Goal: Information Seeking & Learning: Find specific fact

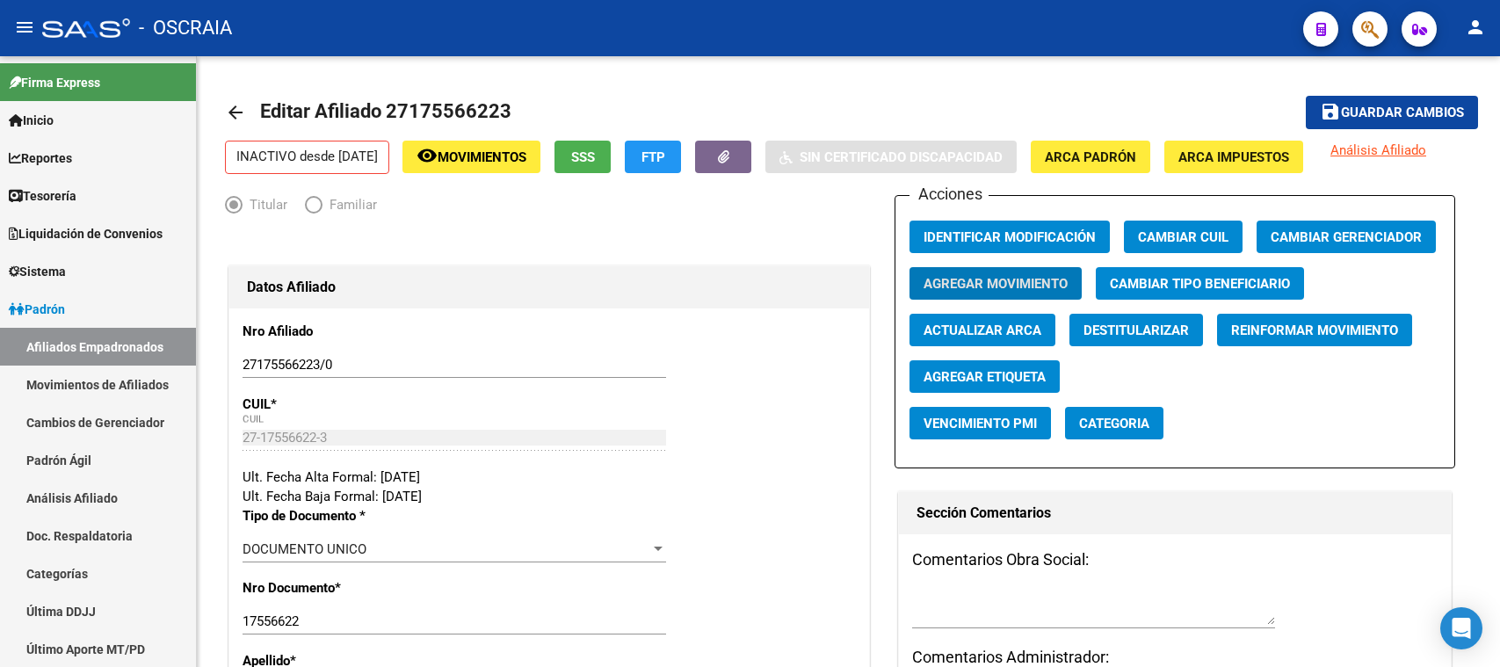
click at [1364, 16] on span "button" at bounding box center [1371, 29] width 18 height 36
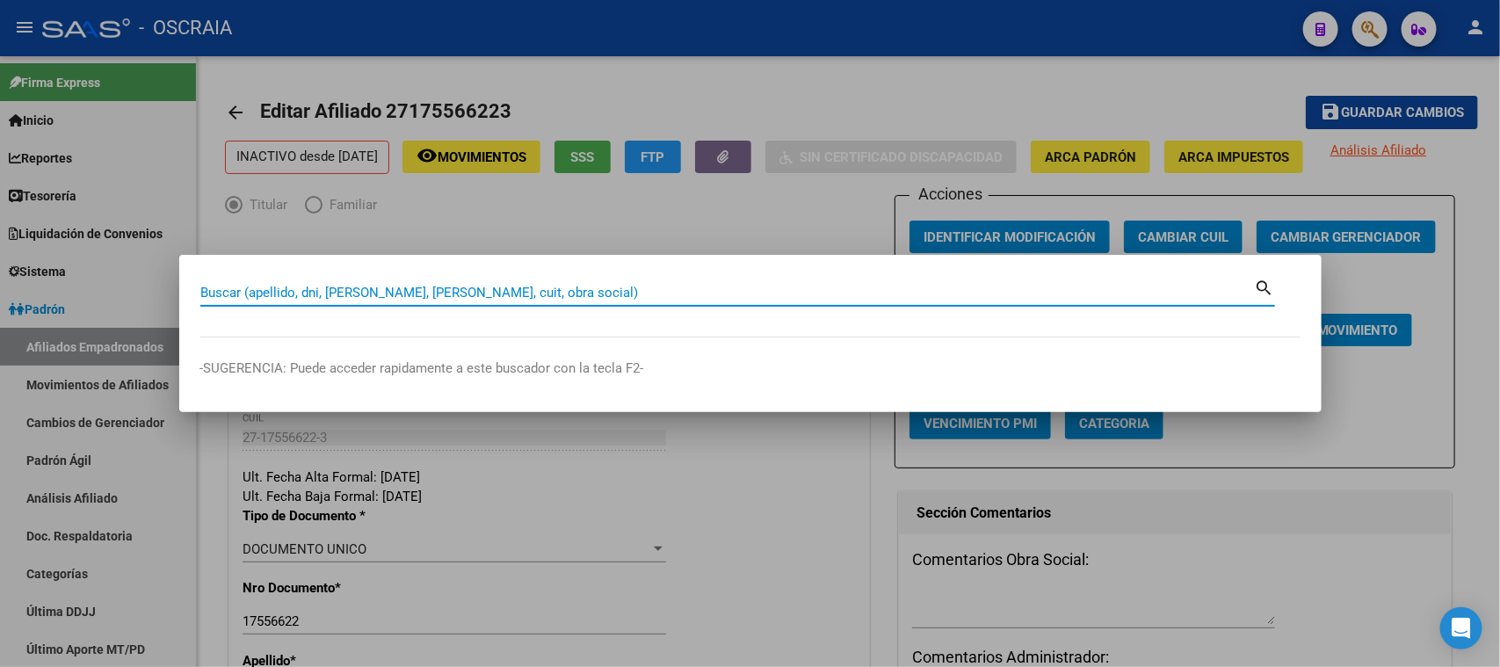
paste input "20947129199"
type input "20947129199"
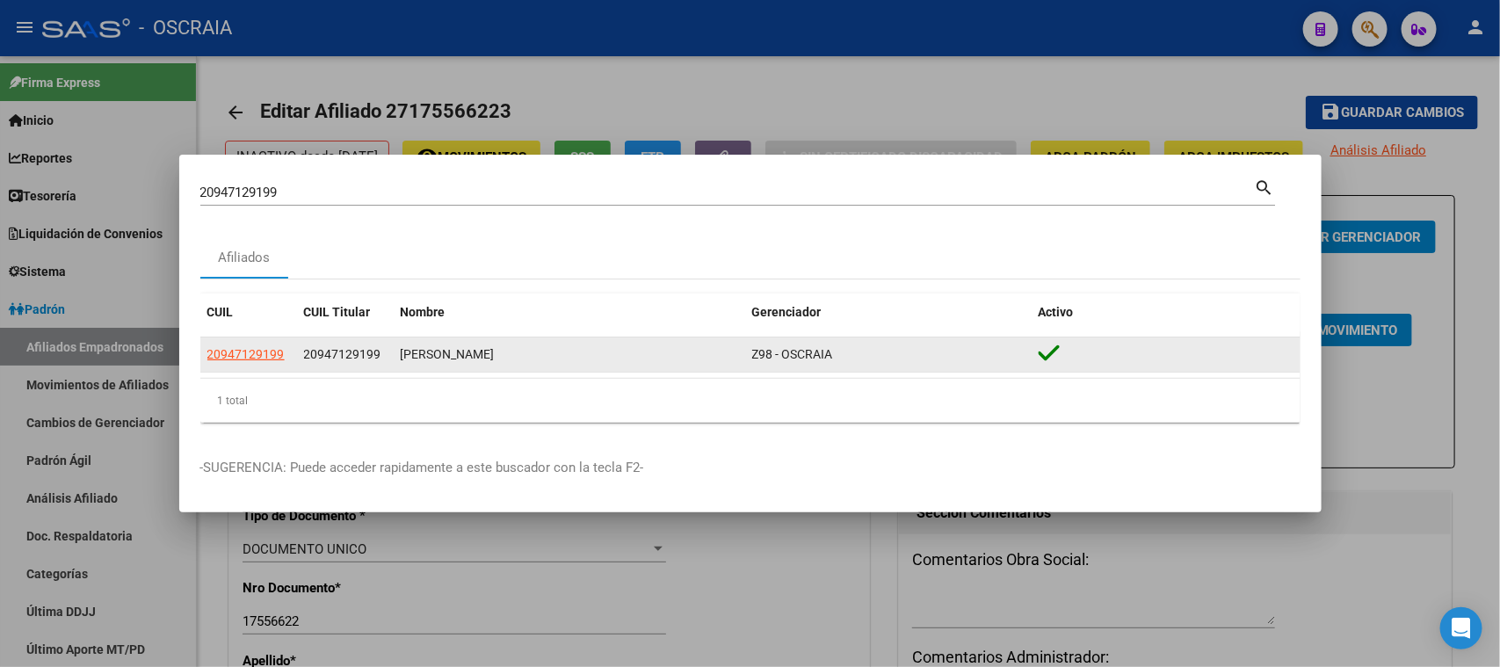
click at [283, 352] on div "20947129199" at bounding box center [248, 355] width 83 height 20
click at [252, 343] on datatable-body-cell "20947129199" at bounding box center [248, 355] width 97 height 34
click at [265, 350] on span "20947129199" at bounding box center [245, 354] width 77 height 14
type textarea "20947129199"
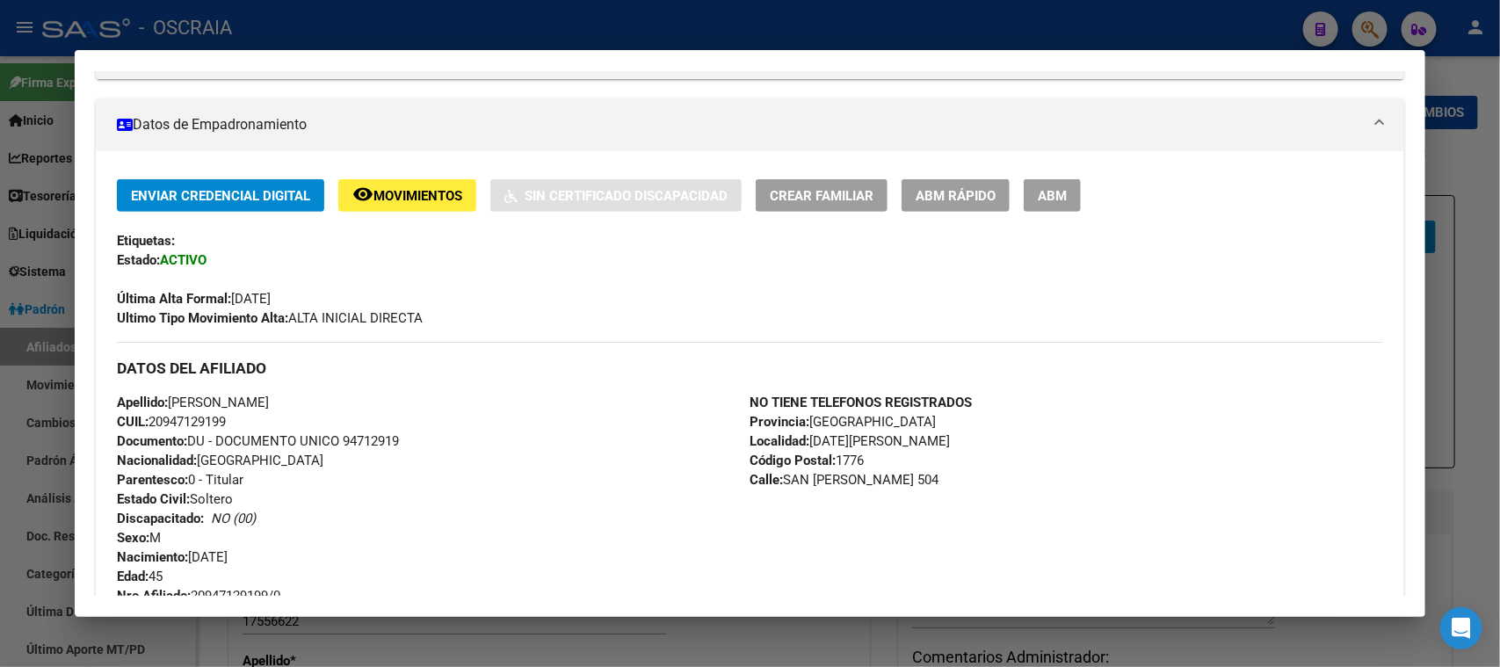
scroll to position [439, 0]
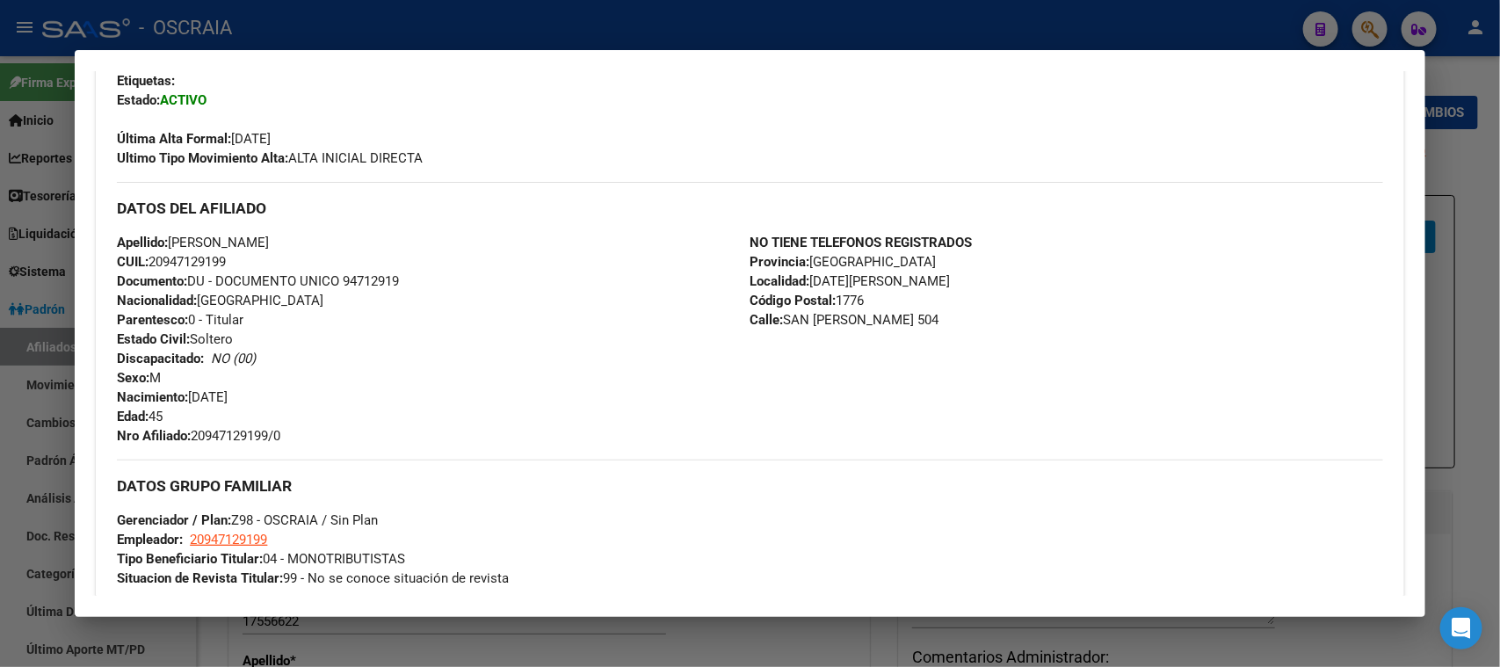
drag, startPoint x: 191, startPoint y: 389, endPoint x: 323, endPoint y: 396, distance: 132.9
click at [323, 396] on div "Apellido: EDINSON MURGA PAJUELO CUIL: 20947129199 Documento: DU - DOCUMENTO UNI…" at bounding box center [433, 339] width 633 height 213
copy span "13/07/1980"
click at [625, 19] on div at bounding box center [750, 333] width 1500 height 667
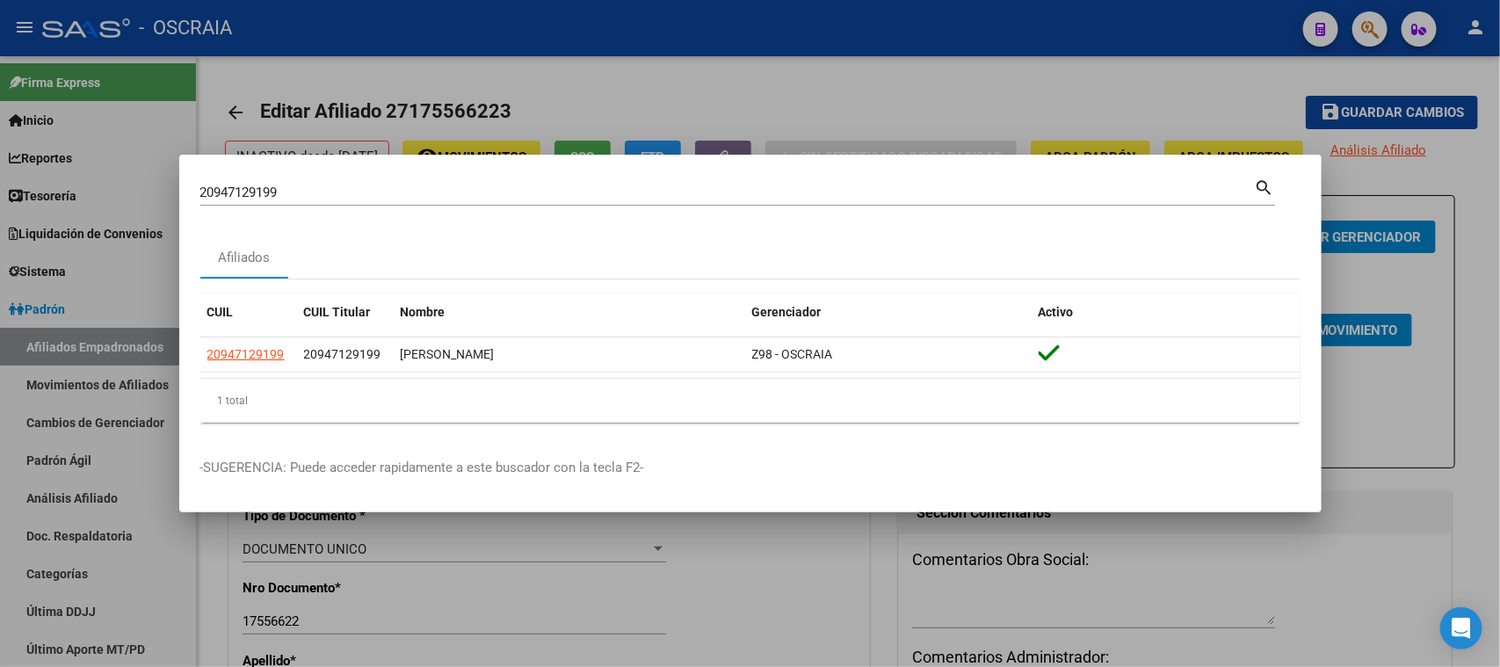
click at [352, 181] on div "20947129199 Buscar (apellido, dni, cuil, nro traspaso, cuit, obra social)" at bounding box center [727, 192] width 1055 height 26
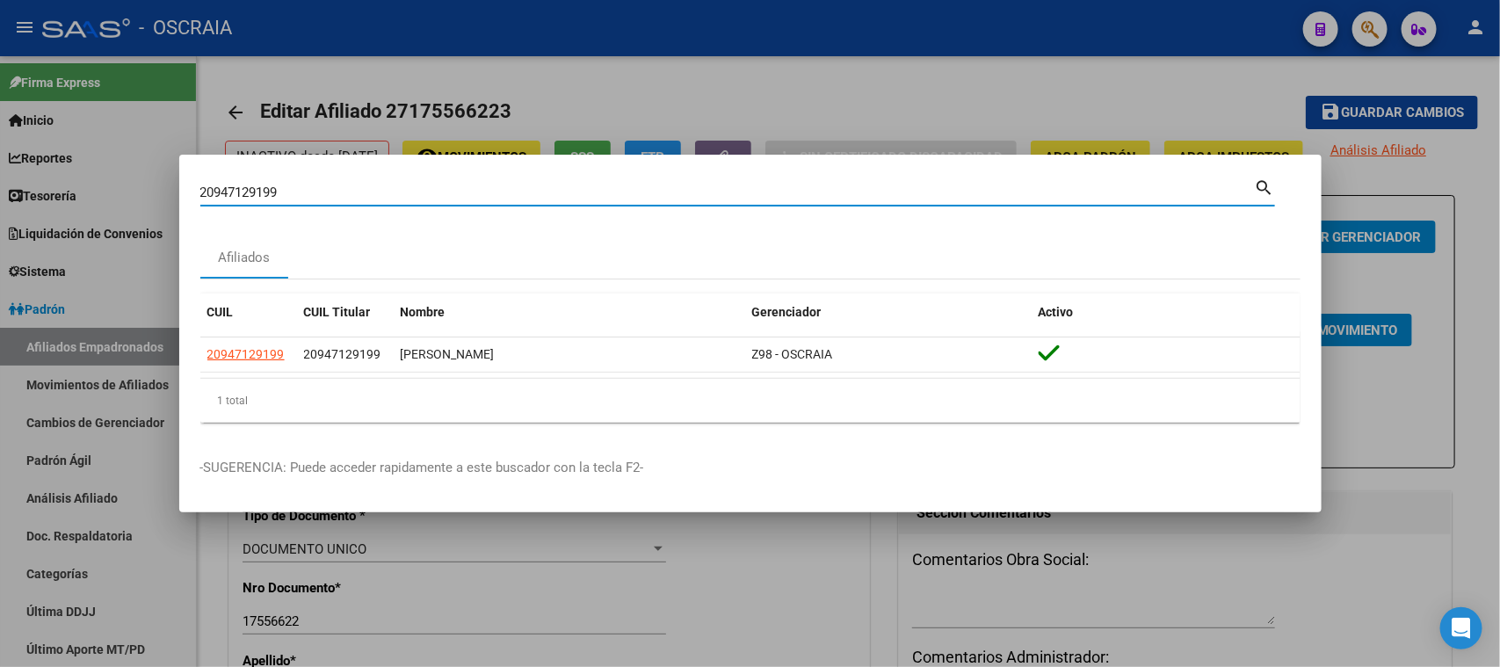
drag, startPoint x: 353, startPoint y: 190, endPoint x: 0, endPoint y: 177, distance: 353.6
click at [0, 177] on div "20947129199 Buscar (apellido, dni, cuil, nro traspaso, cuit, obra social) searc…" at bounding box center [750, 333] width 1500 height 667
paste input "-24296953-8"
type input "20242969538"
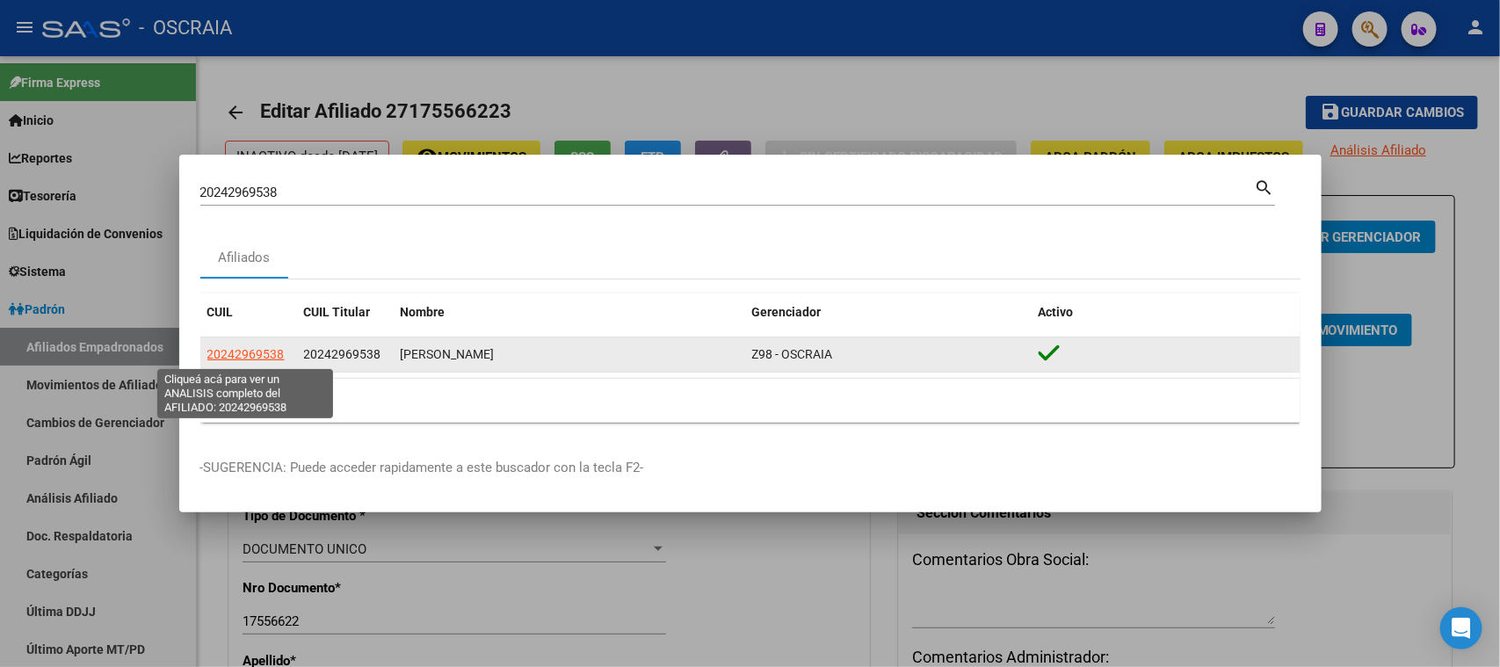
click at [241, 348] on span "20242969538" at bounding box center [245, 354] width 77 height 14
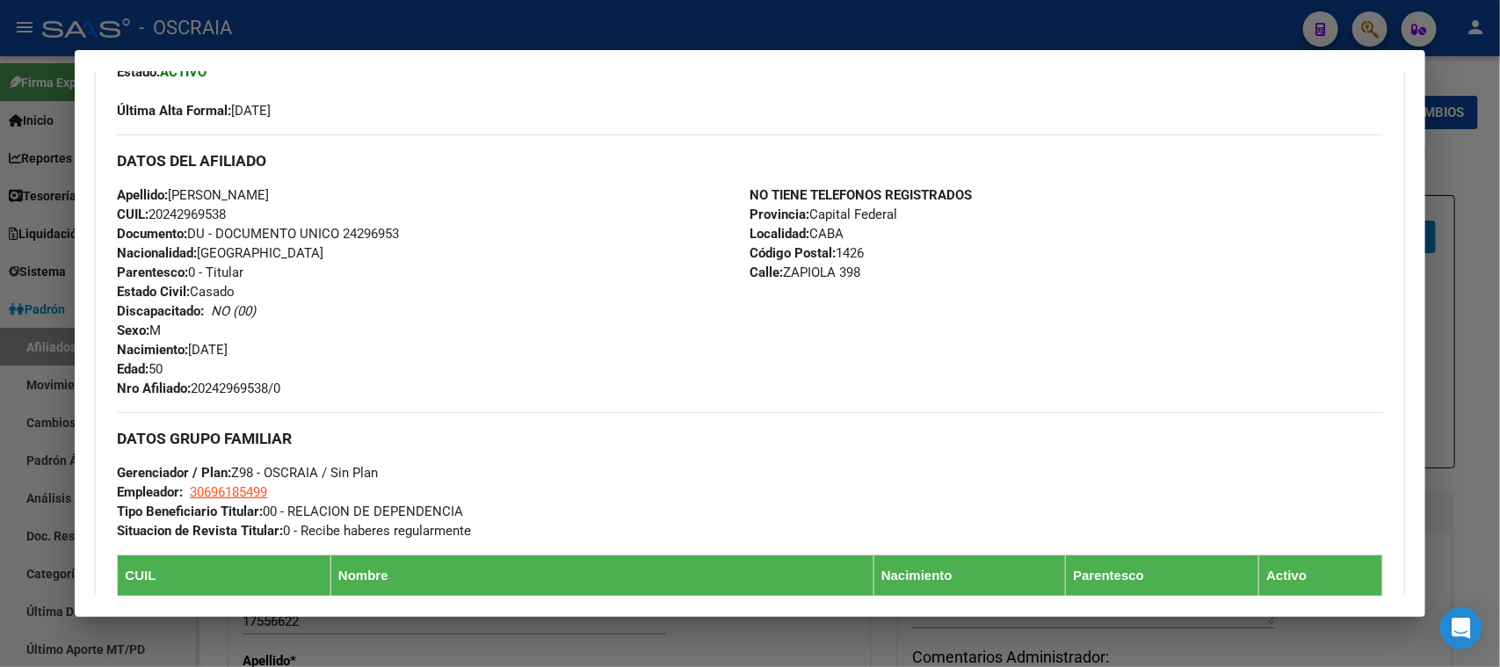
scroll to position [549, 0]
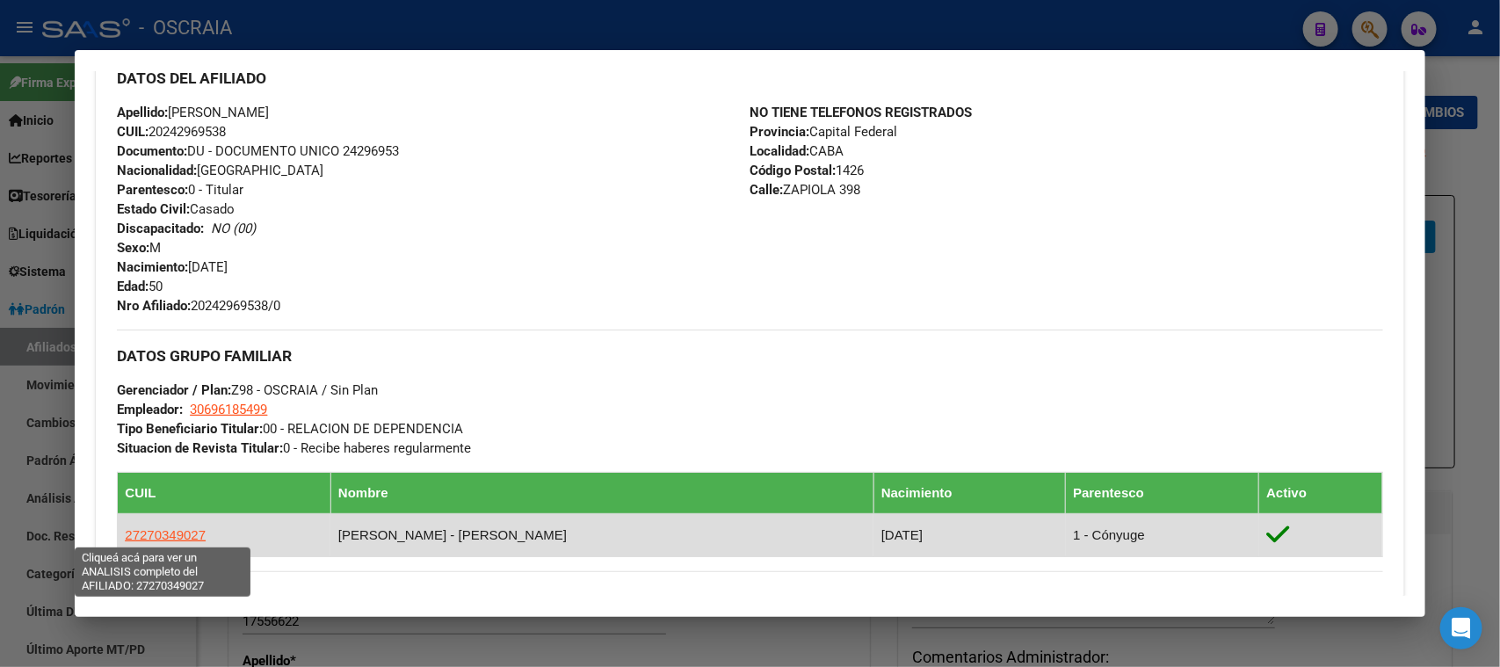
click at [188, 538] on span "27270349027" at bounding box center [165, 534] width 81 height 15
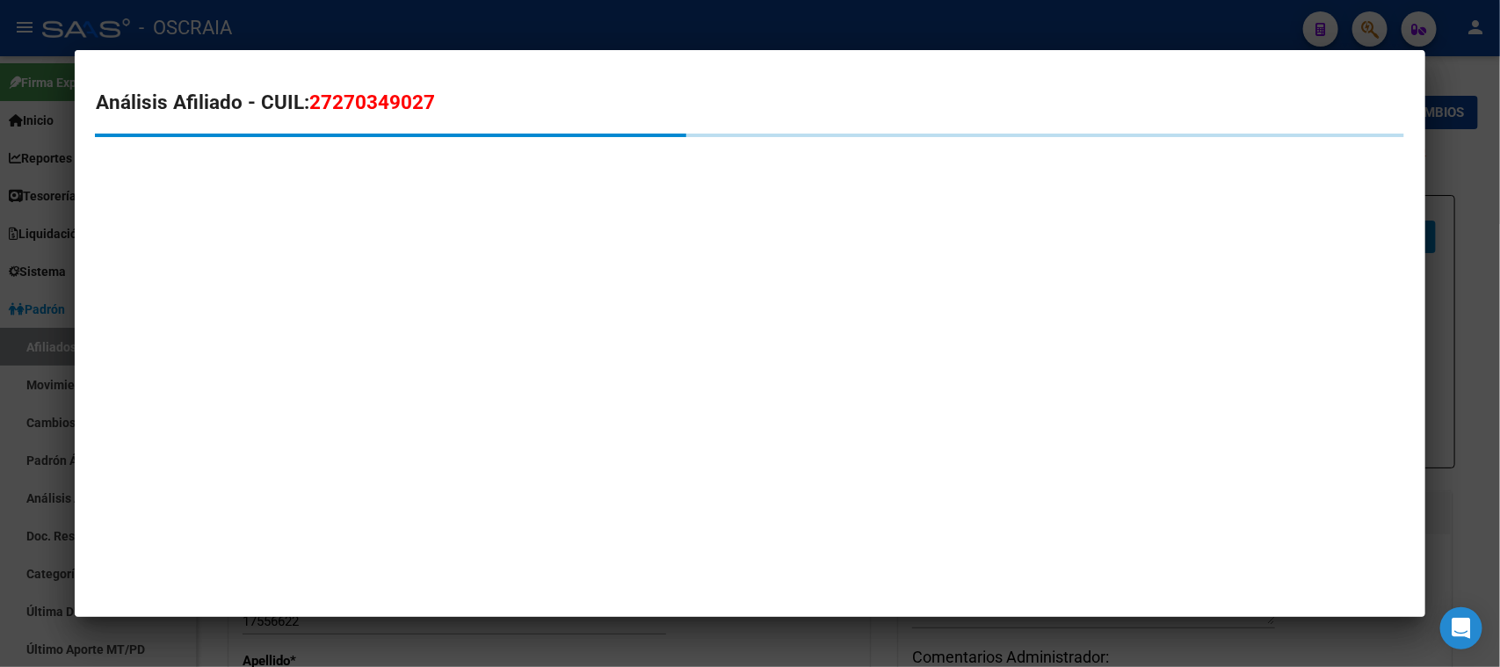
click at [374, 89] on h2 "Análisis Afiliado - CUIL: 27270349027" at bounding box center [750, 103] width 1308 height 30
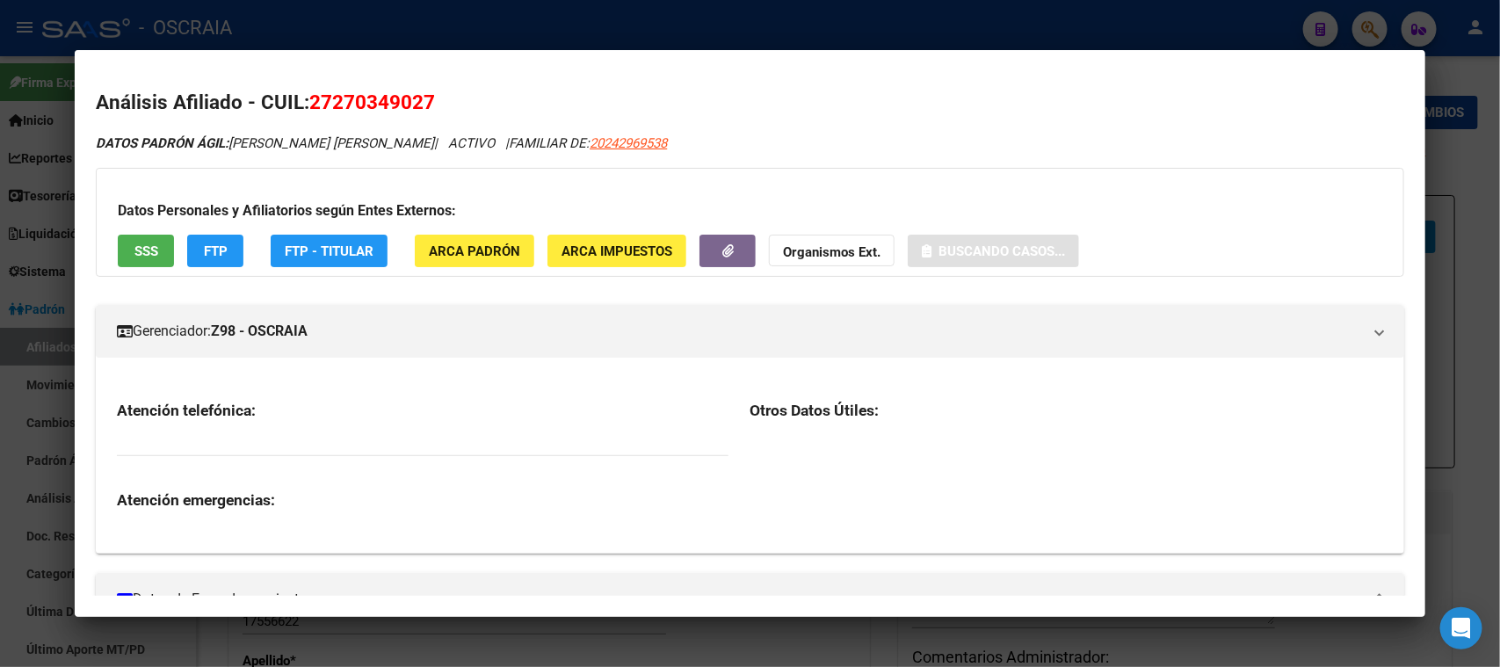
copy span "27270349027"
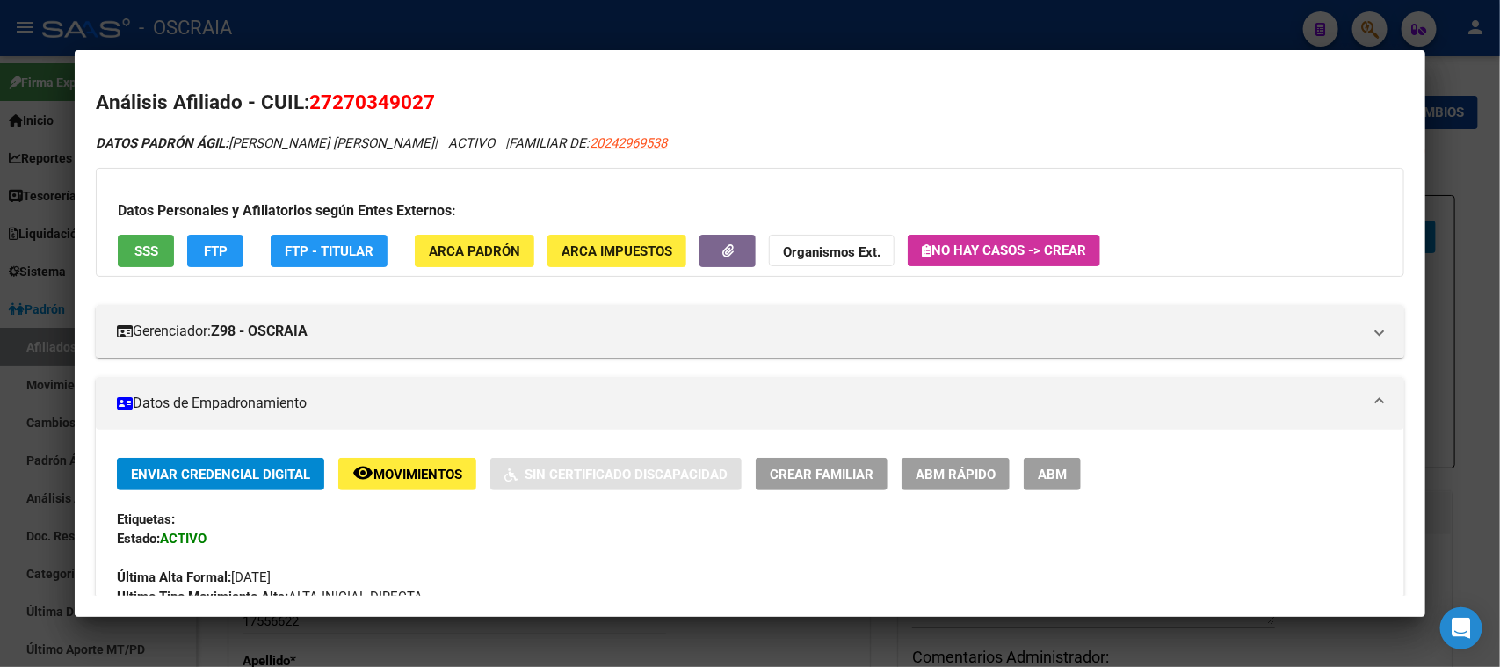
click at [623, 142] on span "20242969538" at bounding box center [628, 143] width 77 height 16
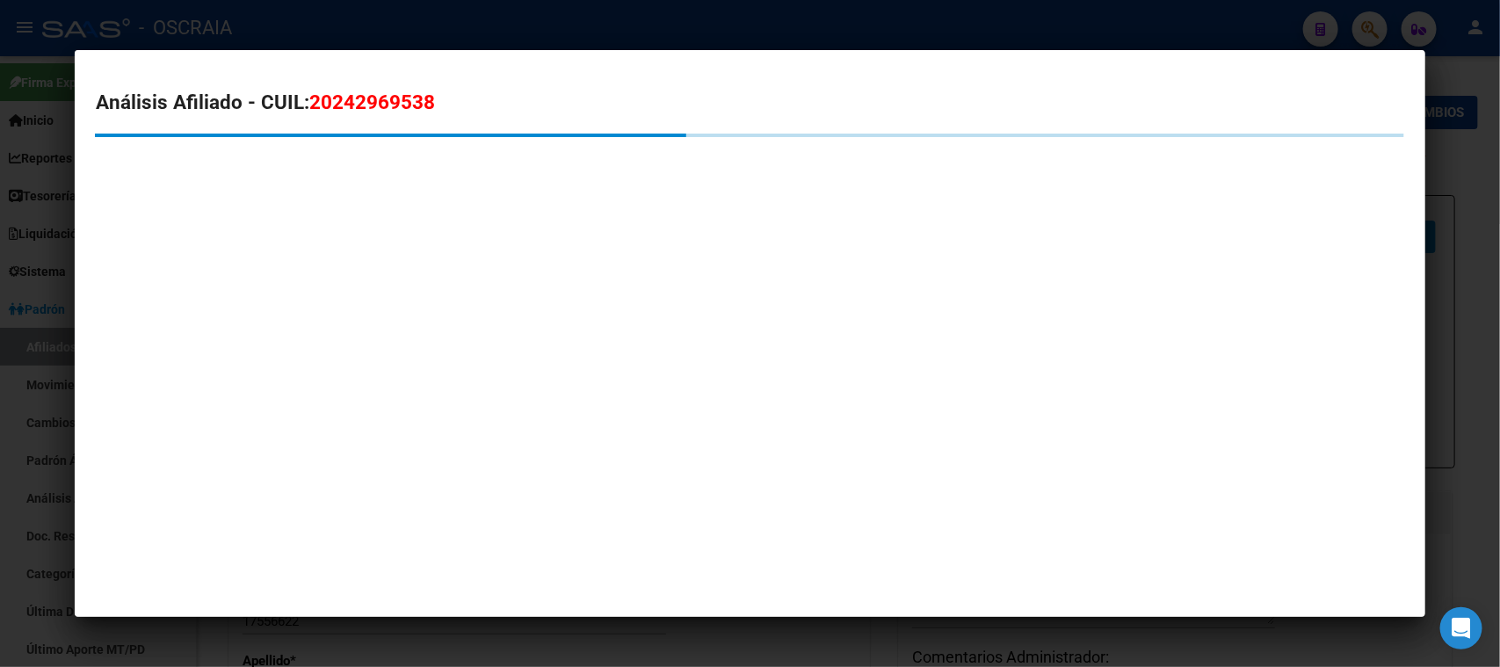
click at [367, 107] on span "20242969538" at bounding box center [372, 102] width 126 height 23
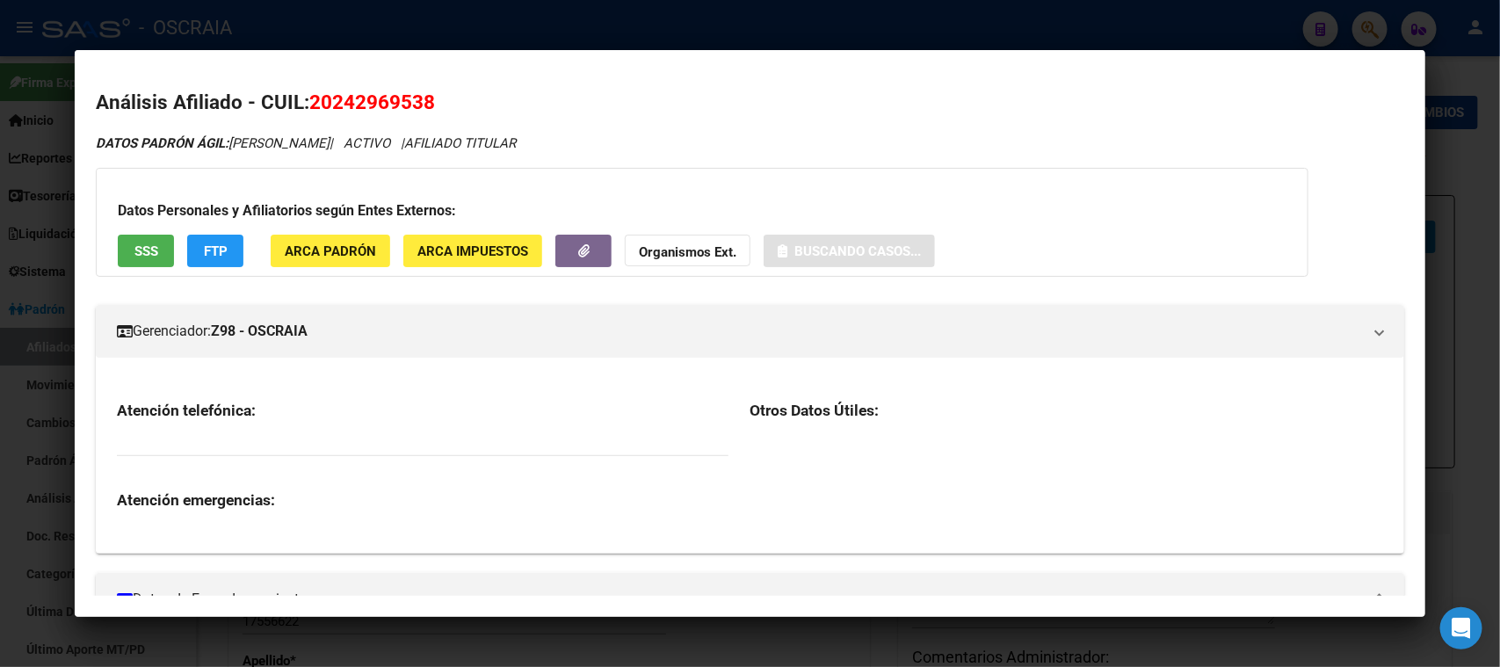
click at [367, 107] on span "20242969538" at bounding box center [372, 102] width 126 height 23
copy span "20242969538"
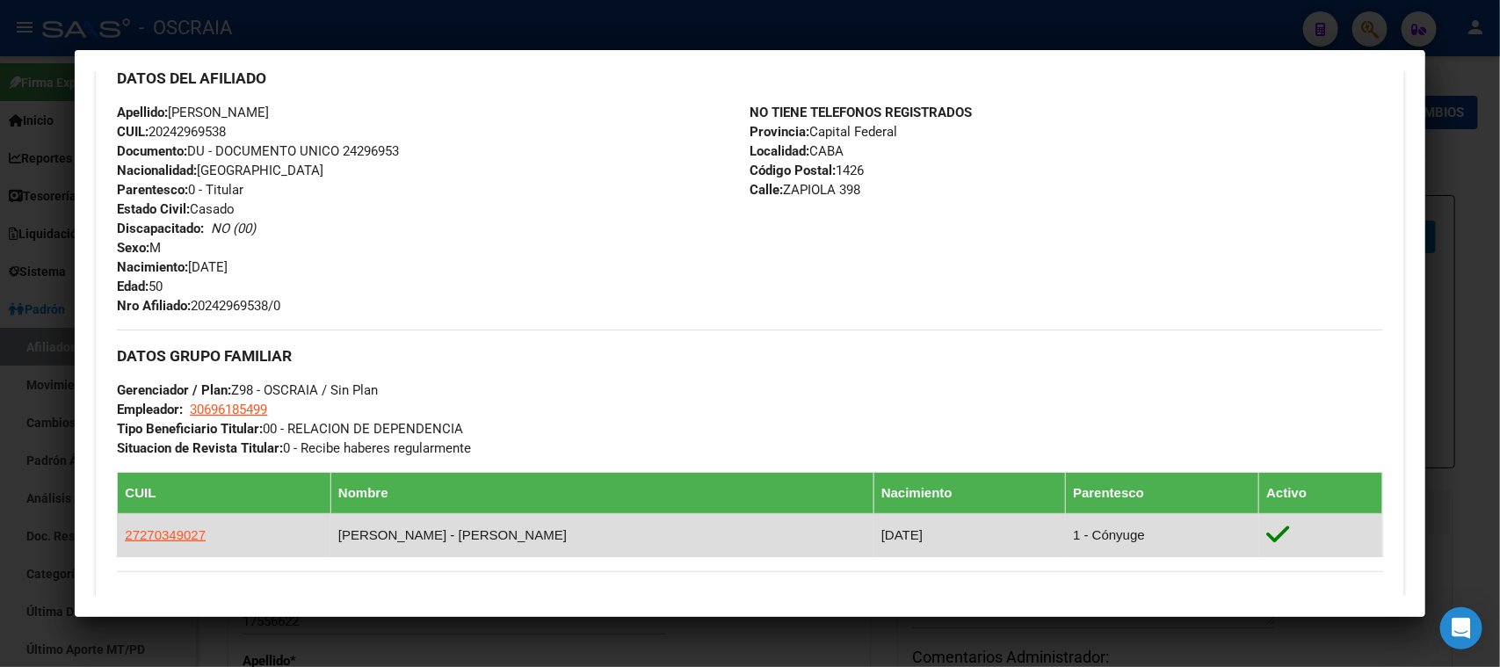
click at [191, 527] on span "27270349027" at bounding box center [165, 534] width 81 height 15
copy span "20242969538"
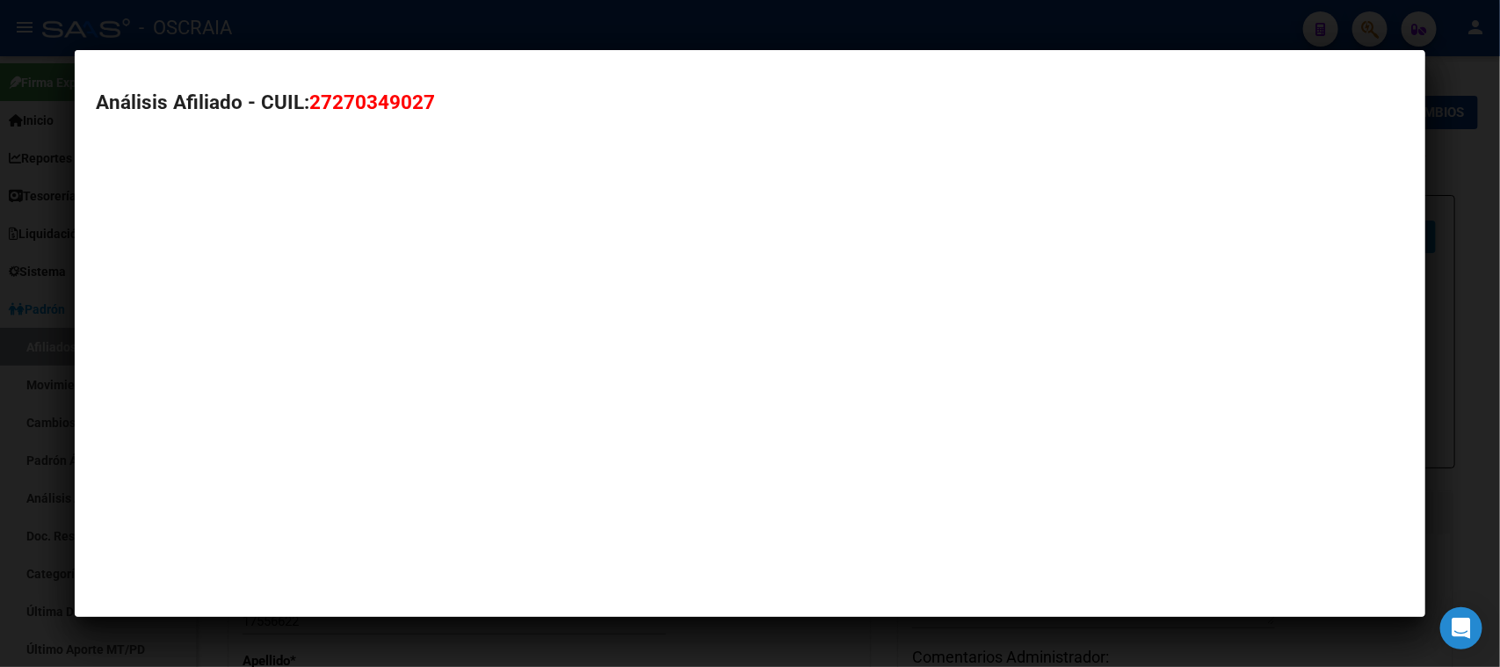
type textarea "27270349027"
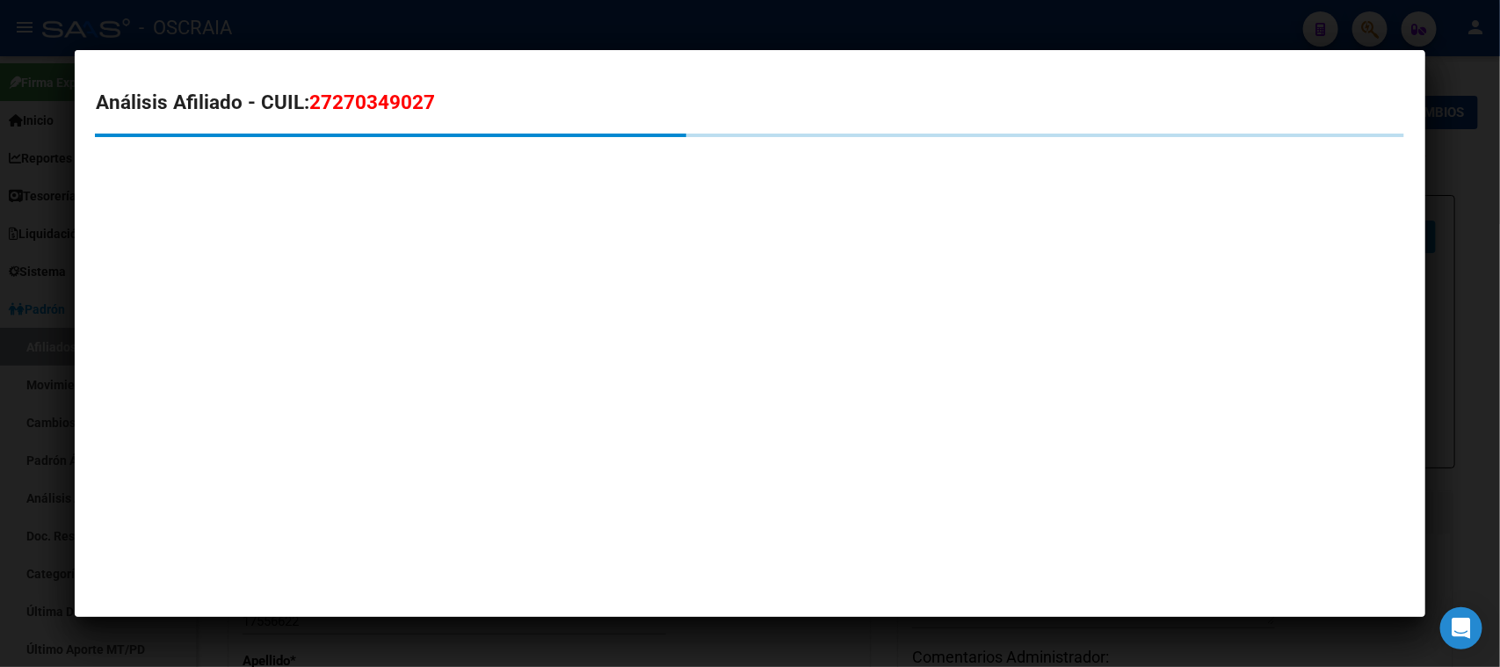
click at [348, 96] on span "27270349027" at bounding box center [372, 102] width 126 height 23
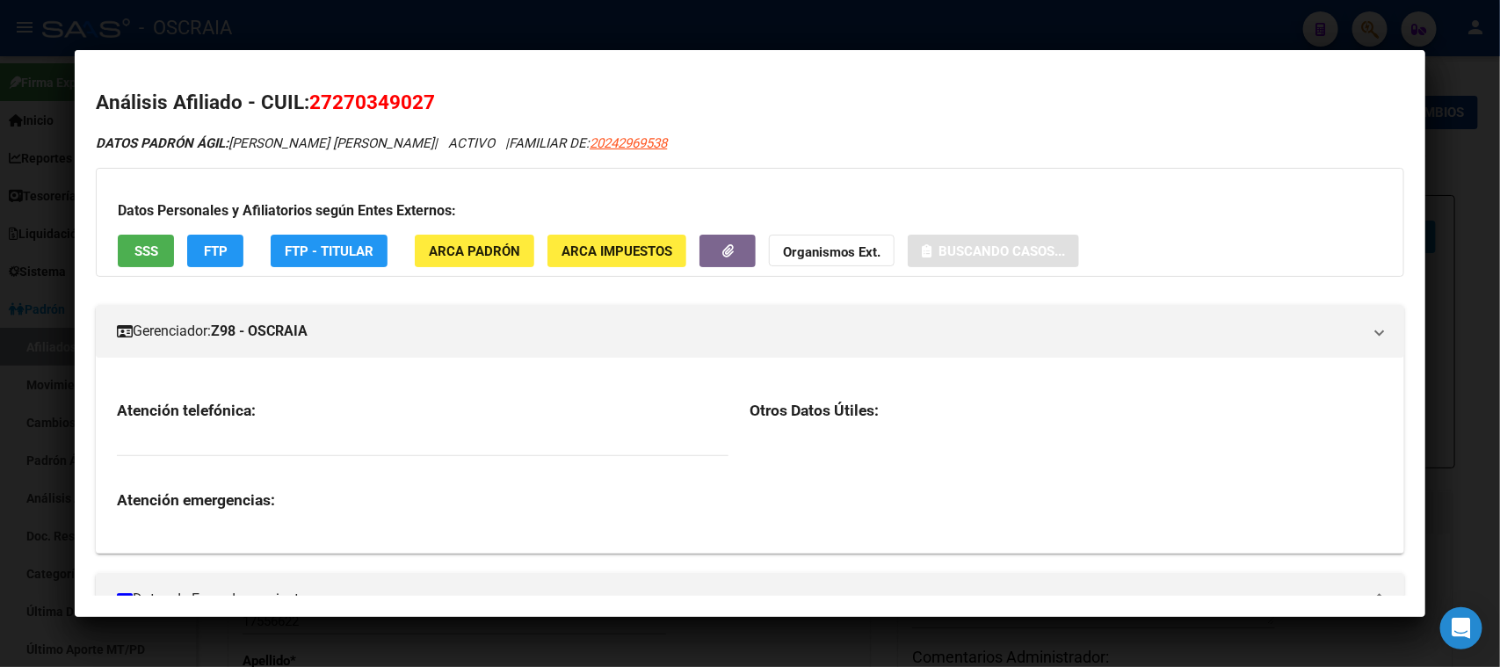
click at [348, 96] on span "27270349027" at bounding box center [372, 102] width 126 height 23
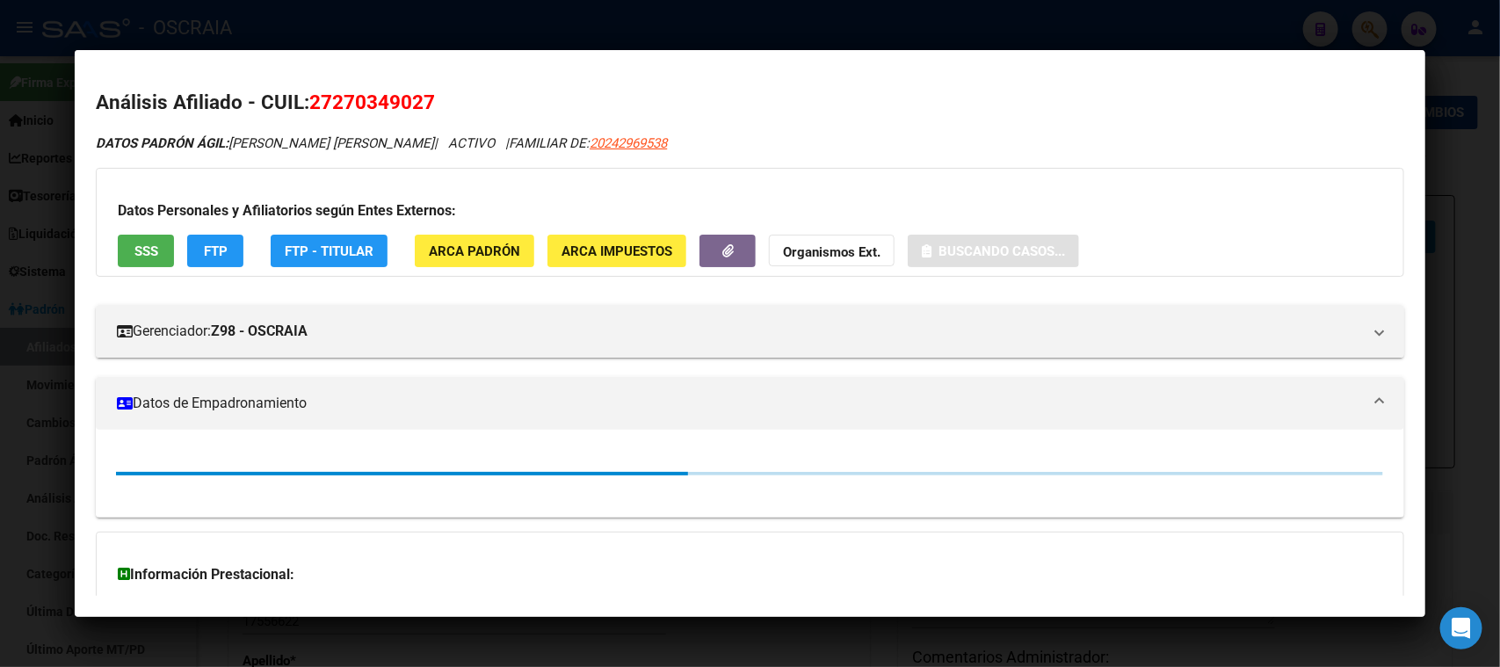
copy span "27270349027"
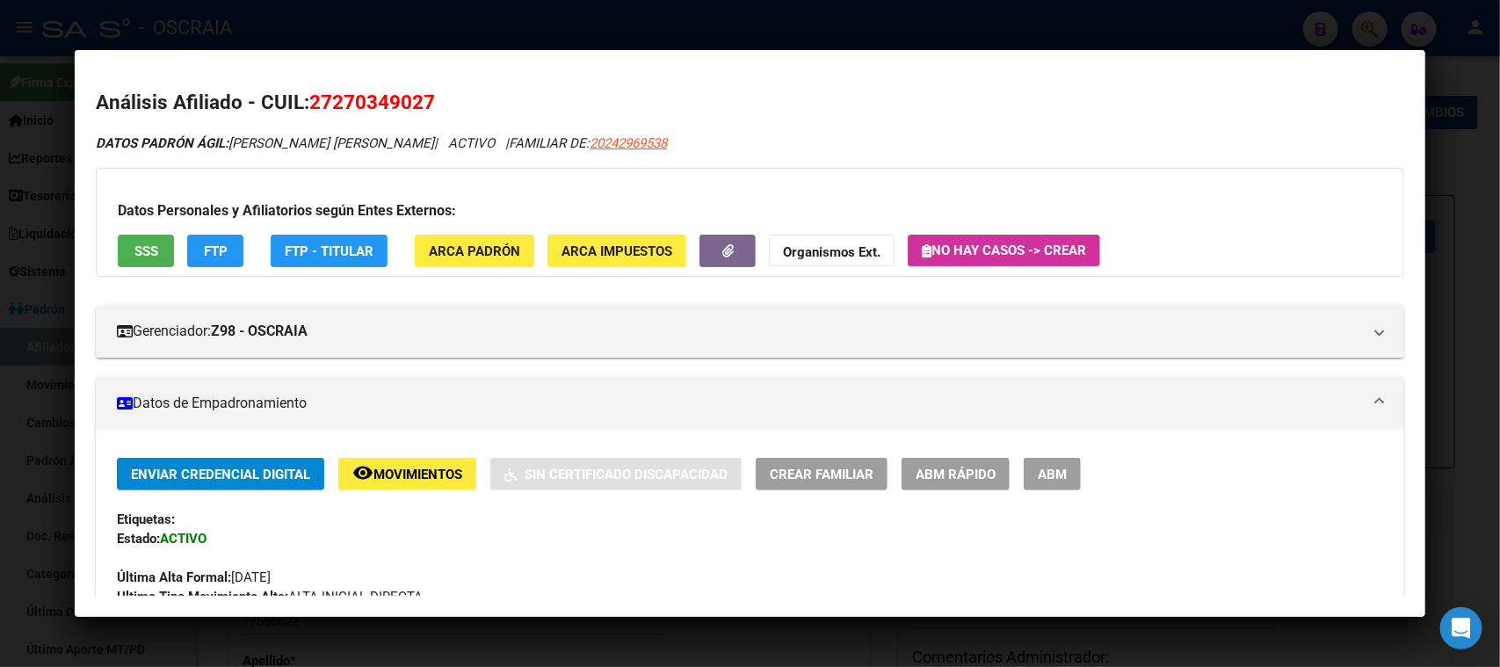
click at [926, 61] on mat-dialog-container "Análisis Afiliado - CUIL: 27270349027 DATOS PADRÓN ÁGIL: DESBOIS NATALIA LORENA…" at bounding box center [750, 333] width 1350 height 567
click at [915, 30] on div at bounding box center [750, 333] width 1500 height 667
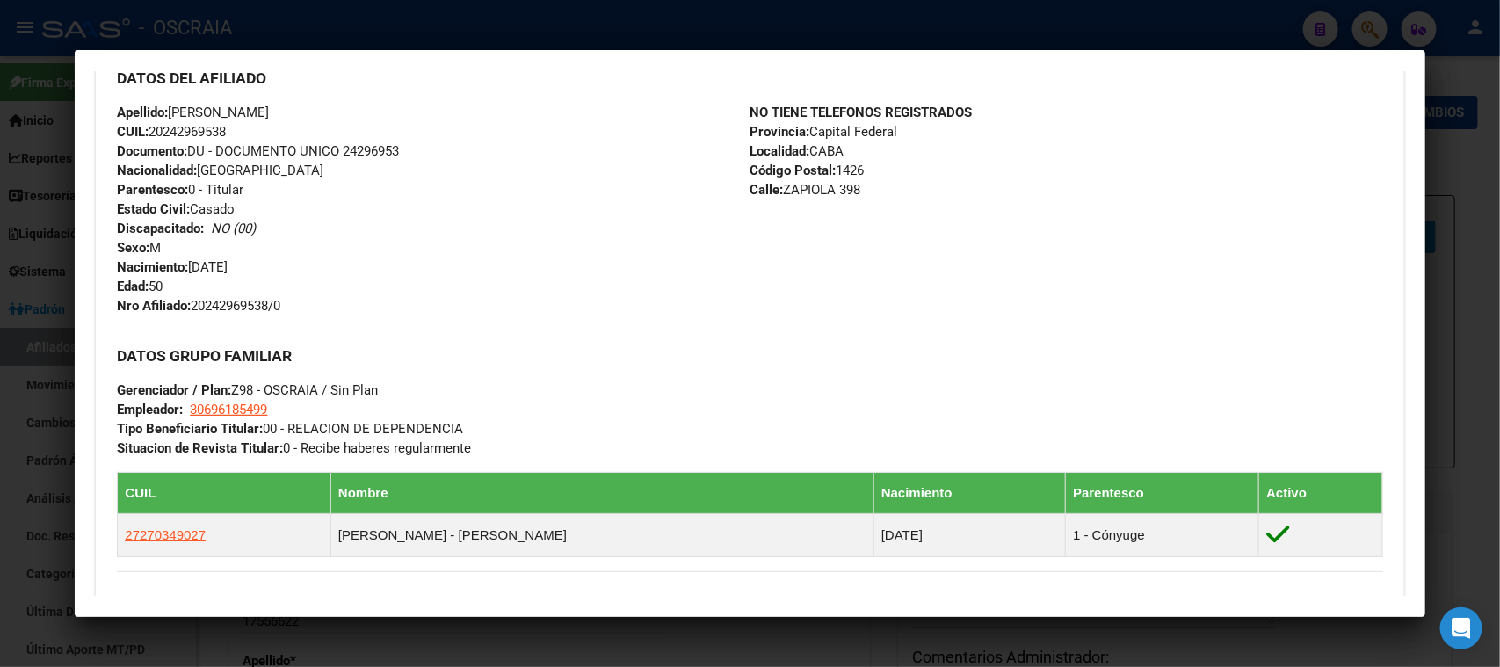
click at [813, 33] on div at bounding box center [750, 333] width 1500 height 667
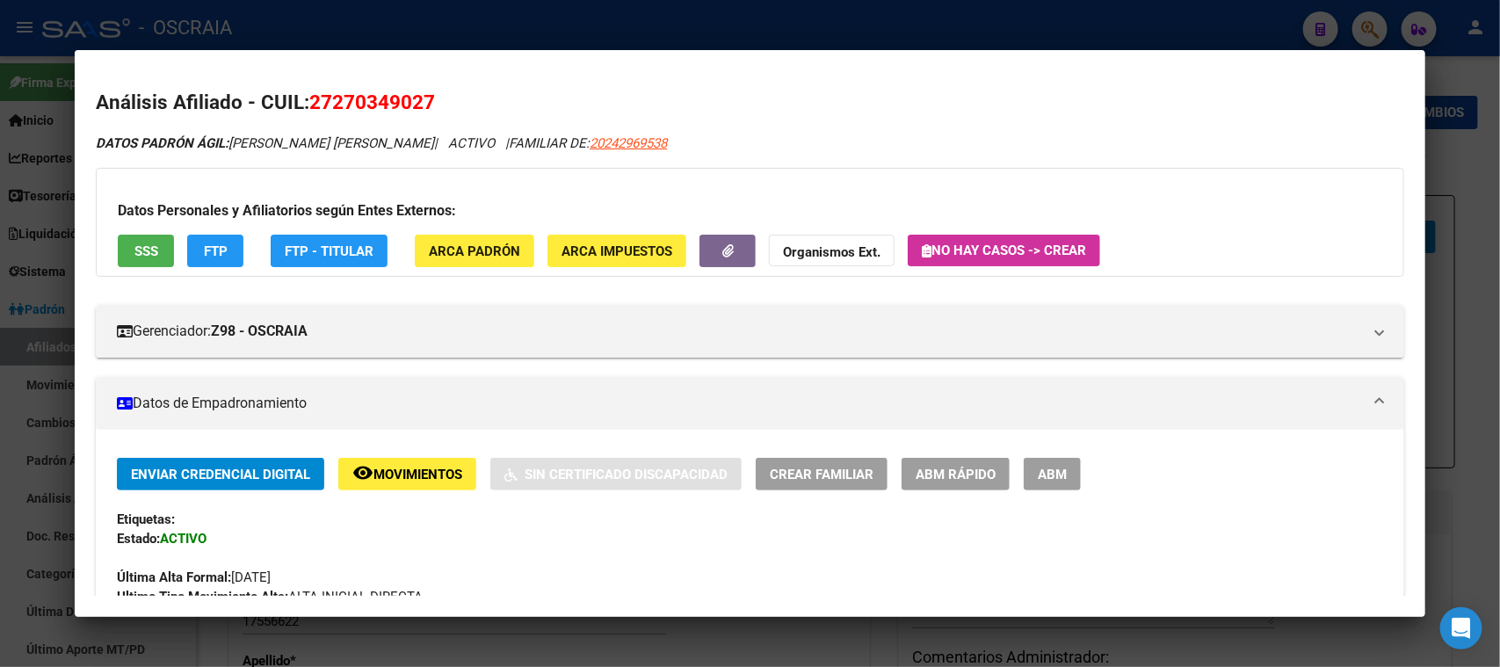
click at [475, 26] on div at bounding box center [750, 333] width 1500 height 667
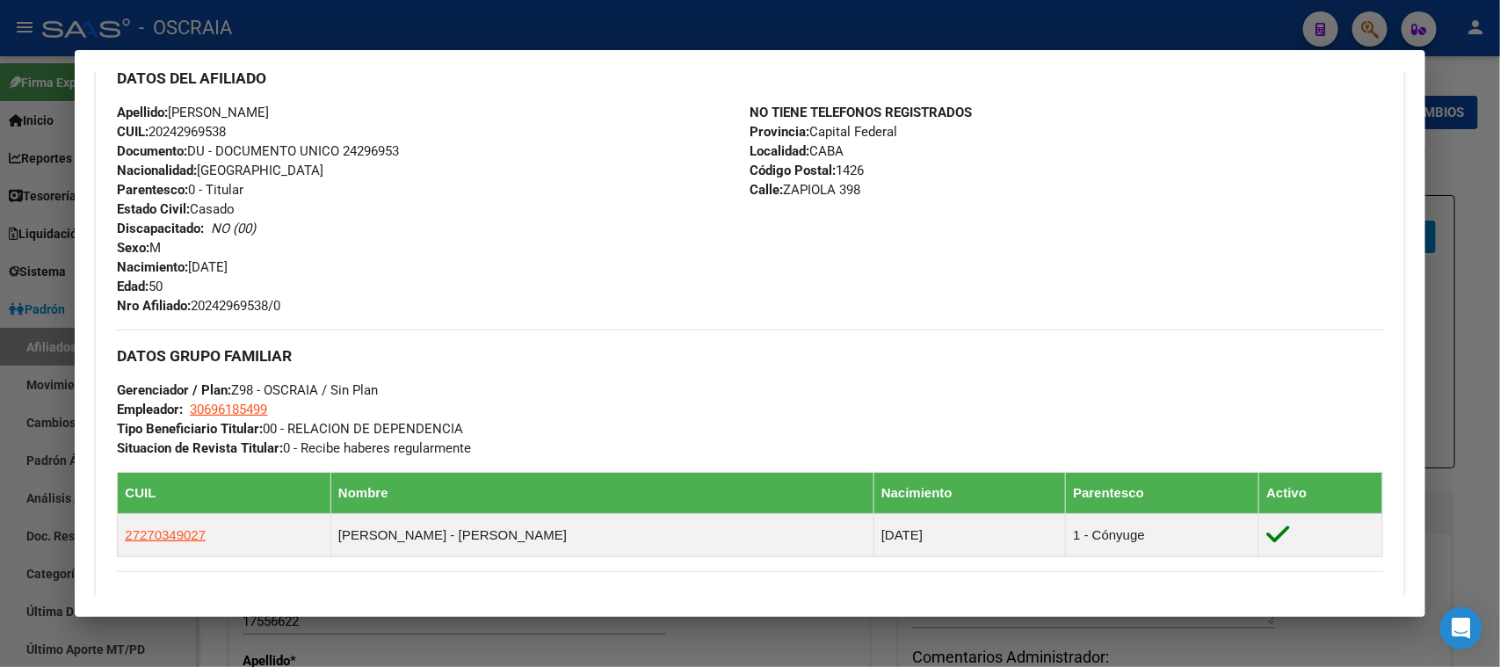
click at [458, 42] on div at bounding box center [750, 333] width 1500 height 667
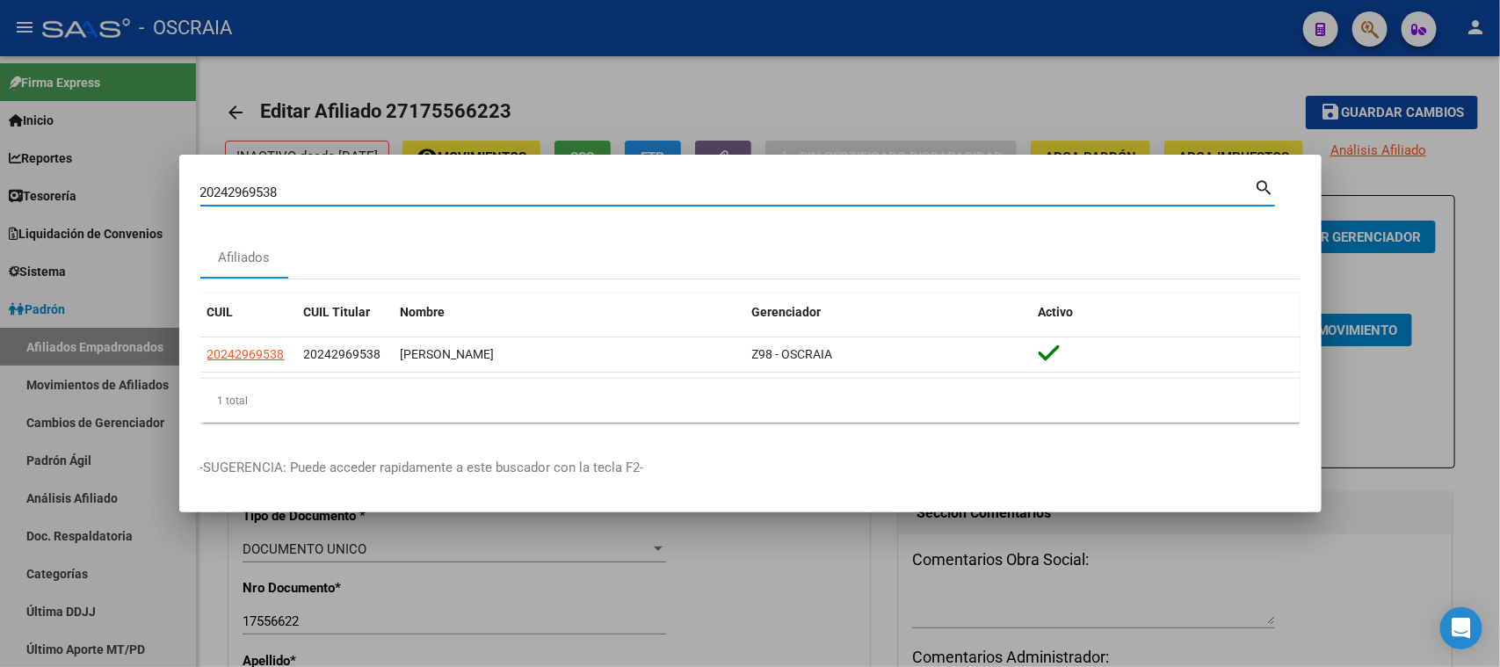
drag, startPoint x: 381, startPoint y: 195, endPoint x: 0, endPoint y: 214, distance: 381.0
click at [0, 213] on div "20242969538 Buscar (apellido, dni, cuil, nro traspaso, cuit, obra social) searc…" at bounding box center [750, 333] width 1500 height 667
type input "27344862996"
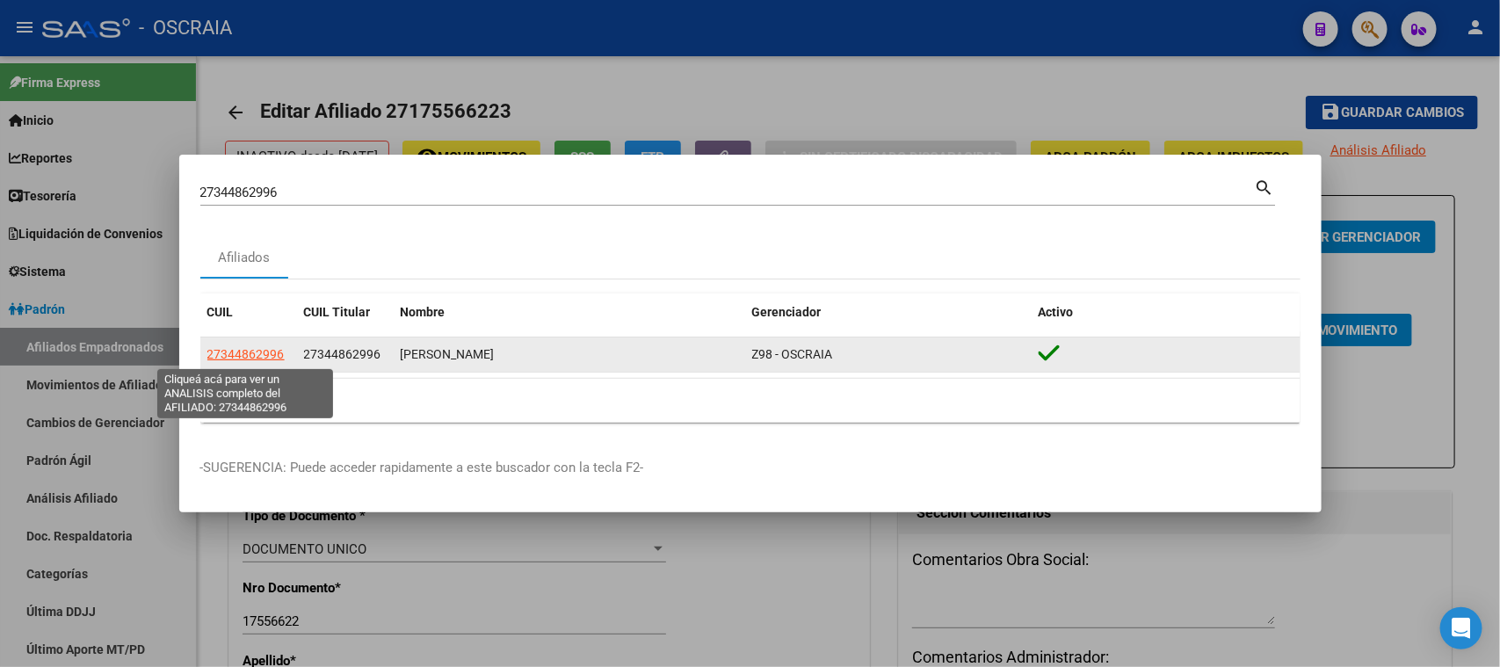
click at [237, 347] on span "27344862996" at bounding box center [245, 354] width 77 height 14
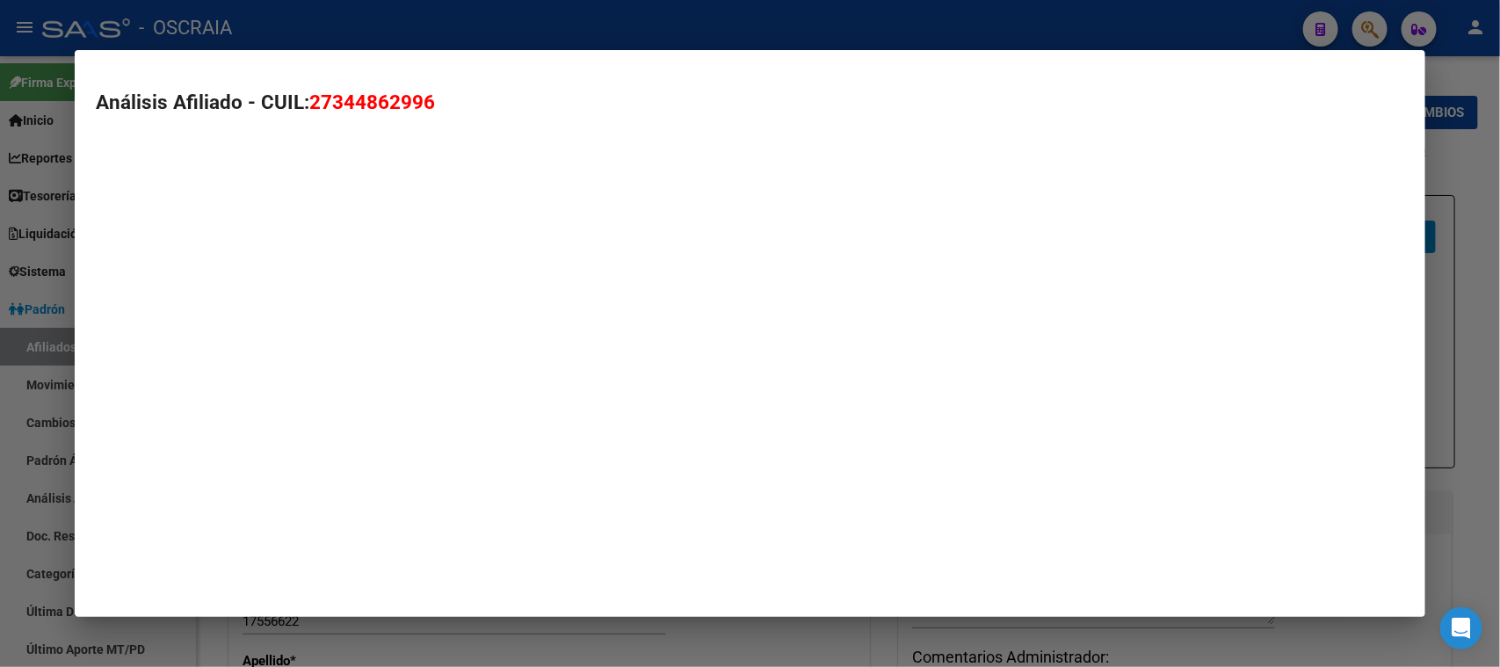
click at [242, 352] on mat-dialog-container "Análisis Afiliado - CUIL: 27344862996" at bounding box center [750, 333] width 1350 height 567
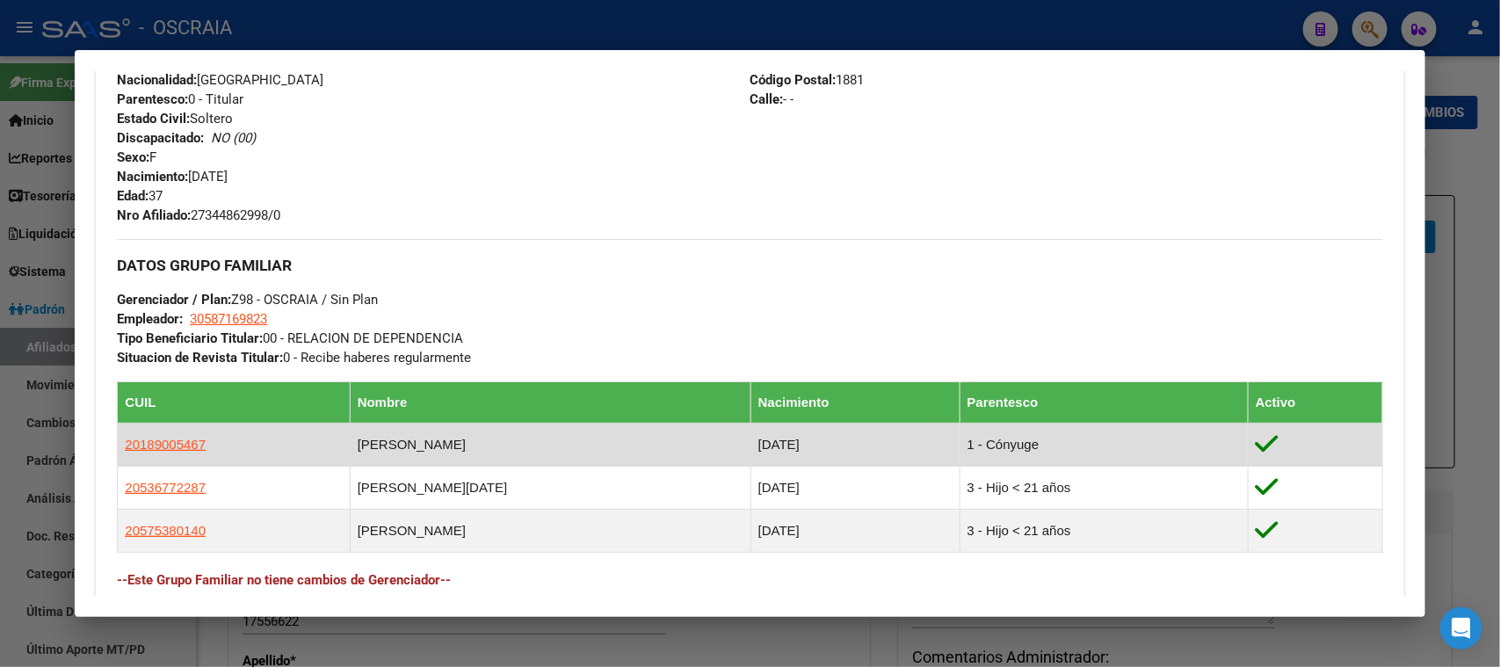
scroll to position [768, 0]
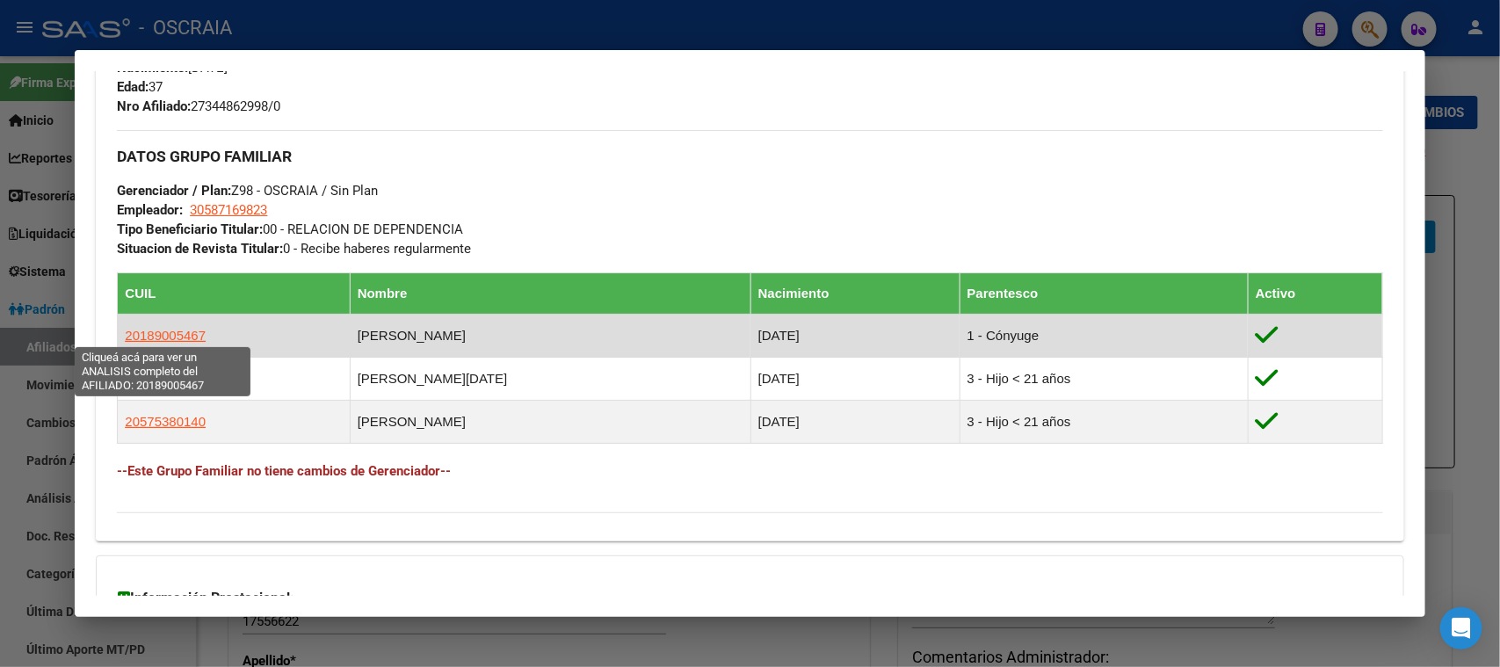
click at [132, 333] on span "20189005467" at bounding box center [165, 335] width 81 height 15
type textarea "20189005467"
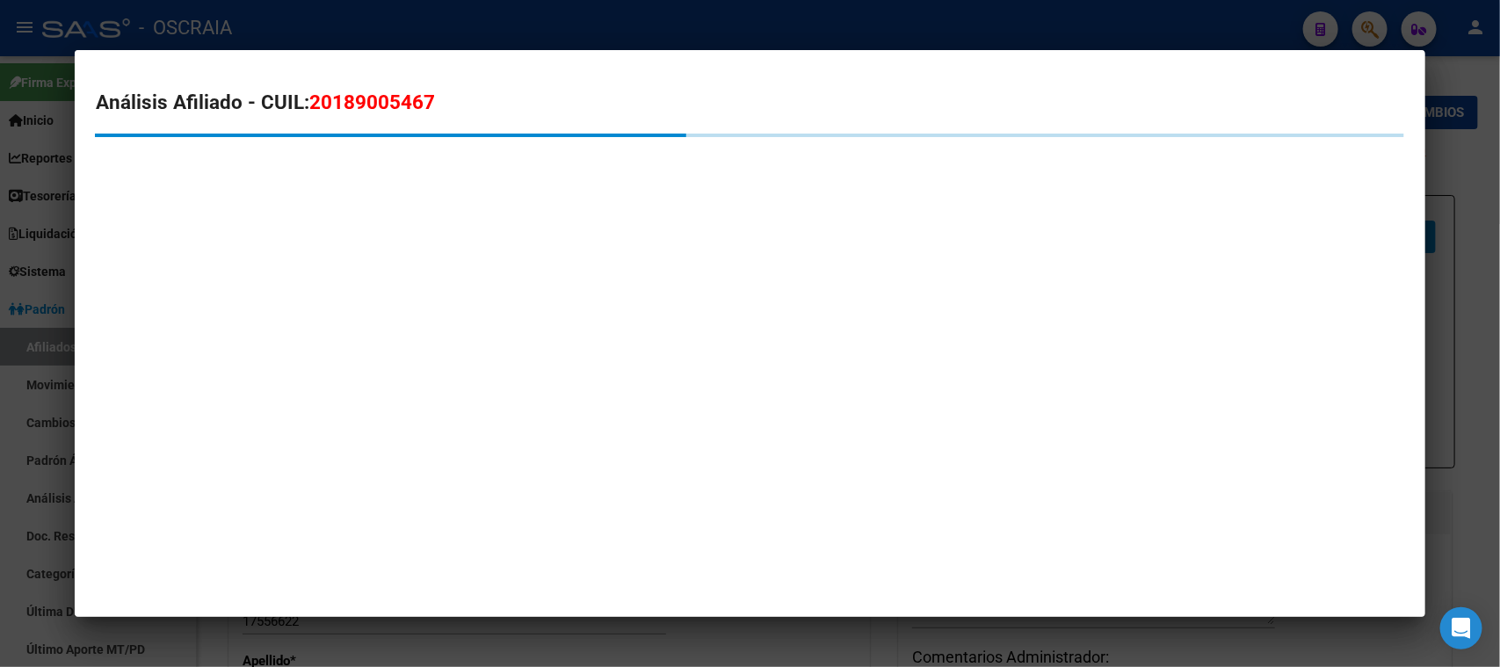
click at [355, 98] on span "20189005467" at bounding box center [372, 102] width 126 height 23
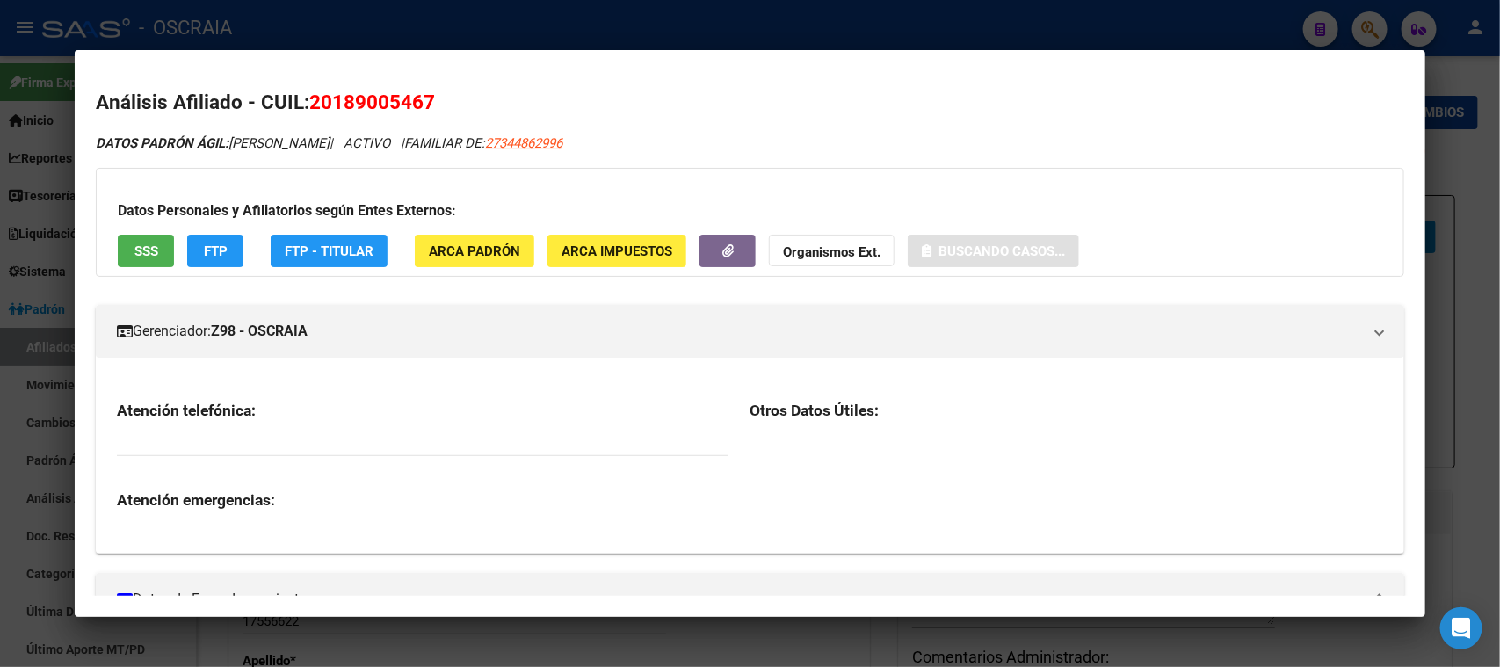
click at [355, 98] on span "20189005467" at bounding box center [372, 102] width 126 height 23
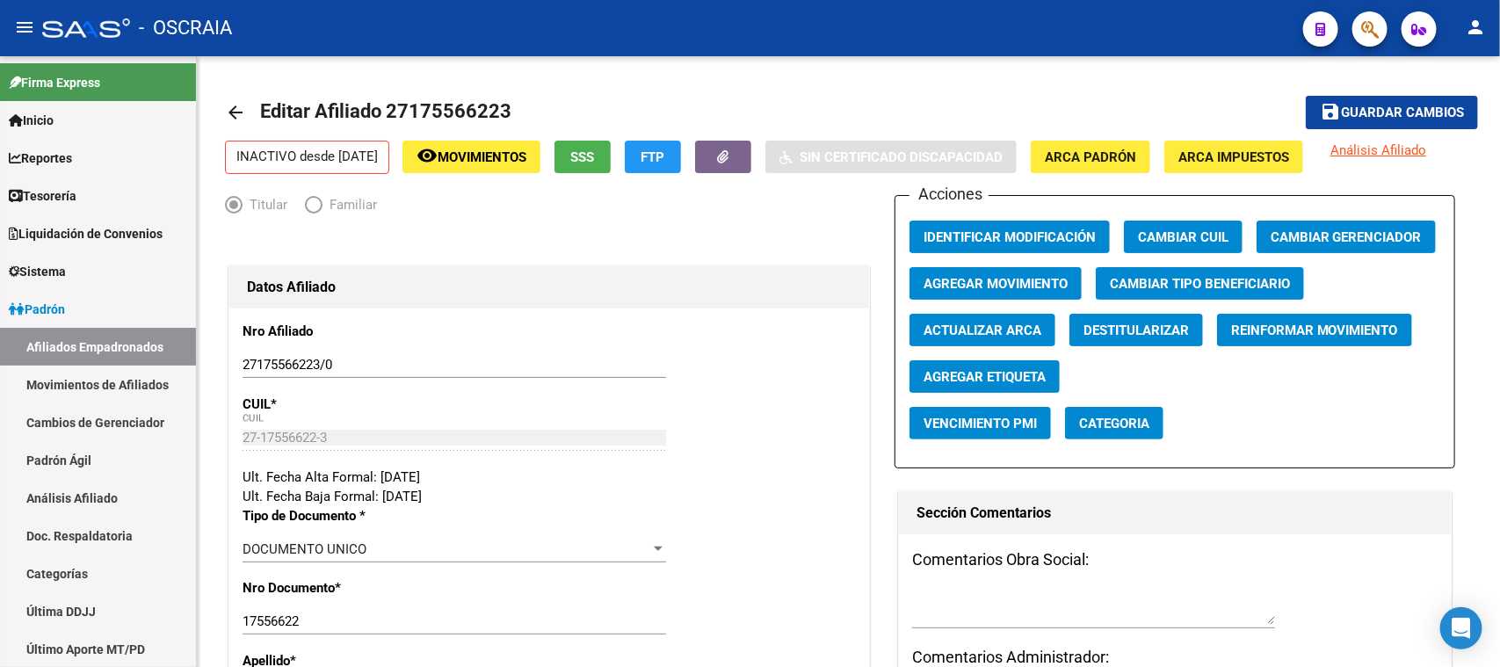
click at [1395, 19] on mat-toolbar "menu - OSCRAIA person" at bounding box center [750, 28] width 1500 height 56
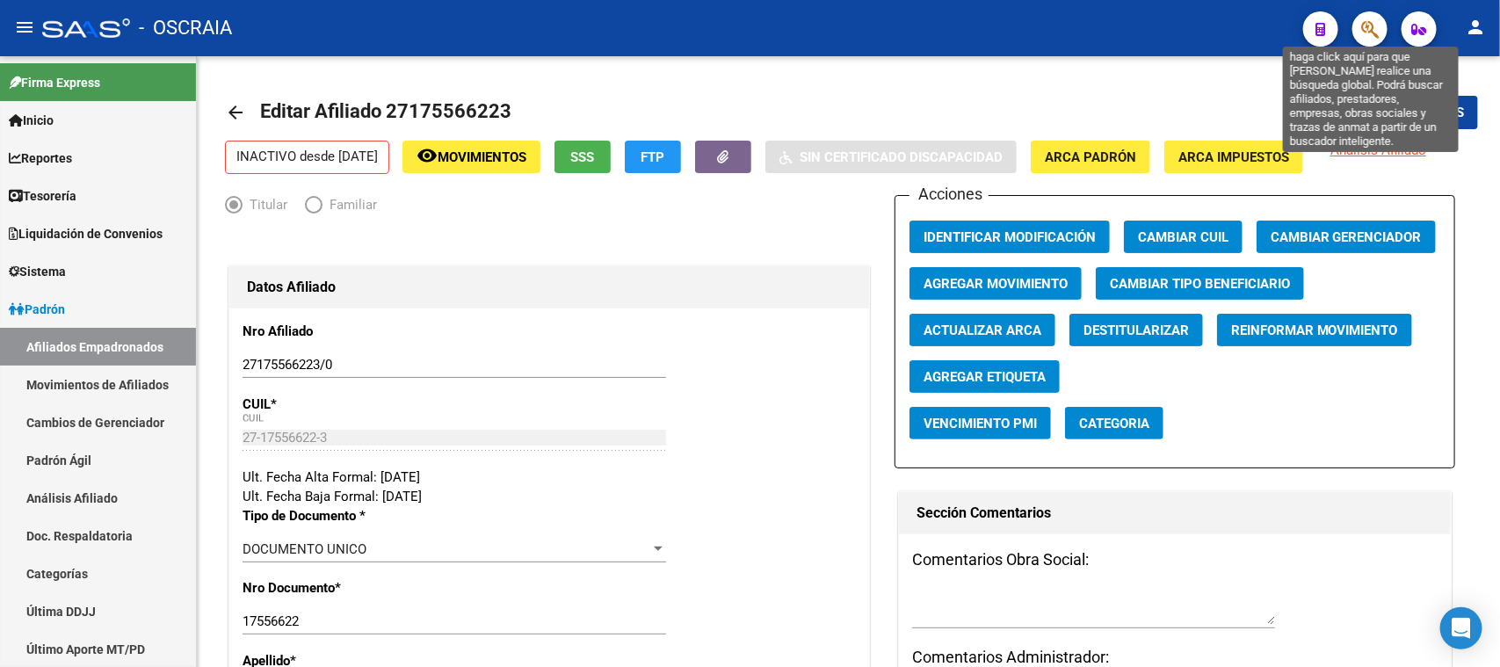
click at [1358, 24] on button "button" at bounding box center [1370, 28] width 35 height 35
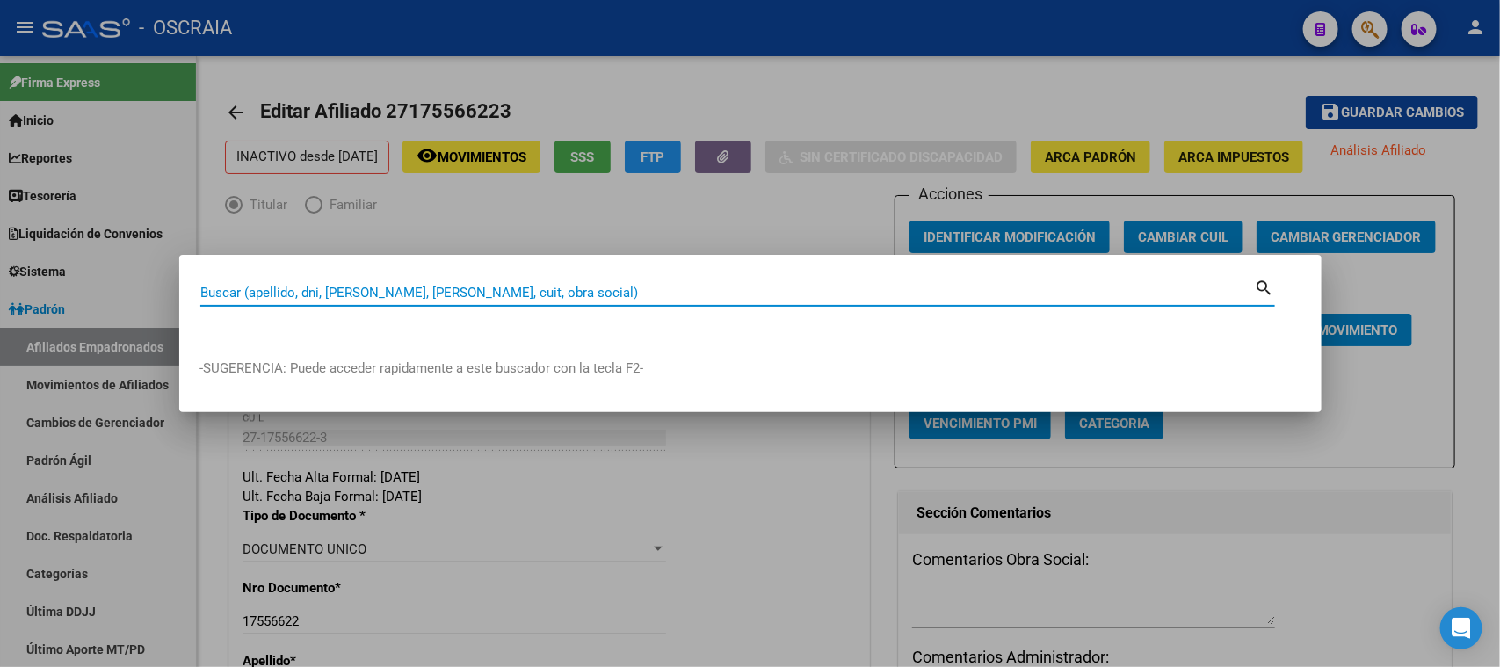
paste input "27584727"
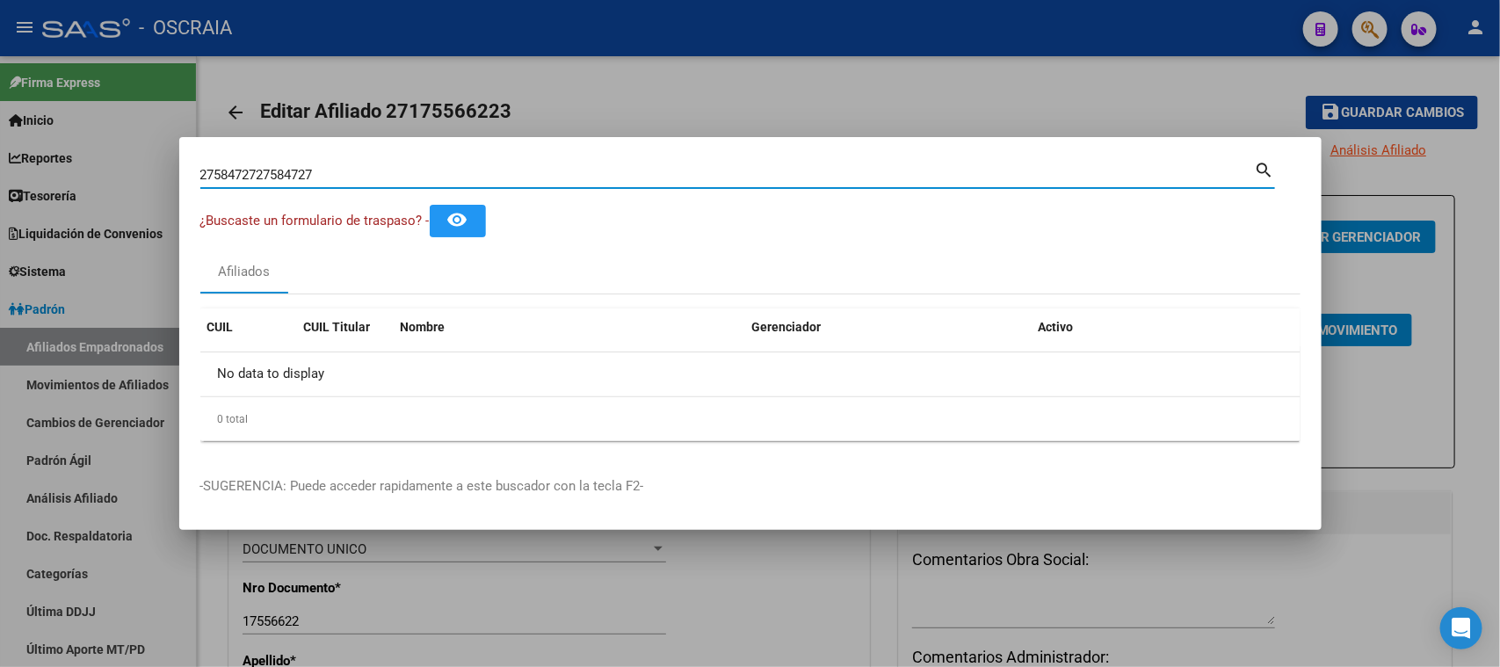
drag, startPoint x: 627, startPoint y: 174, endPoint x: 98, endPoint y: 181, distance: 528.3
click at [98, 181] on div "2758472727584727 Buscar (apellido, dni, cuil, nro traspaso, cuit, obra social) …" at bounding box center [750, 333] width 1500 height 667
paste input
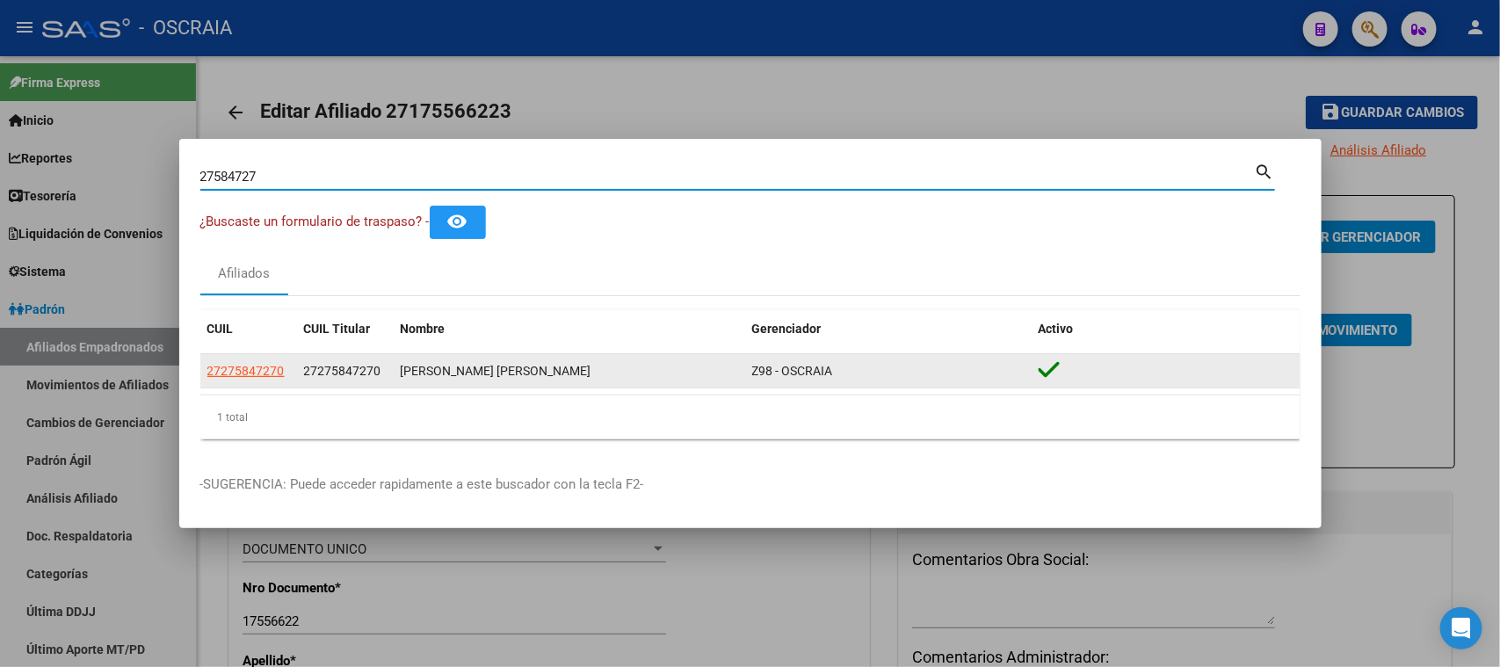
click at [232, 369] on span "27275847270" at bounding box center [245, 371] width 77 height 14
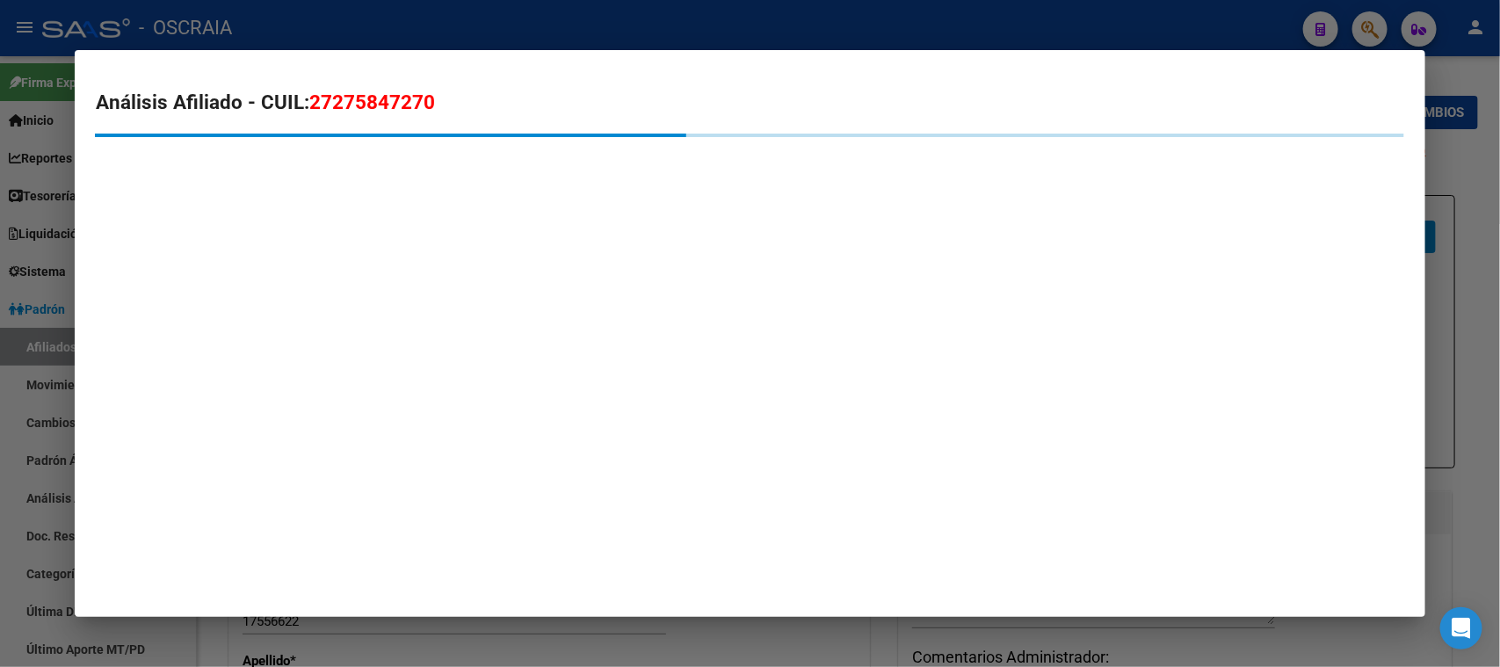
click at [345, 103] on span "27275847270" at bounding box center [372, 102] width 126 height 23
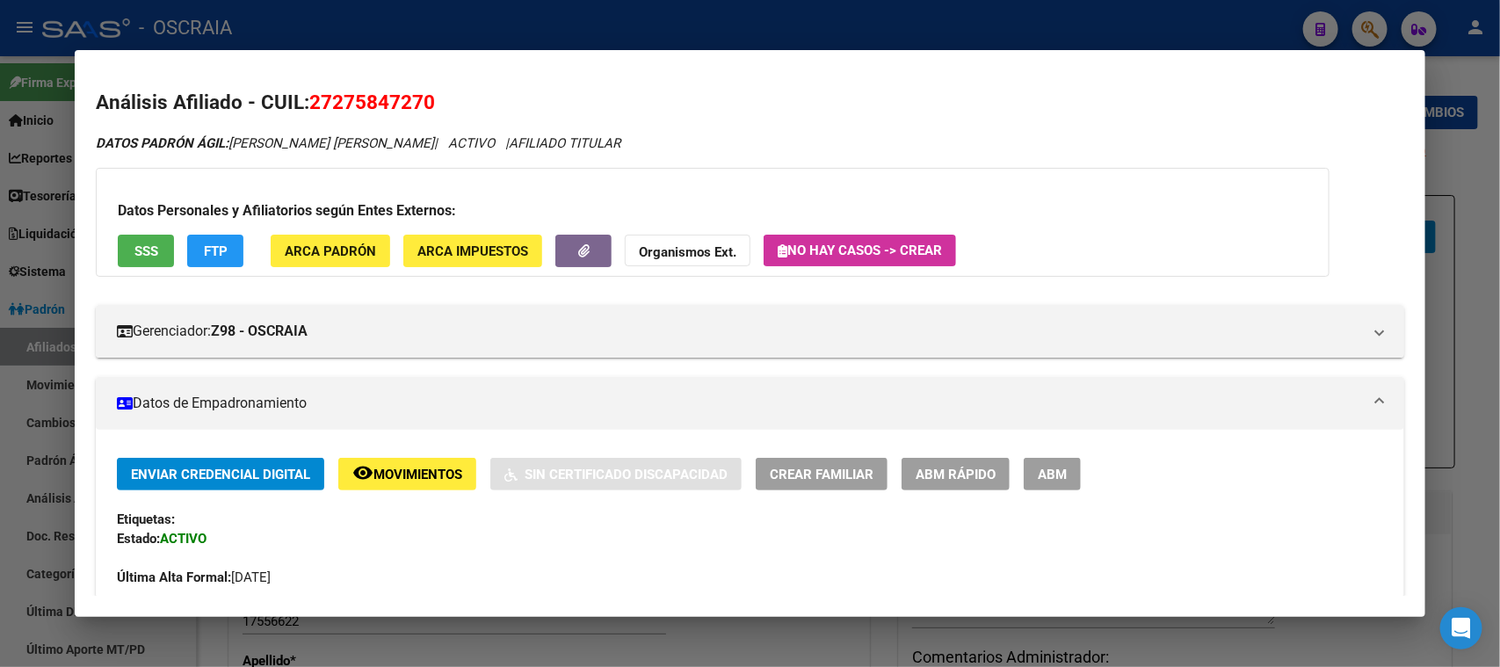
click at [475, 16] on div at bounding box center [750, 333] width 1500 height 667
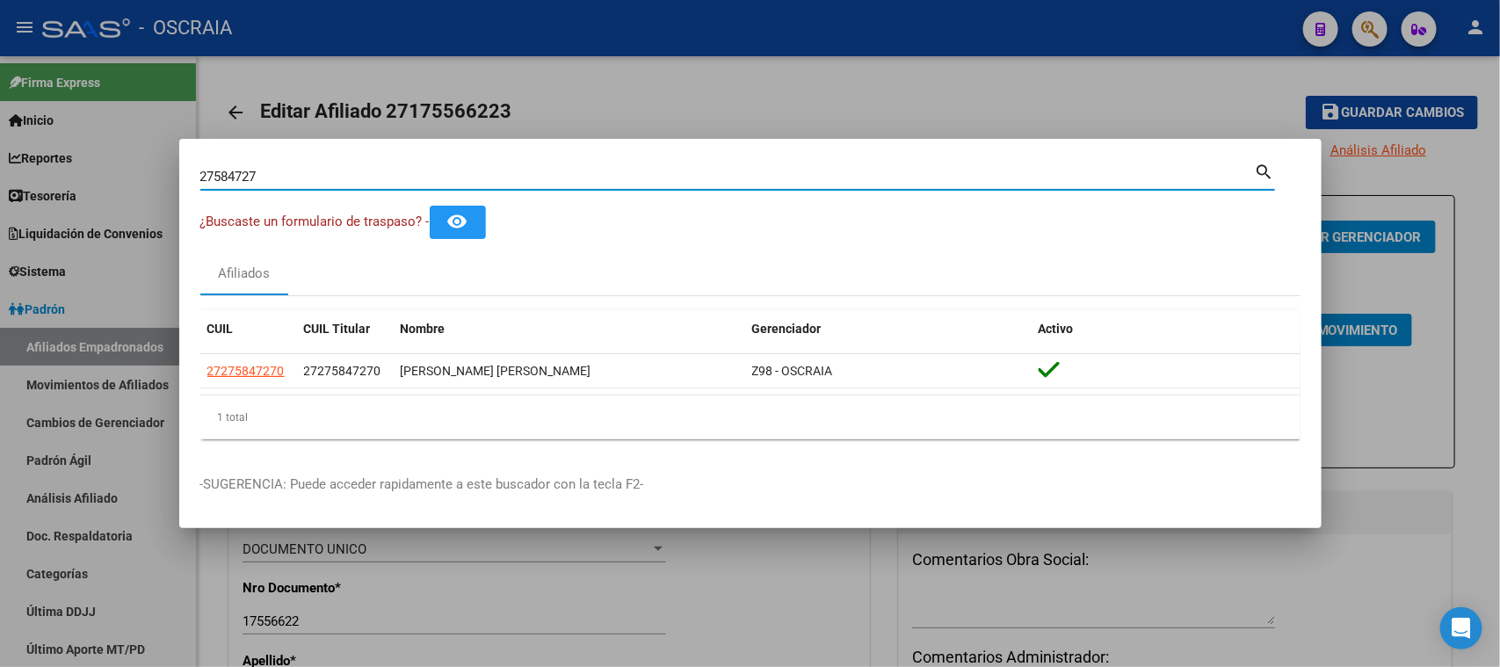
drag, startPoint x: 360, startPoint y: 171, endPoint x: 0, endPoint y: 137, distance: 362.0
click at [0, 137] on div "27584727 Buscar (apellido, dni, cuil, [PERSON_NAME], cuit, obra social) search …" at bounding box center [750, 333] width 1500 height 667
paste input "0-96128849-6"
type input "20961288496"
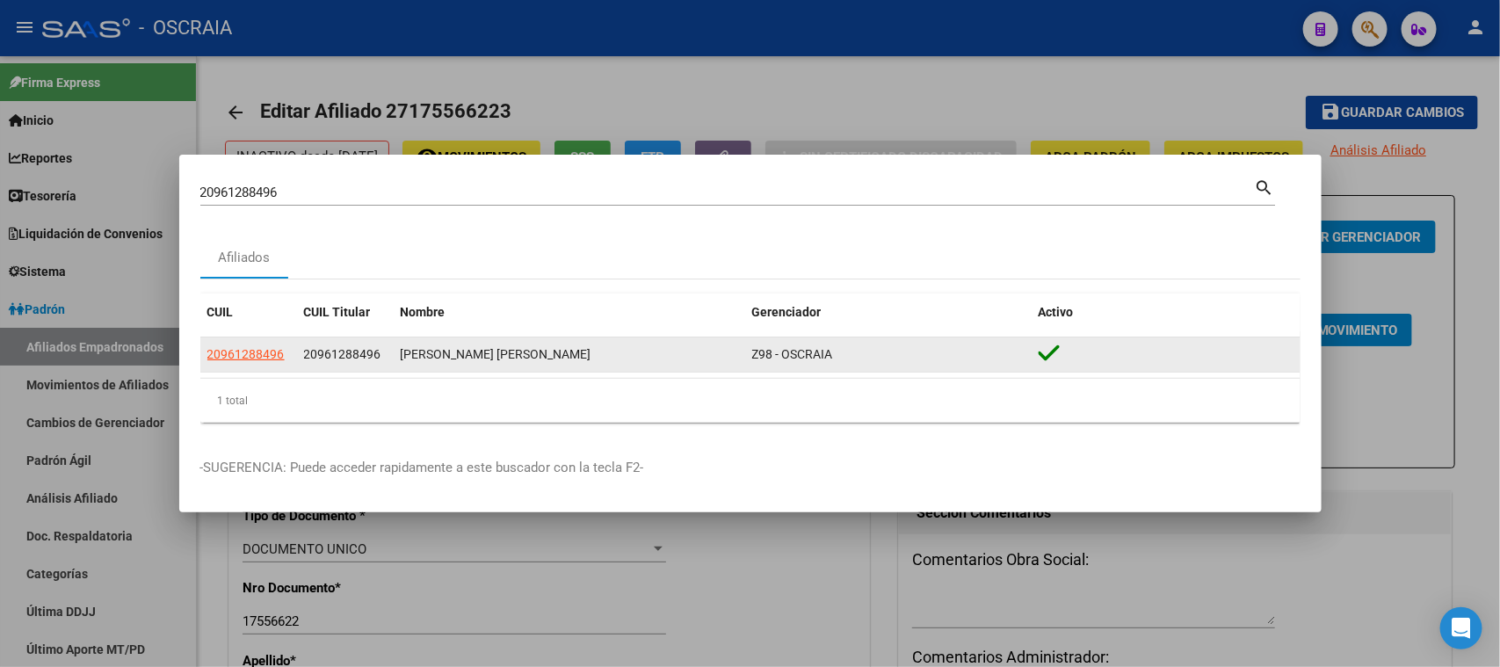
click at [237, 345] on app-link-go-to "20961288496" at bounding box center [245, 355] width 77 height 20
click at [245, 350] on span "20961288496" at bounding box center [245, 354] width 77 height 14
type textarea "20961288496"
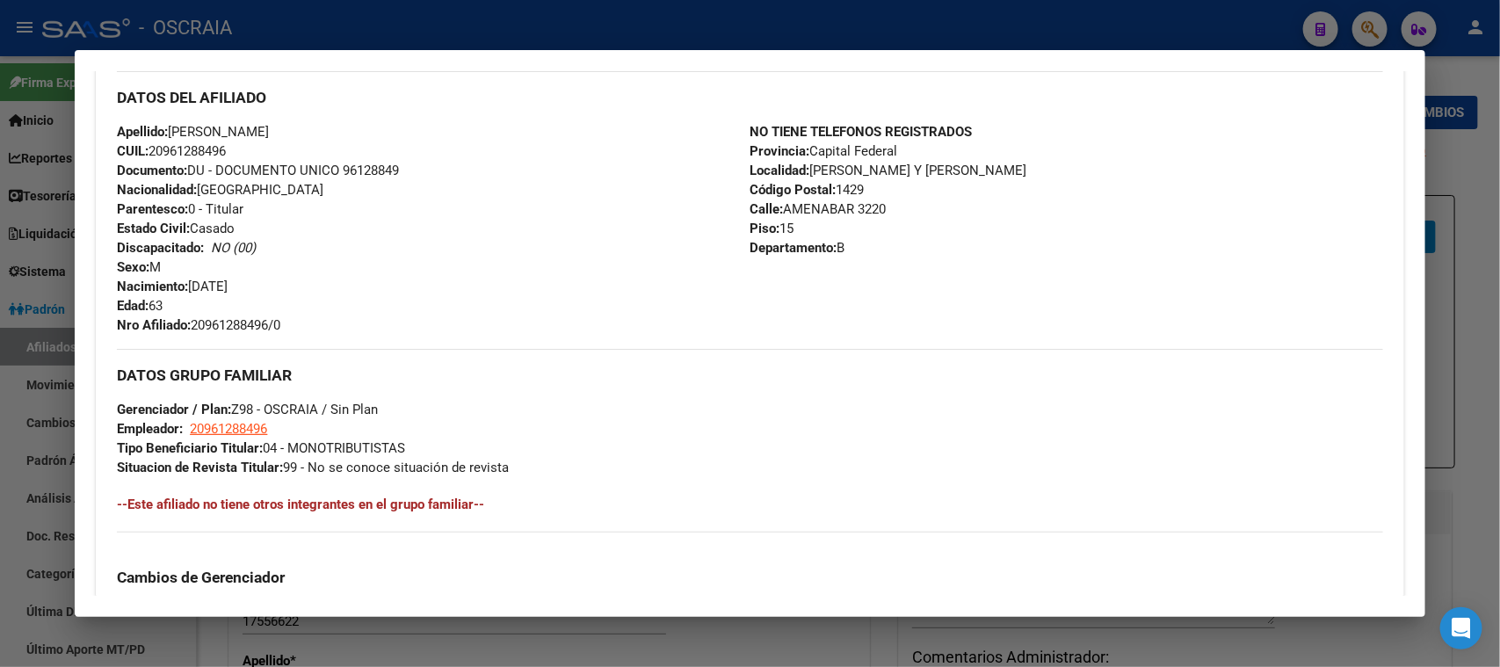
scroll to position [903, 0]
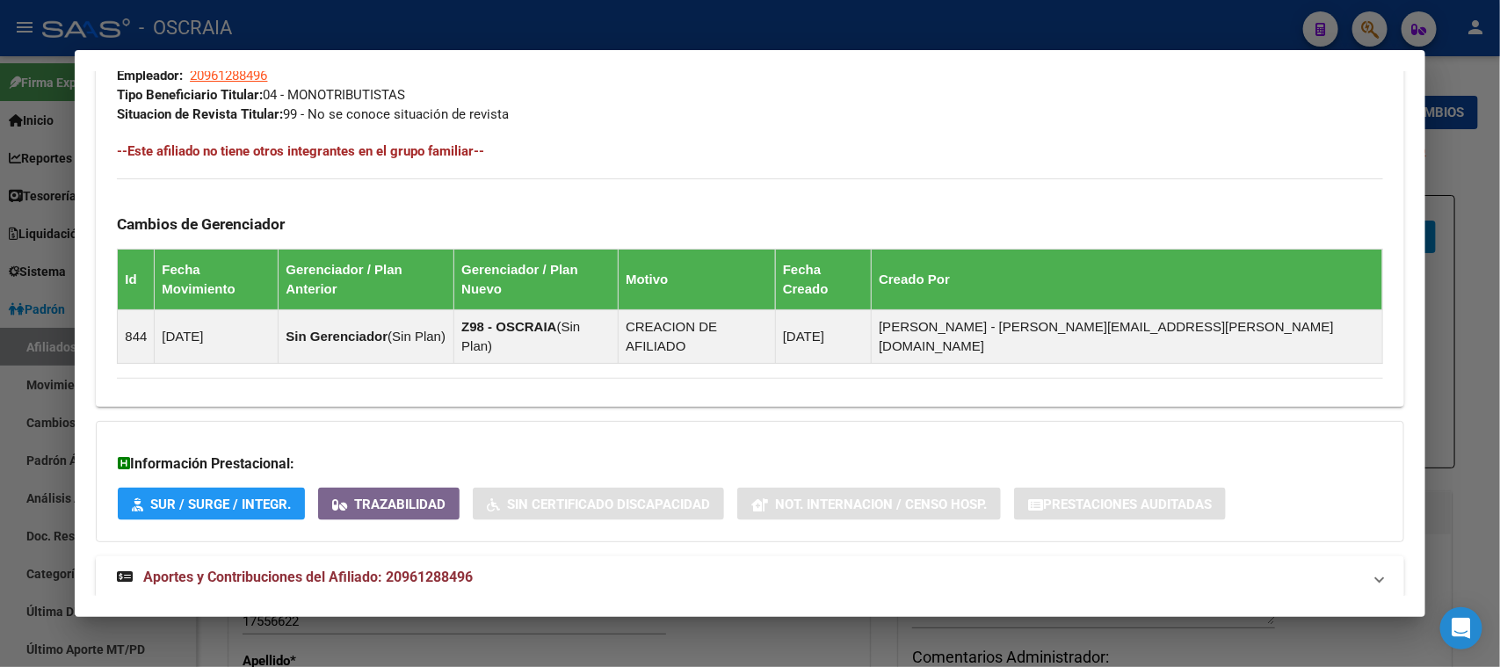
click at [612, 567] on mat-panel-title "Aportes y Contribuciones del Afiliado: 20961288496" at bounding box center [739, 577] width 1245 height 21
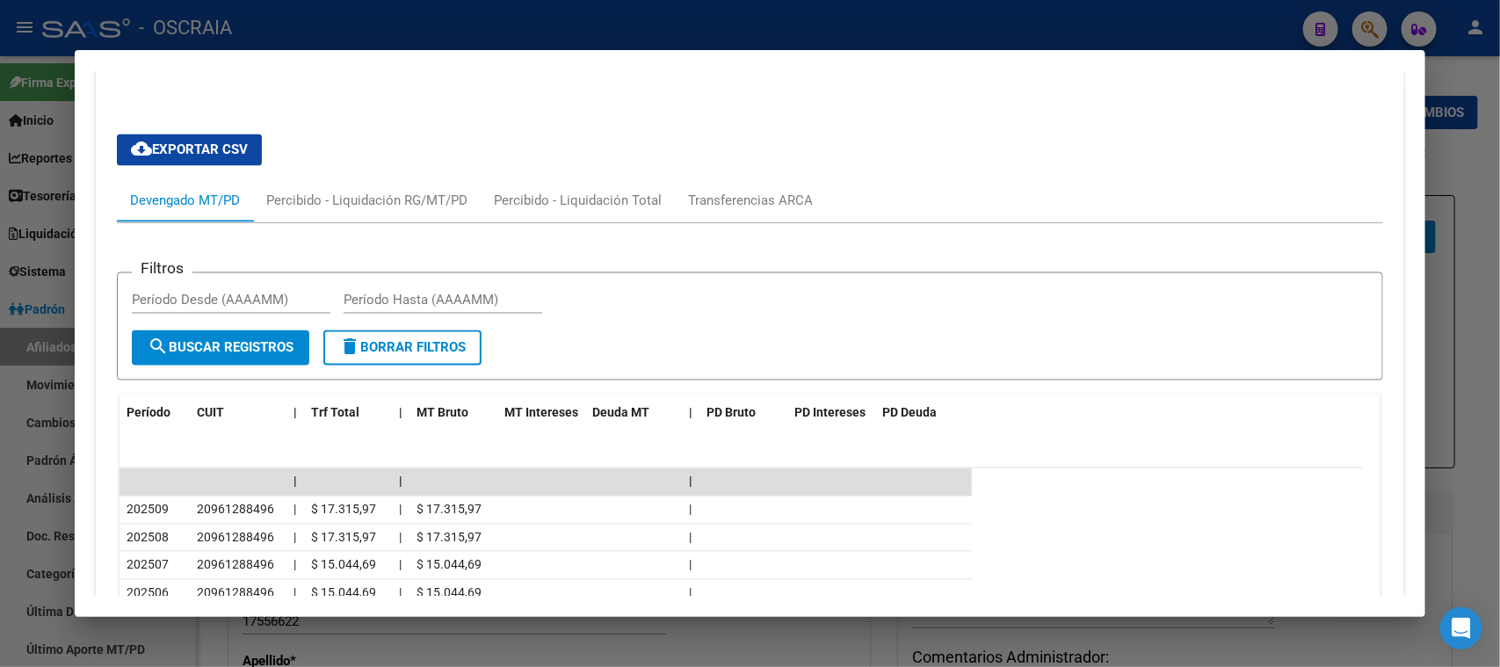
scroll to position [1574, 0]
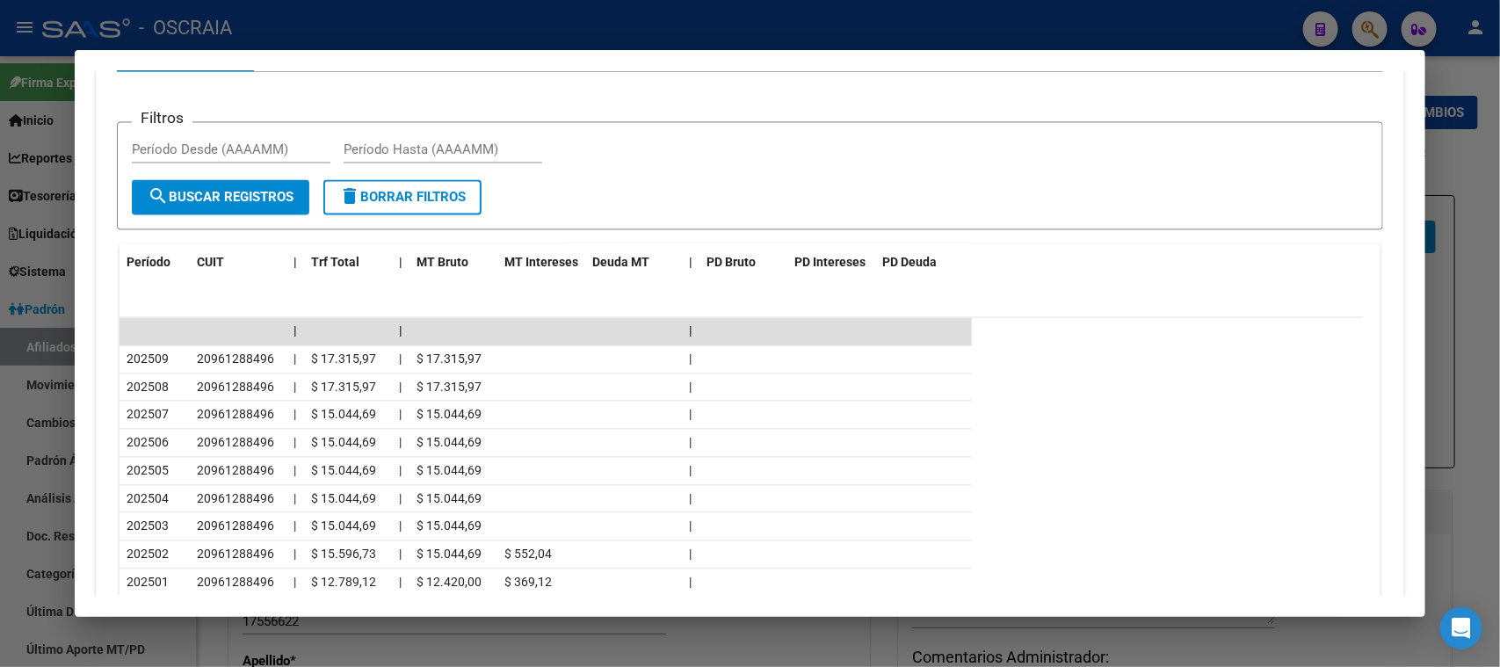
click at [547, 16] on div at bounding box center [750, 333] width 1500 height 667
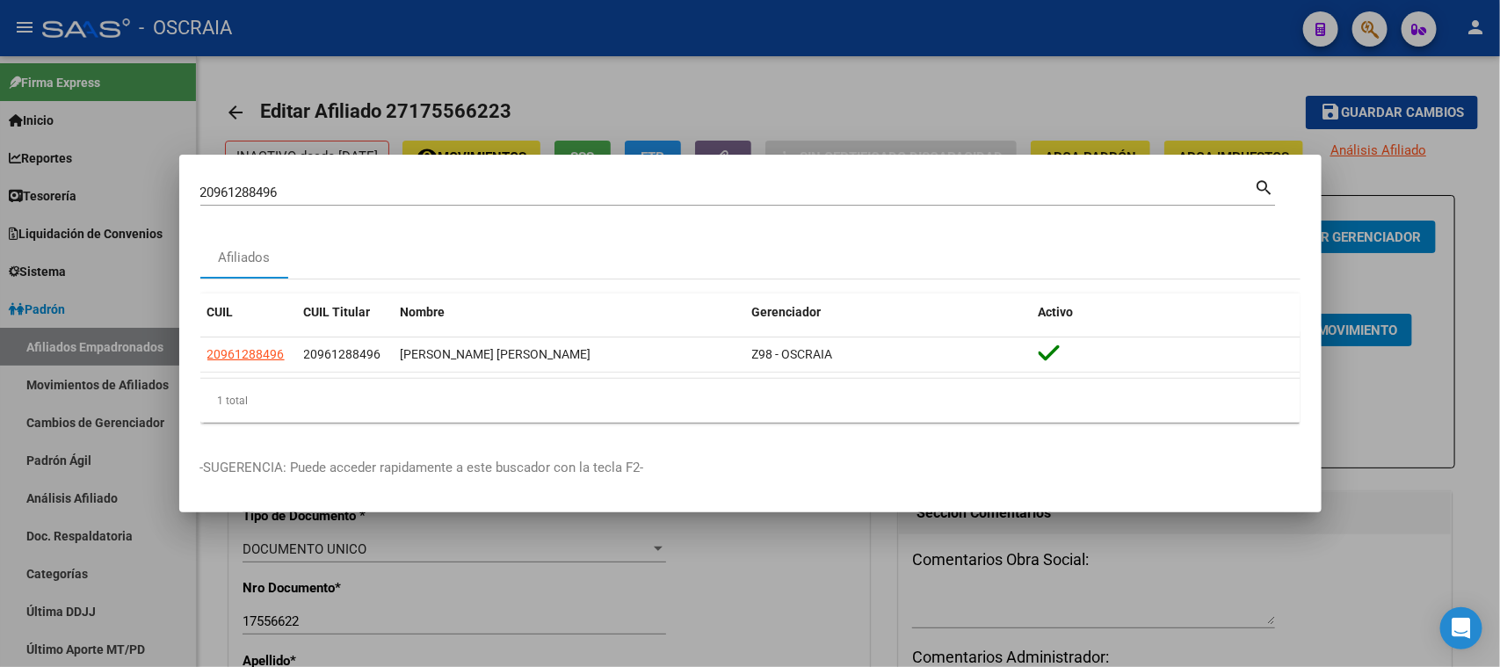
drag, startPoint x: 411, startPoint y: 179, endPoint x: 366, endPoint y: 186, distance: 46.2
click at [374, 186] on div "20961288496 Buscar (apellido, dni, [PERSON_NAME], [PERSON_NAME], cuit, obra soc…" at bounding box center [727, 192] width 1055 height 26
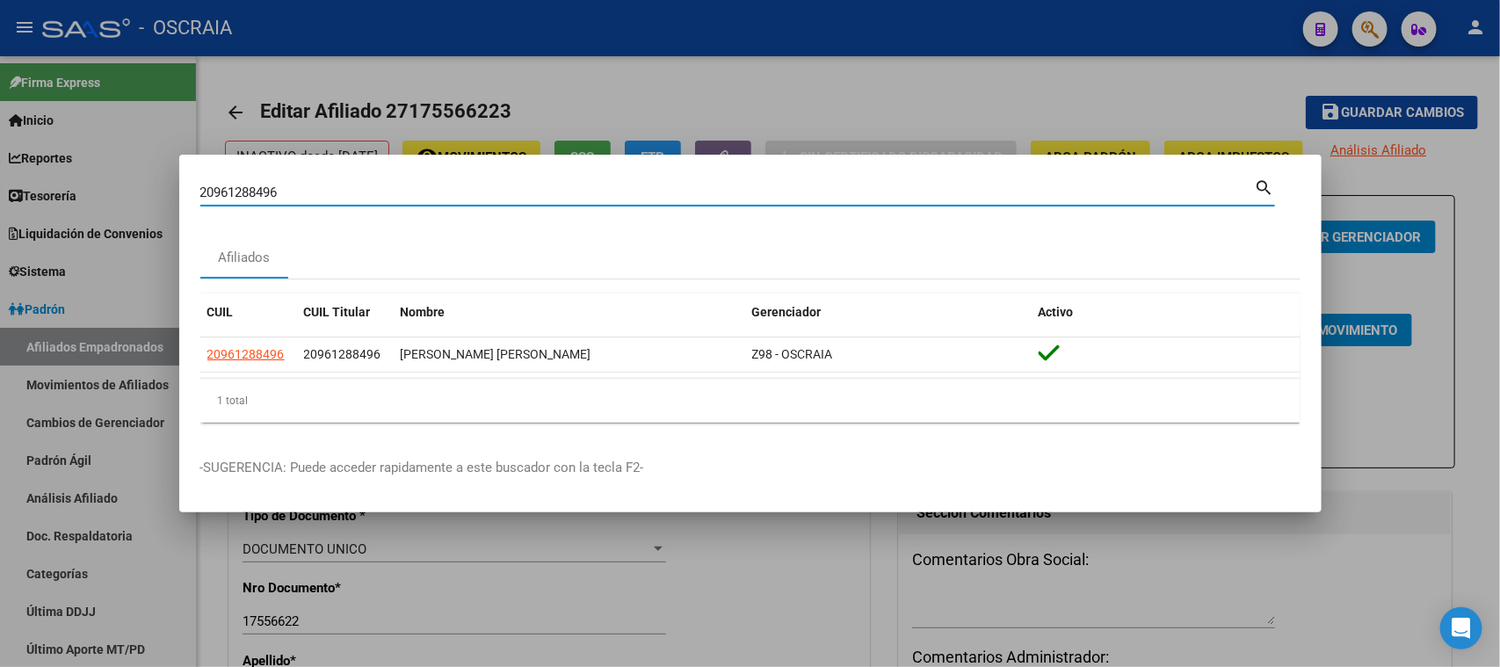
drag, startPoint x: 359, startPoint y: 198, endPoint x: 195, endPoint y: -47, distance: 294.0
click at [195, 0] on html "menu - OSCRAIA person Firma Express Inicio Calendario SSS Instructivos Contacto…" at bounding box center [750, 333] width 1500 height 667
type input "20392547941"
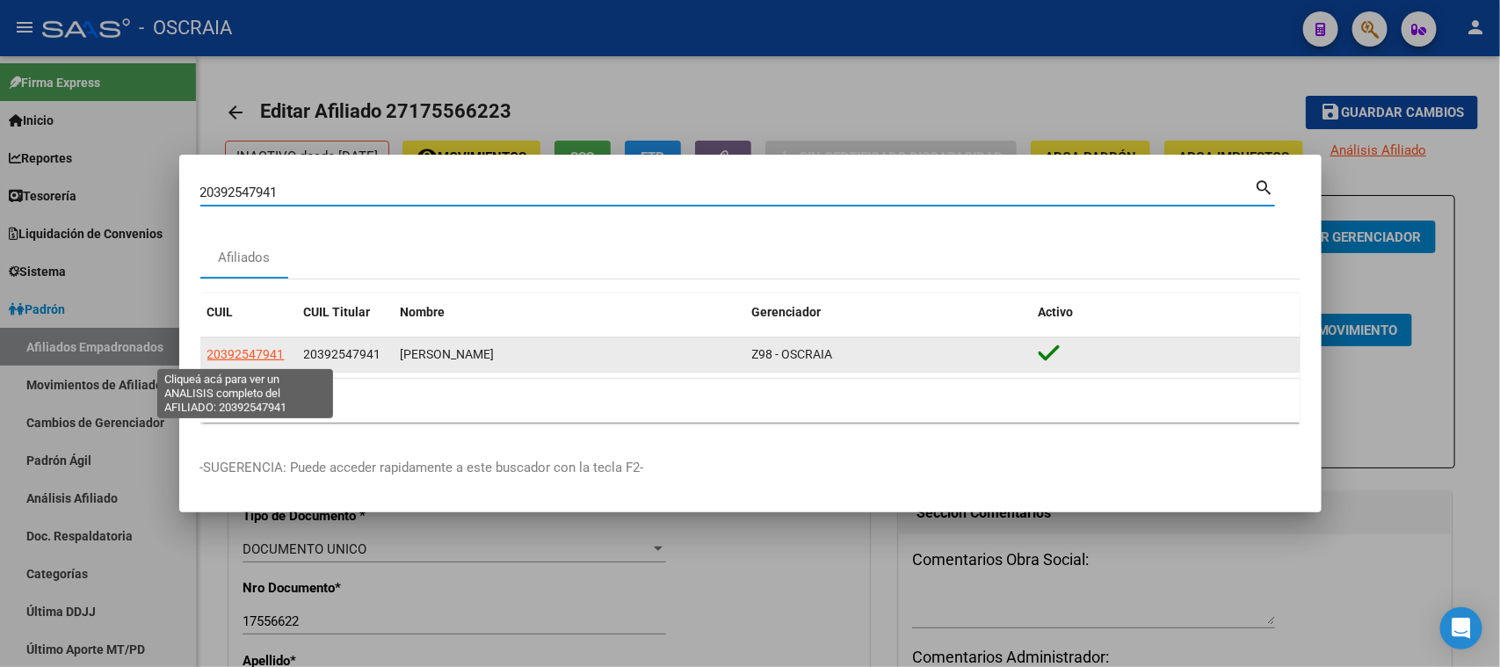
click at [257, 351] on span "20392547941" at bounding box center [245, 354] width 77 height 14
type textarea "20392547941"
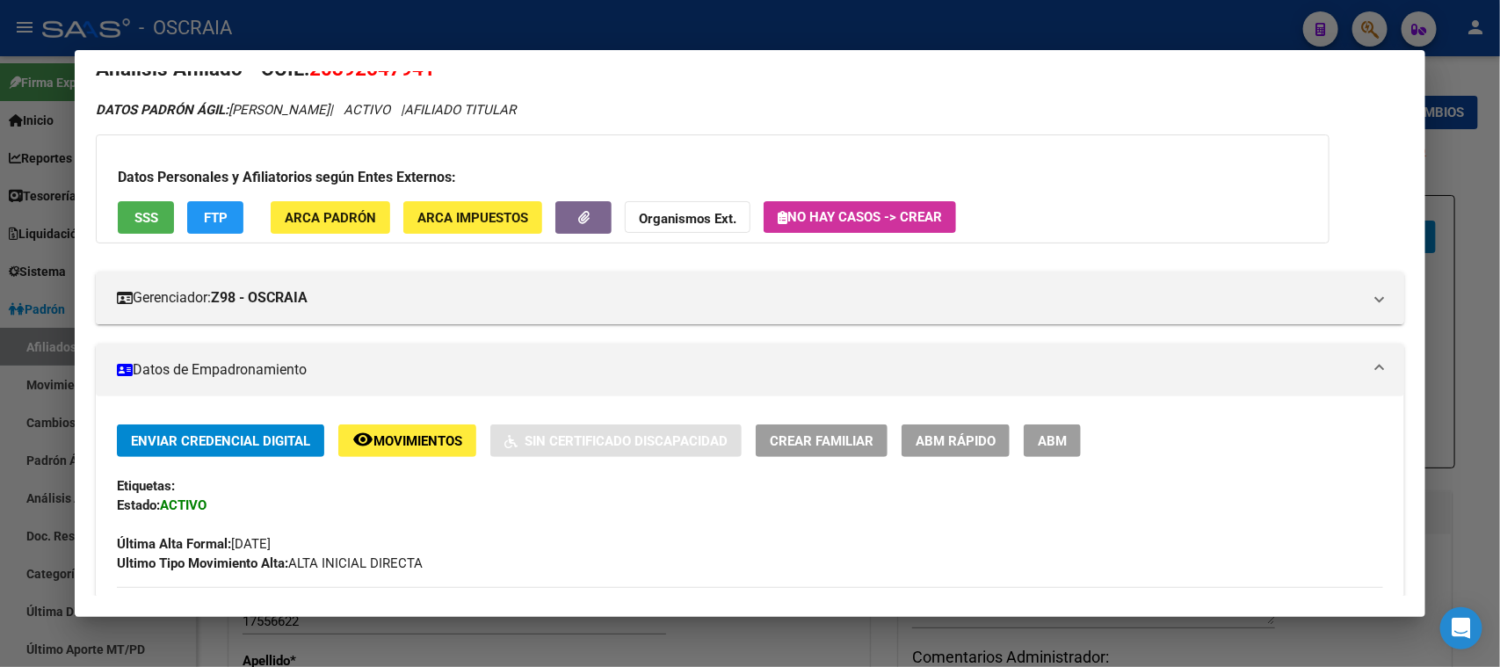
scroll to position [0, 0]
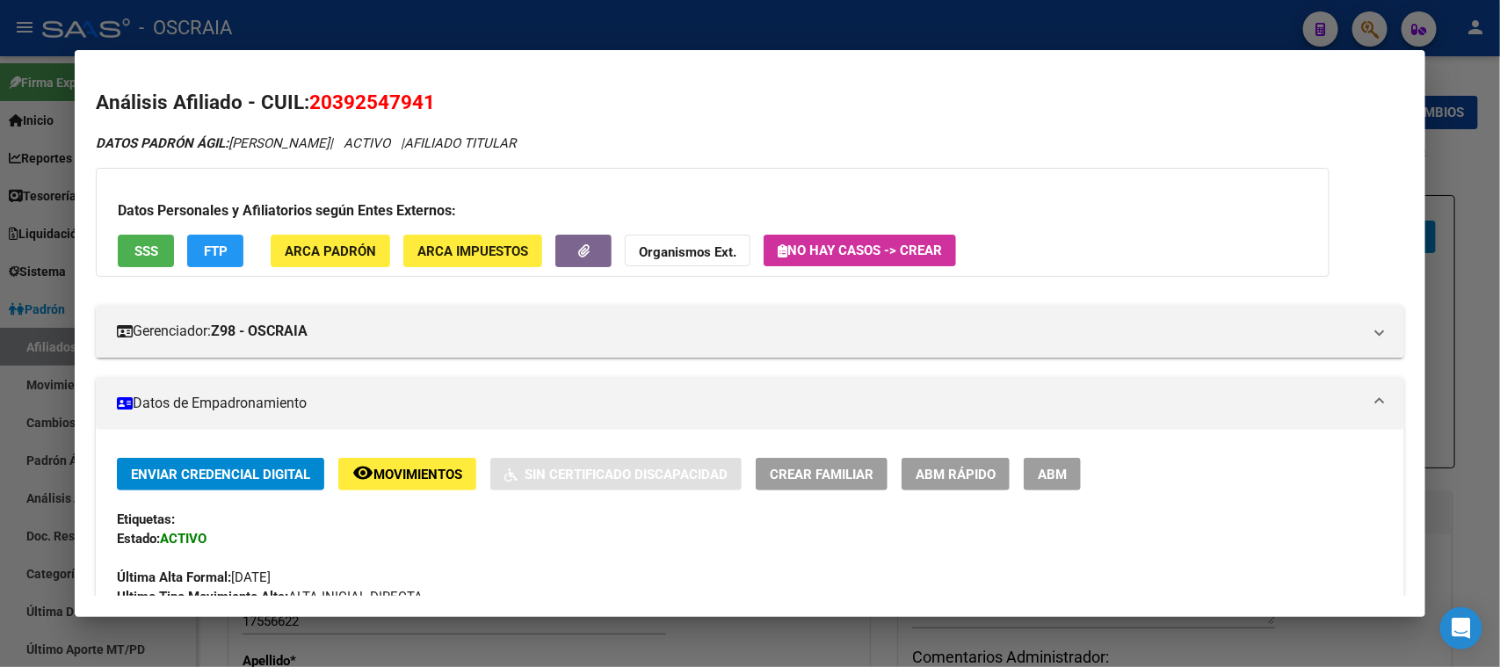
click at [348, 107] on span "20392547941" at bounding box center [372, 102] width 126 height 23
copy span "20392547941"
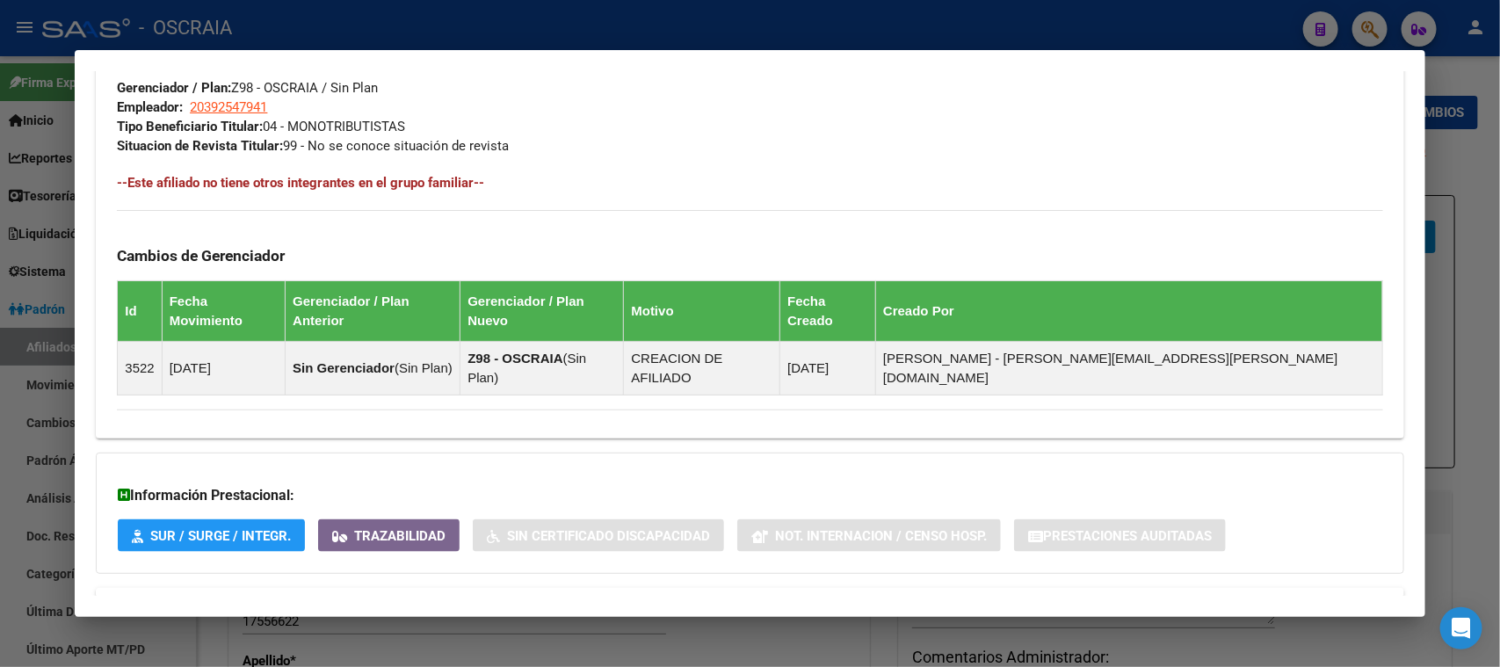
scroll to position [903, 0]
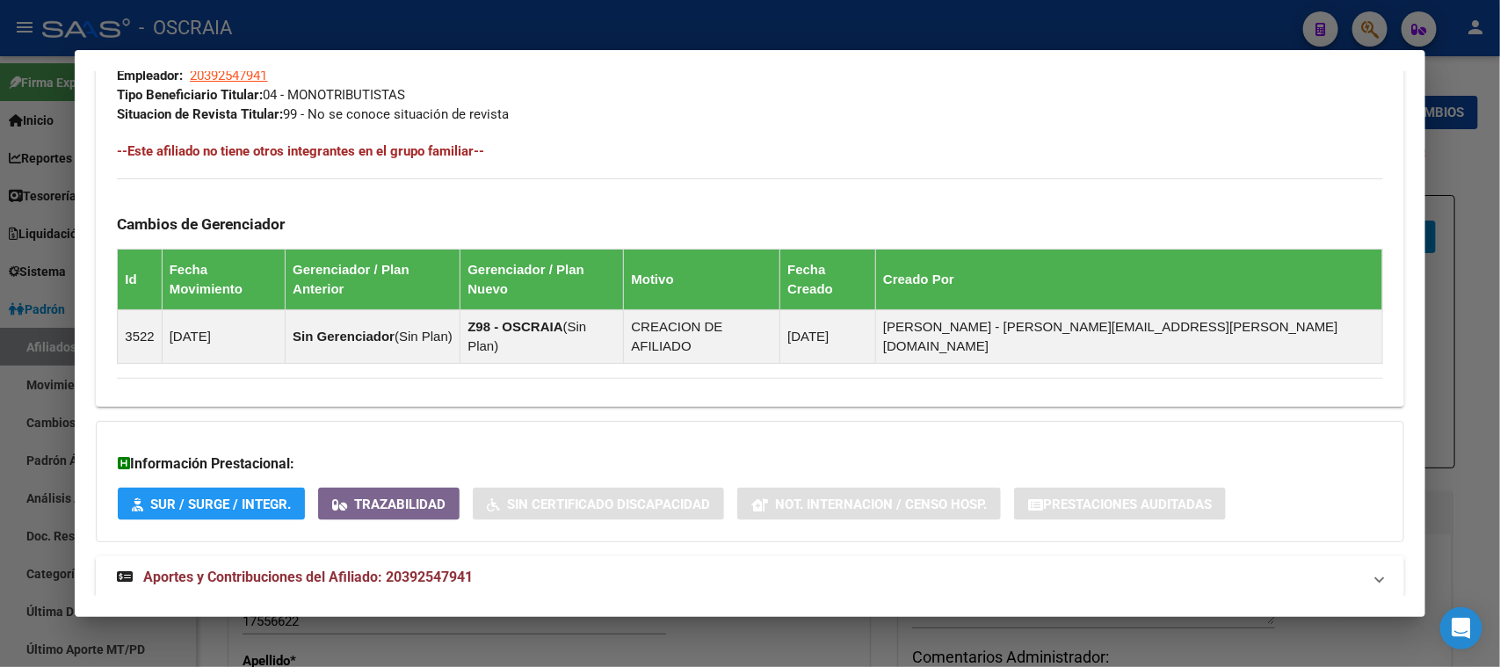
click at [484, 567] on mat-panel-title "Aportes y Contribuciones del Afiliado: 20392547941" at bounding box center [739, 577] width 1245 height 21
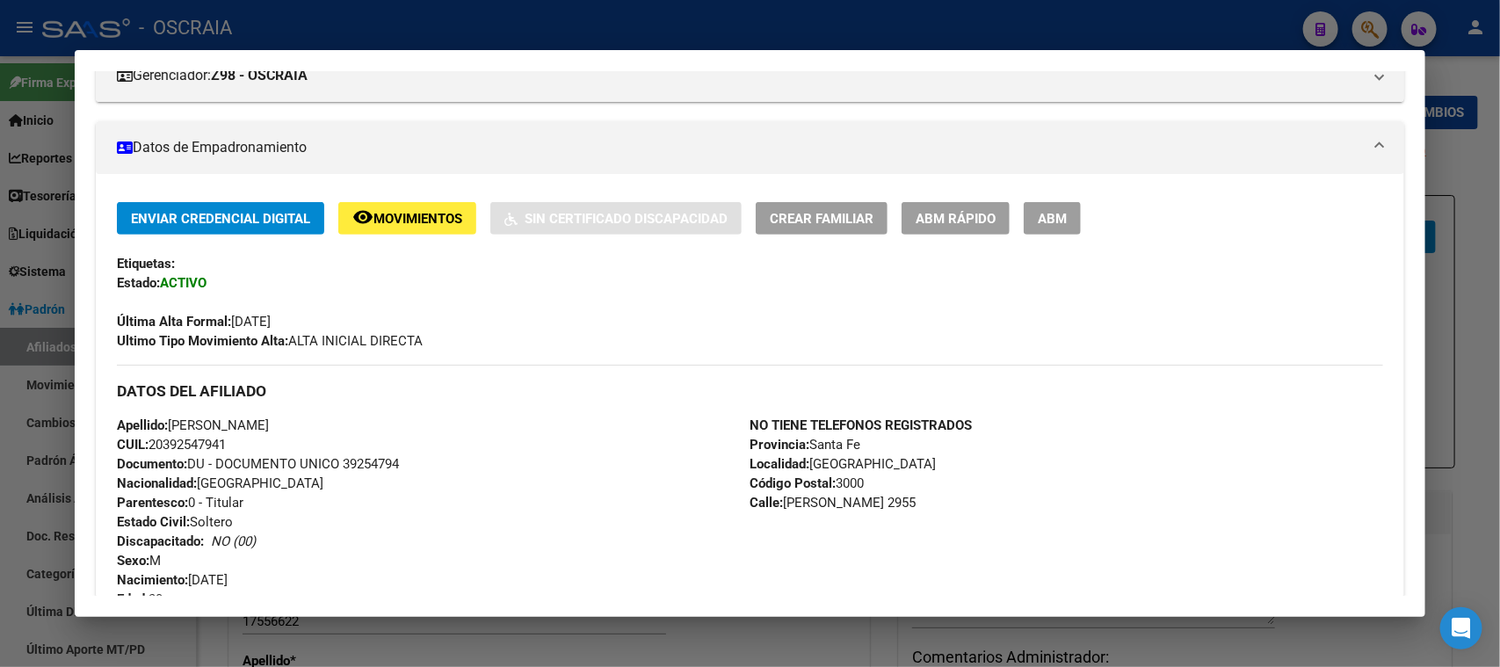
scroll to position [0, 0]
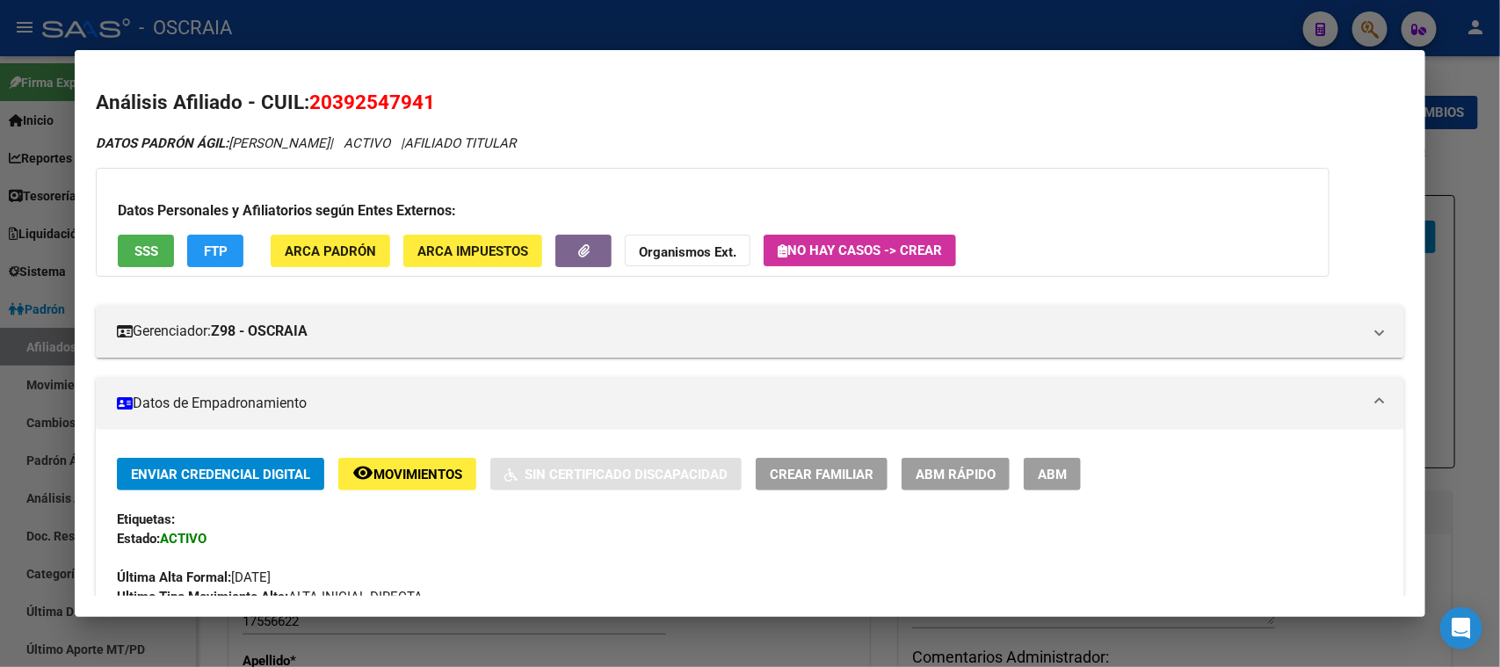
click at [599, 30] on div at bounding box center [750, 333] width 1500 height 667
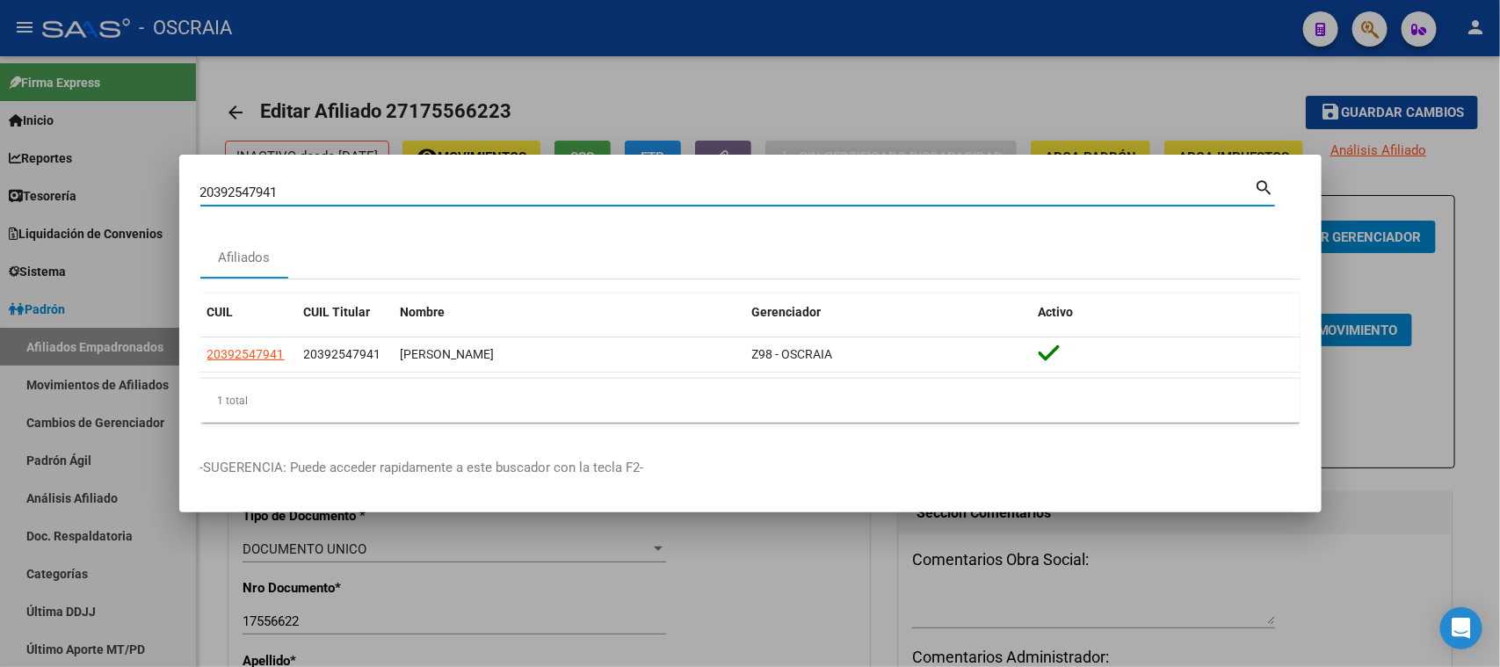
drag, startPoint x: 487, startPoint y: 194, endPoint x: 85, endPoint y: 199, distance: 401.7
click at [85, 199] on div "20392547941 Buscar (apellido, dni, cuil, nro traspaso, cuit, obra social) searc…" at bounding box center [750, 333] width 1500 height 667
paste input "7-30168173-4"
type input "27301681734"
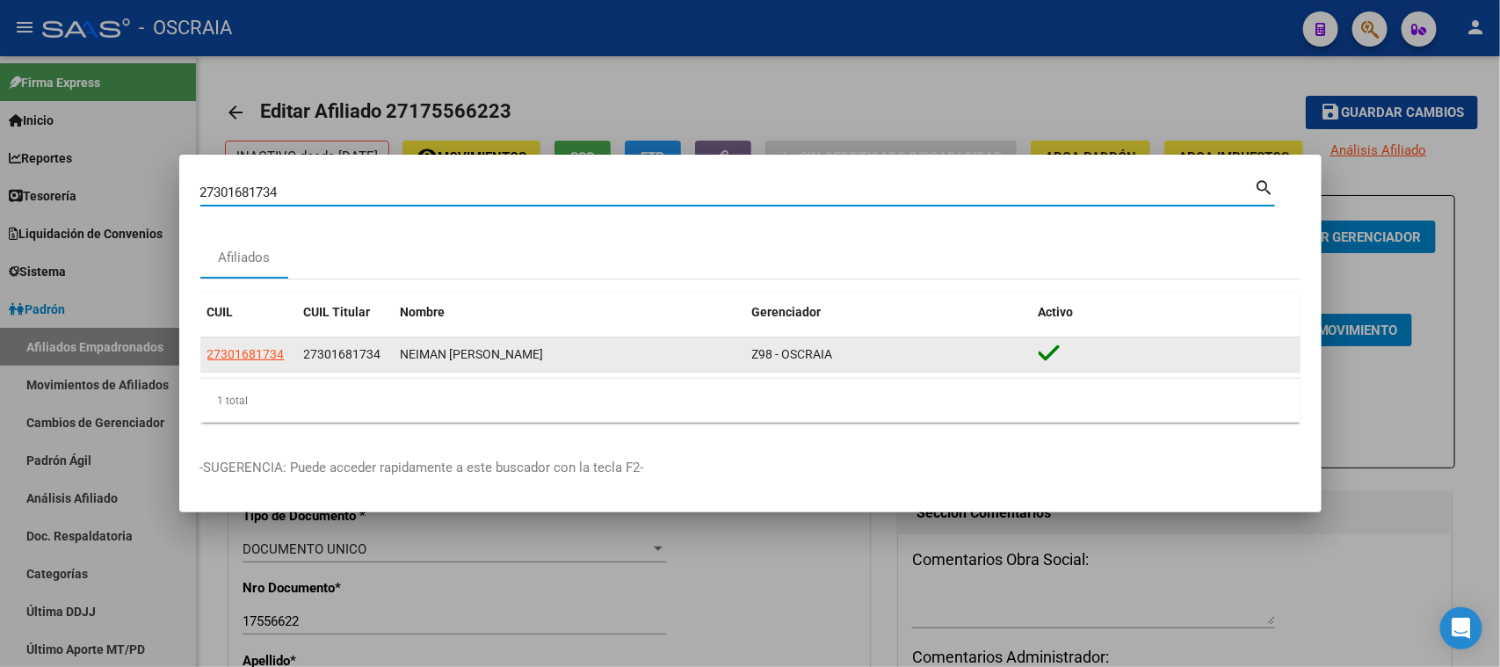
click at [306, 358] on span "27301681734" at bounding box center [342, 354] width 77 height 14
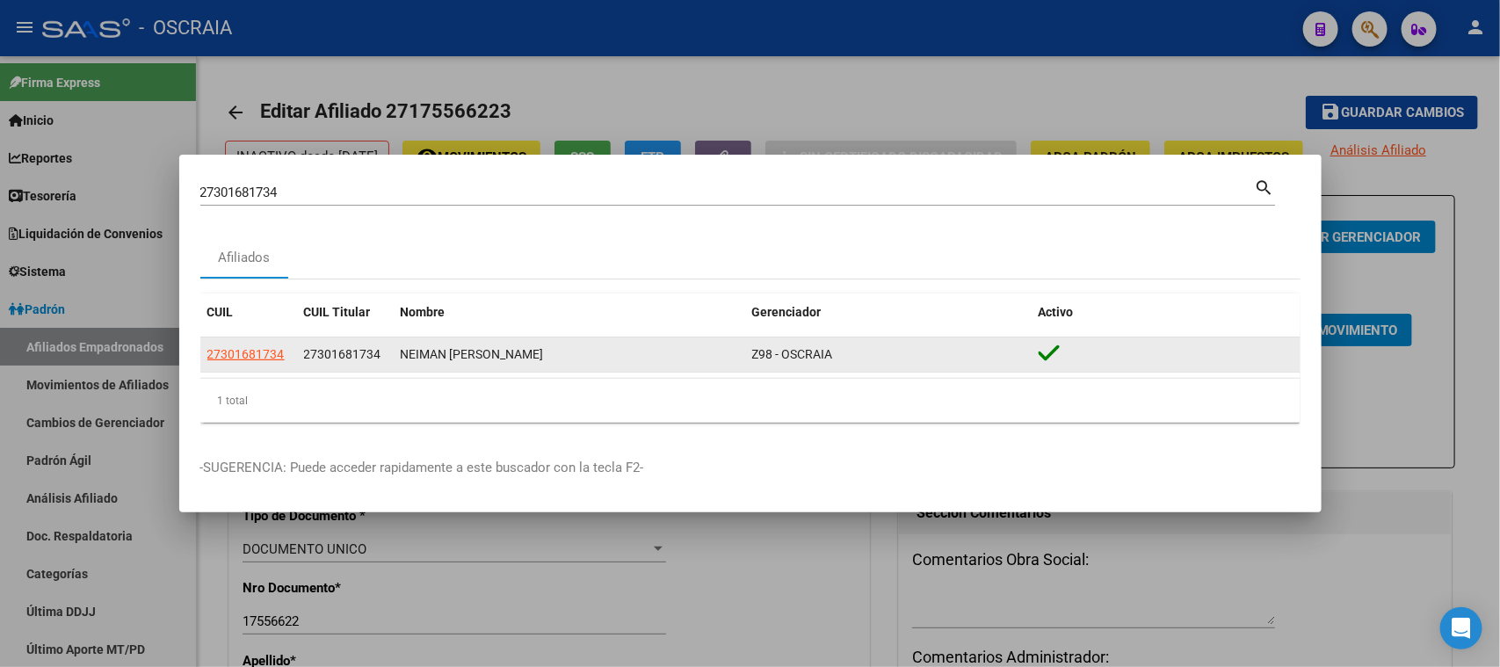
click at [306, 358] on span "27301681734" at bounding box center [342, 354] width 77 height 14
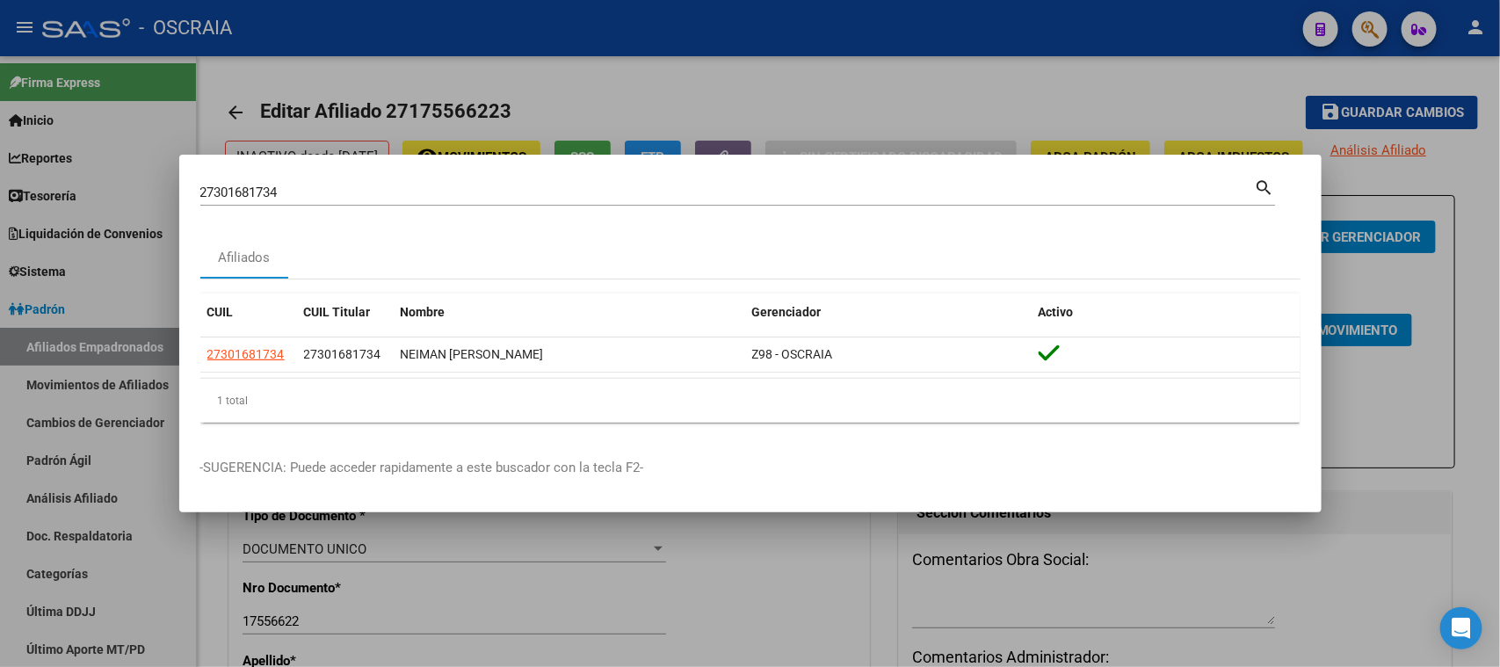
copy span "27301681734"
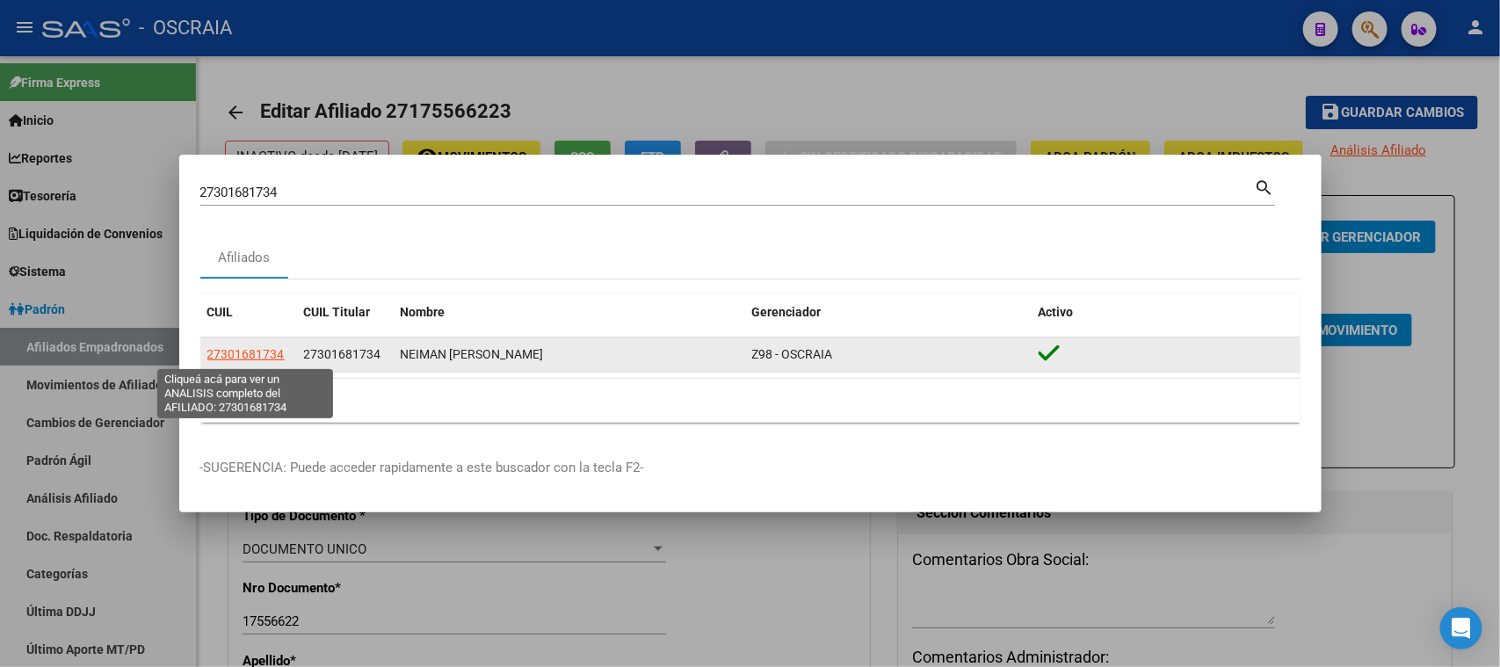
click at [229, 353] on span "27301681734" at bounding box center [245, 354] width 77 height 14
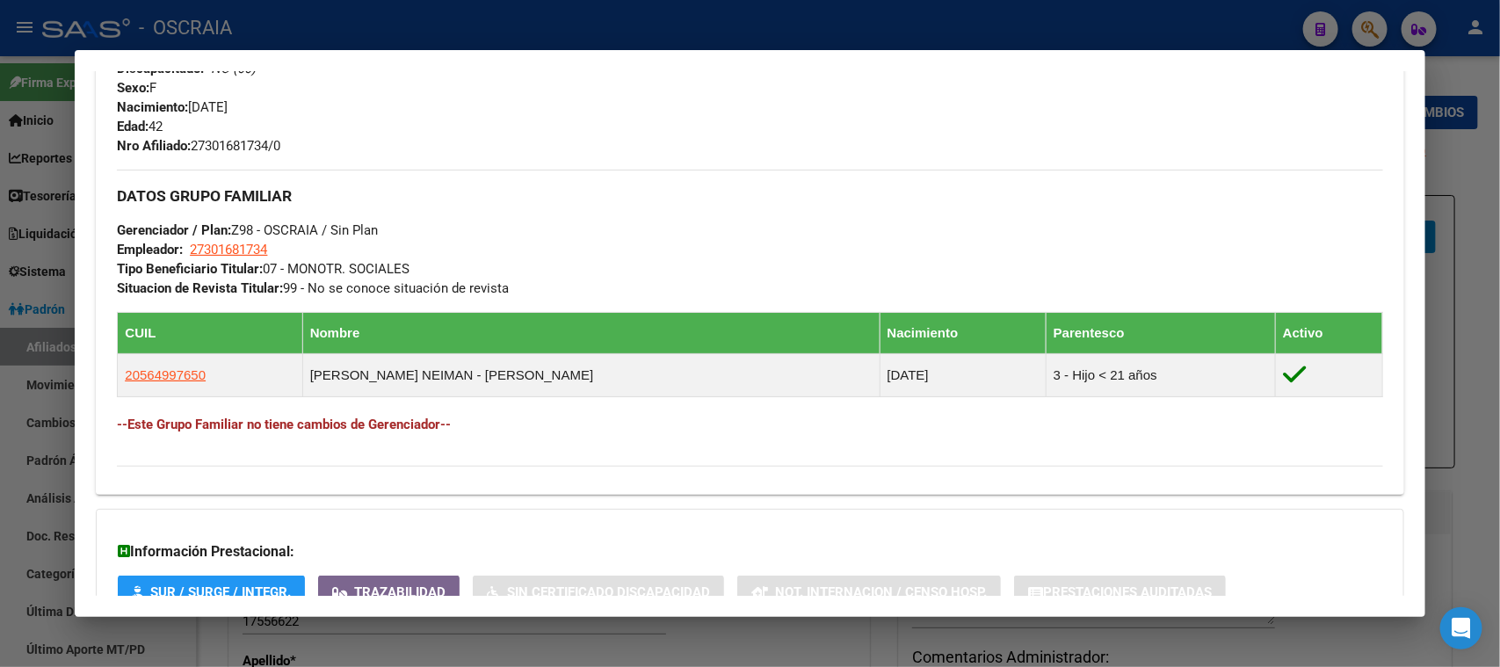
scroll to position [855, 0]
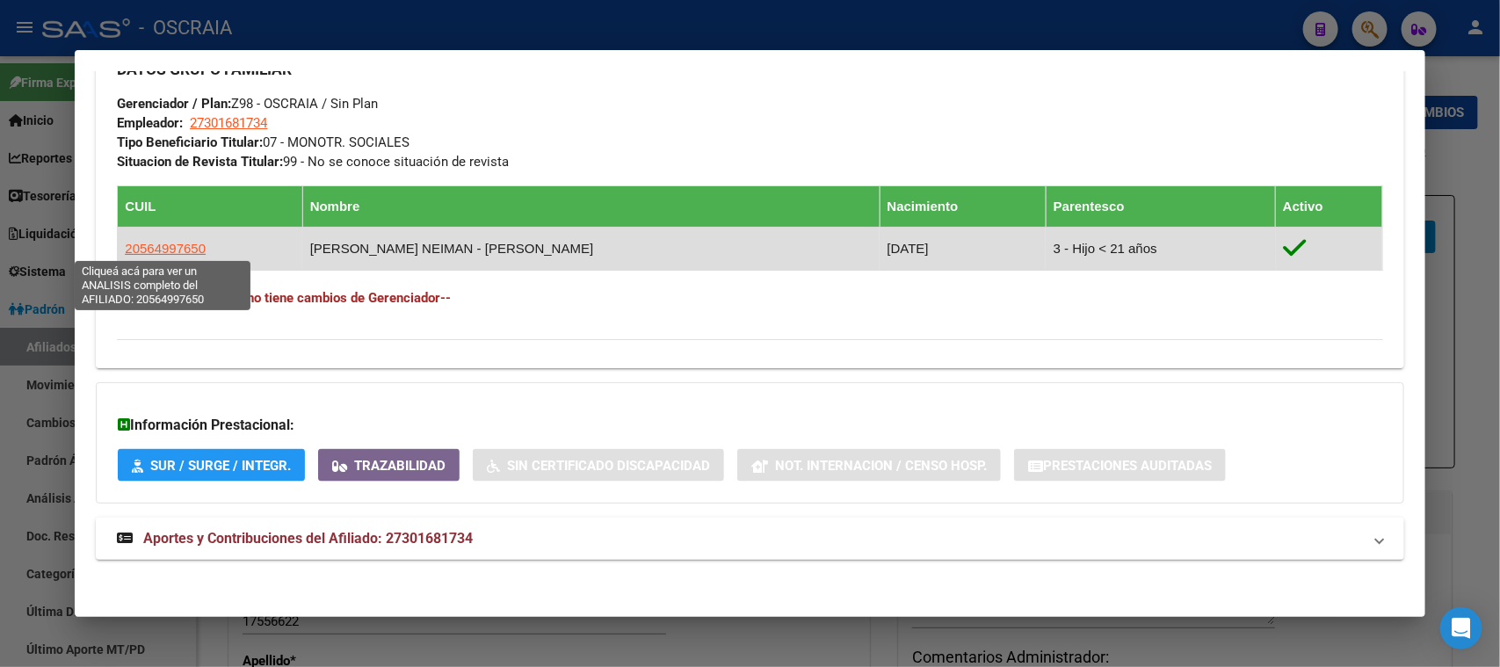
click at [142, 253] on span "20564997650" at bounding box center [165, 248] width 81 height 15
type textarea "20564997650"
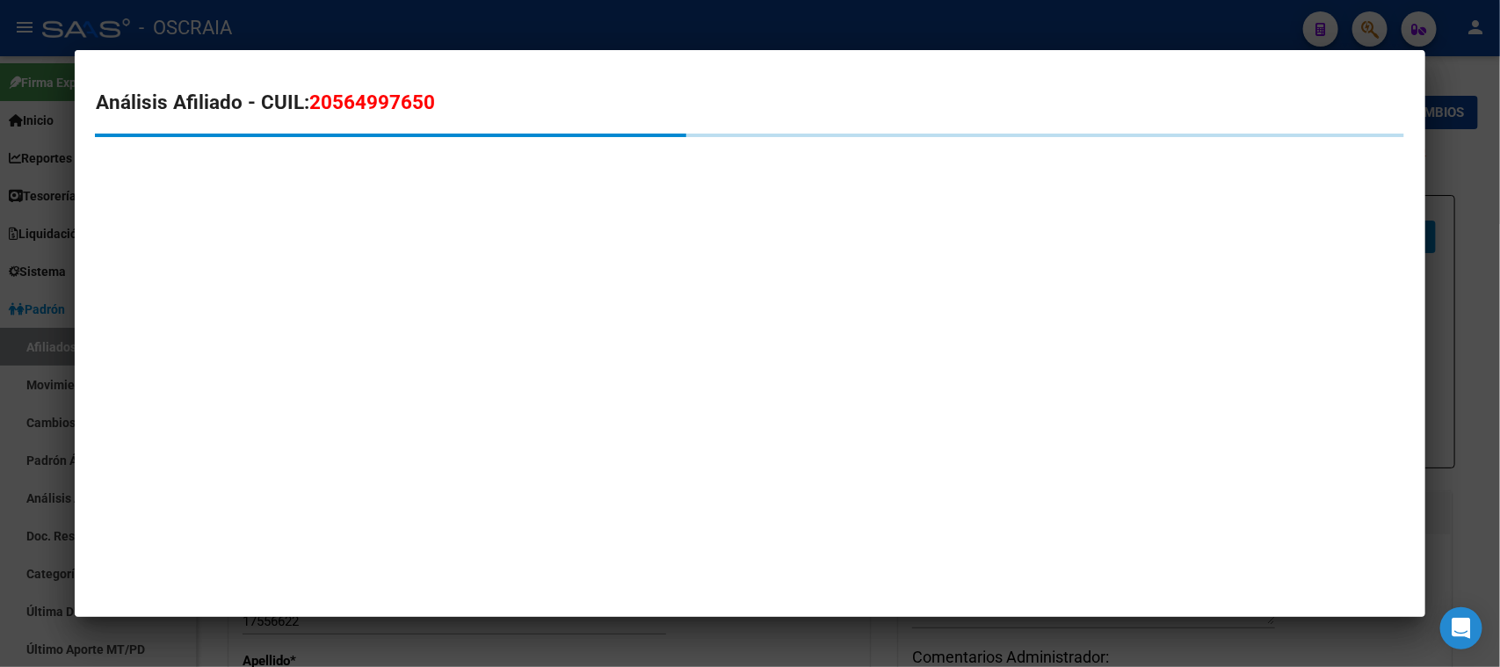
click at [400, 102] on span "20564997650" at bounding box center [372, 102] width 126 height 23
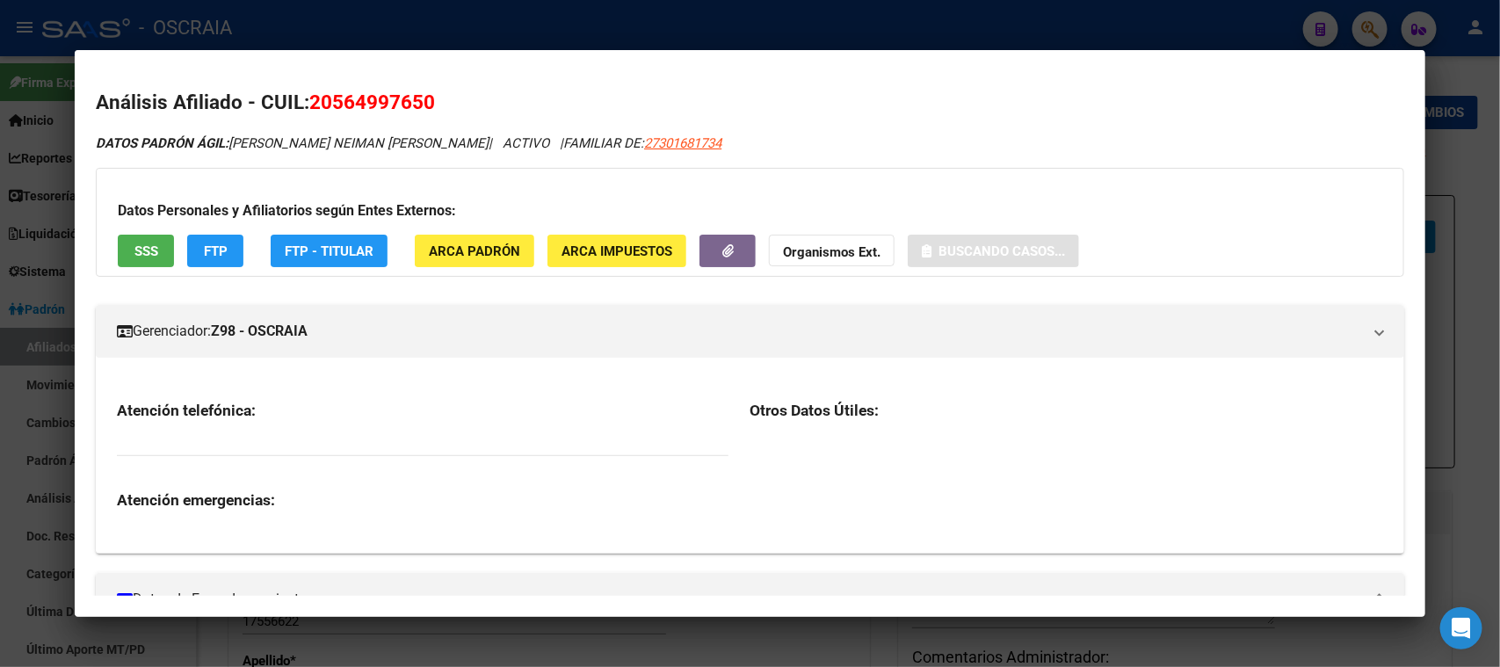
click at [400, 102] on span "20564997650" at bounding box center [372, 102] width 126 height 23
copy span "20564997650"
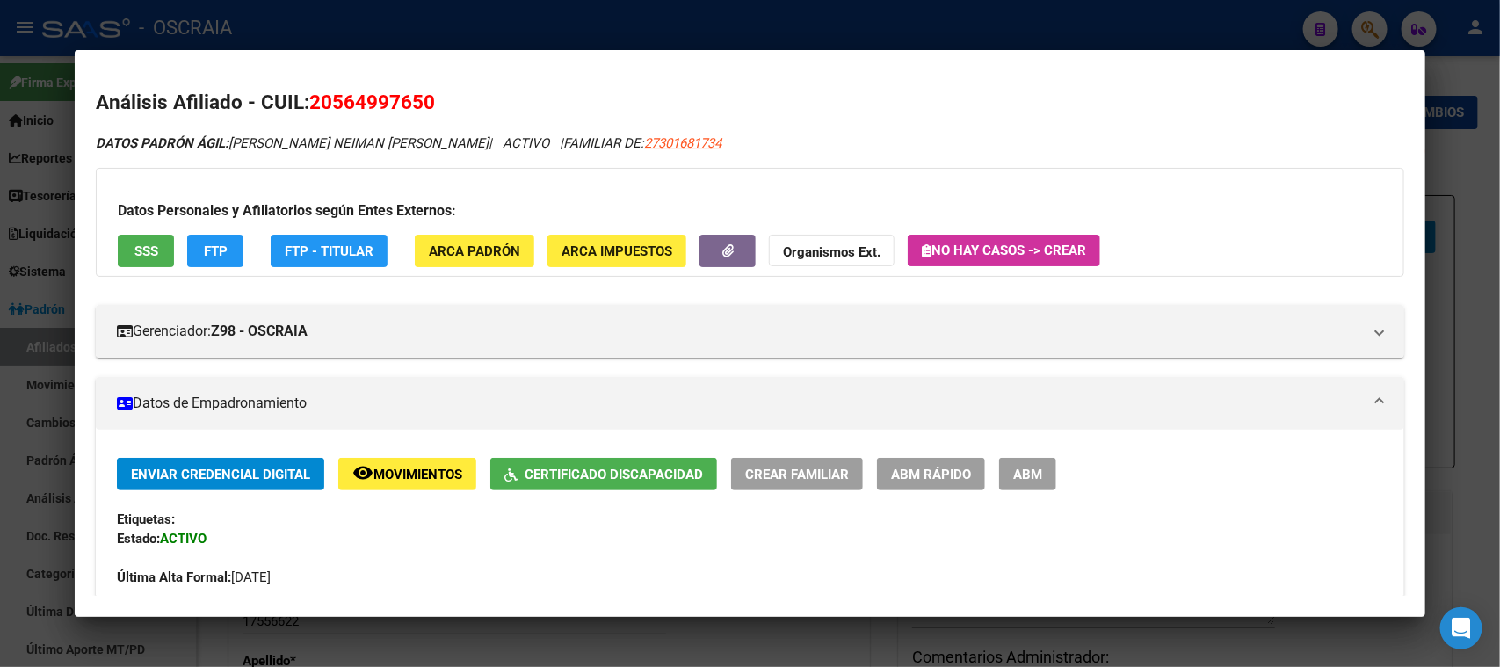
click at [536, 22] on div at bounding box center [750, 333] width 1500 height 667
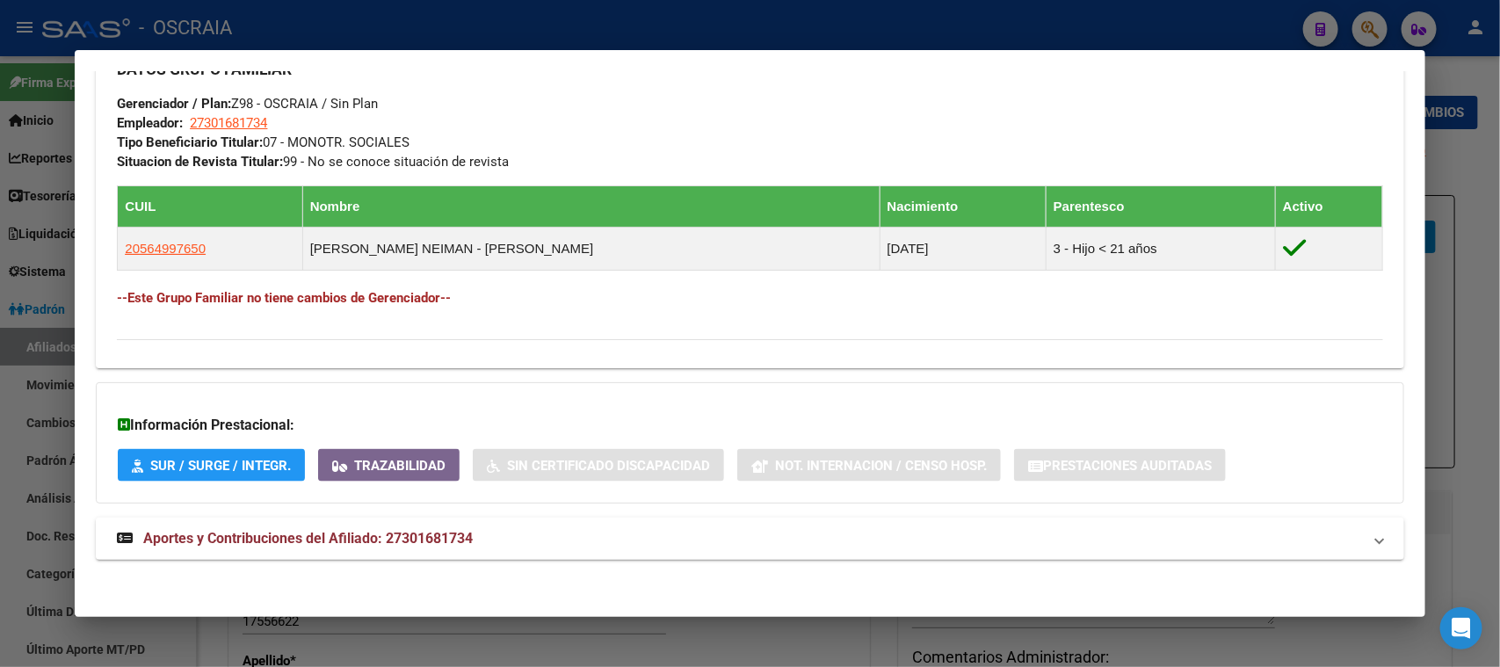
click at [444, 11] on div at bounding box center [750, 333] width 1500 height 667
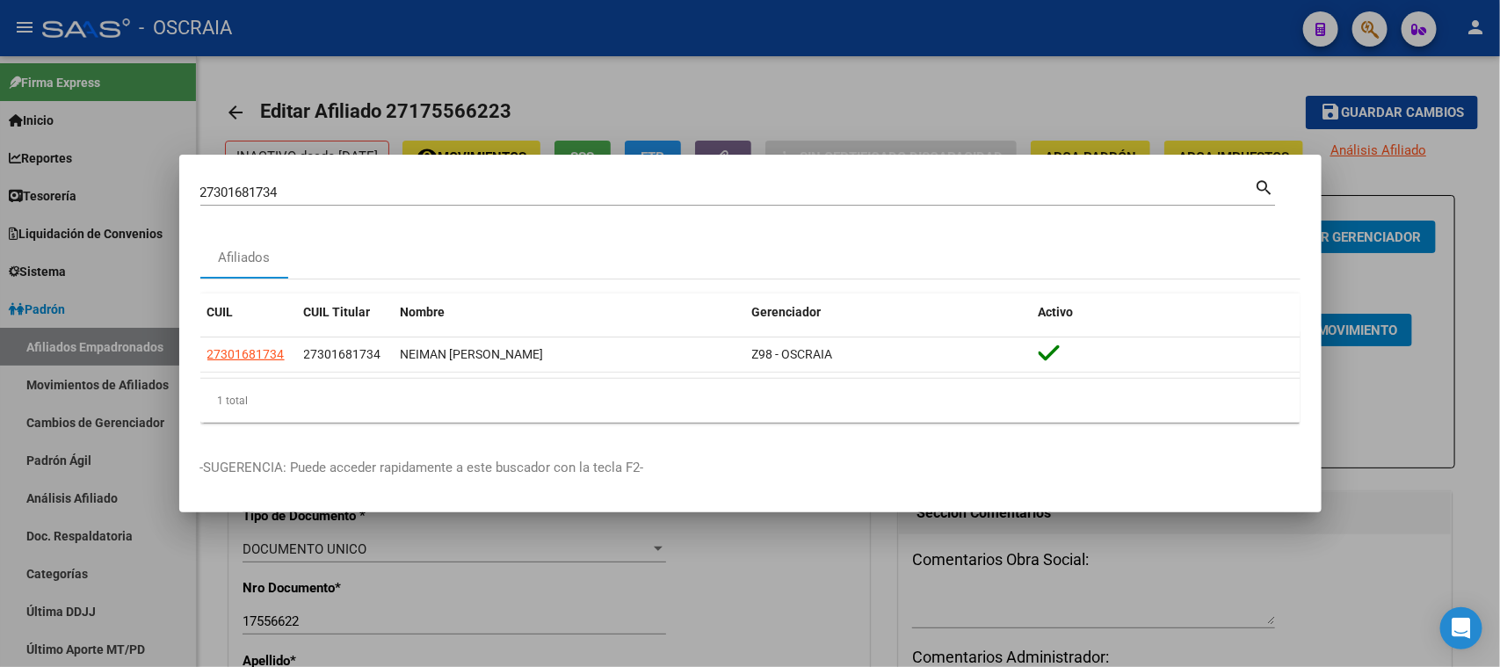
drag, startPoint x: 396, startPoint y: 181, endPoint x: 387, endPoint y: 184, distance: 9.2
click at [390, 182] on div "27301681734 Buscar (apellido, dni, [PERSON_NAME], [PERSON_NAME], cuit, obra soc…" at bounding box center [727, 192] width 1055 height 26
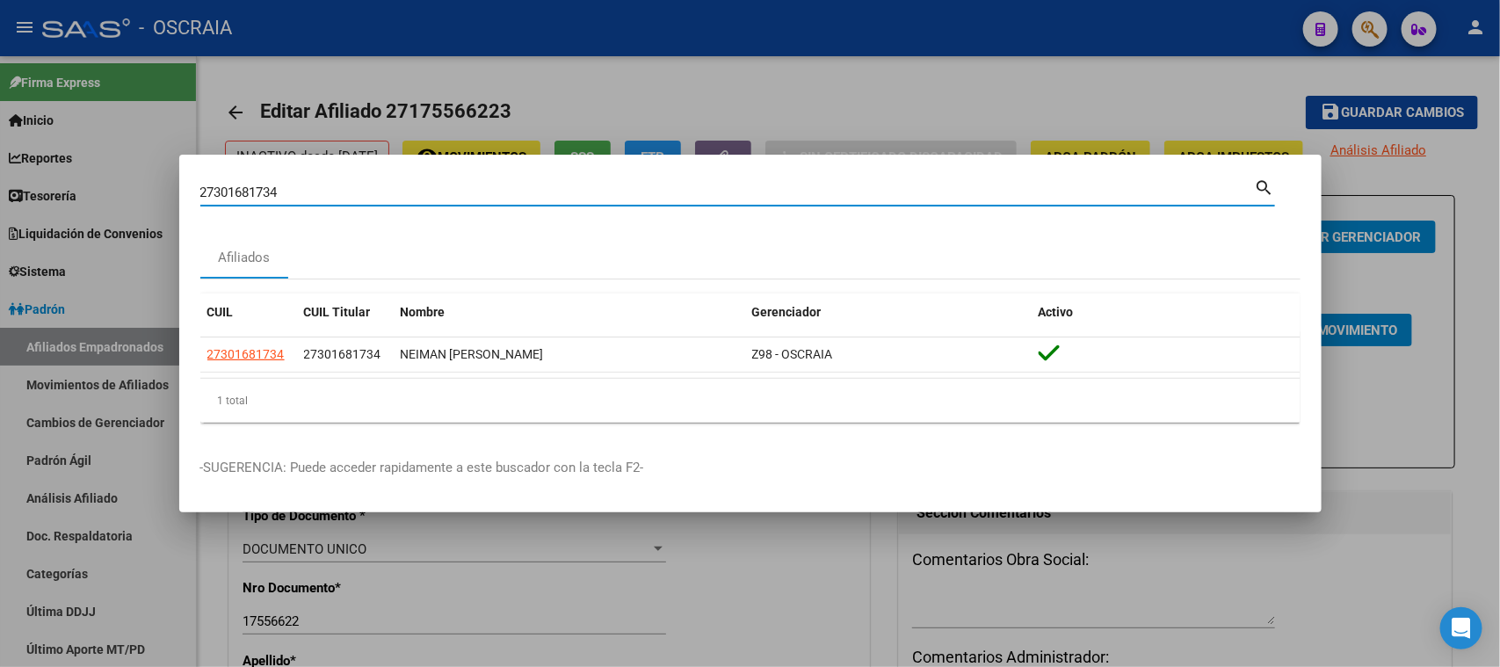
drag, startPoint x: 393, startPoint y: 190, endPoint x: 110, endPoint y: 198, distance: 283.1
click at [110, 198] on div "27301681734 Buscar (apellido, dni, cuil, nro traspaso, cuit, obra social) searc…" at bounding box center [750, 333] width 1500 height 667
paste input "0943197890"
type input "20943197890"
click at [272, 198] on input "20943197890" at bounding box center [727, 193] width 1055 height 16
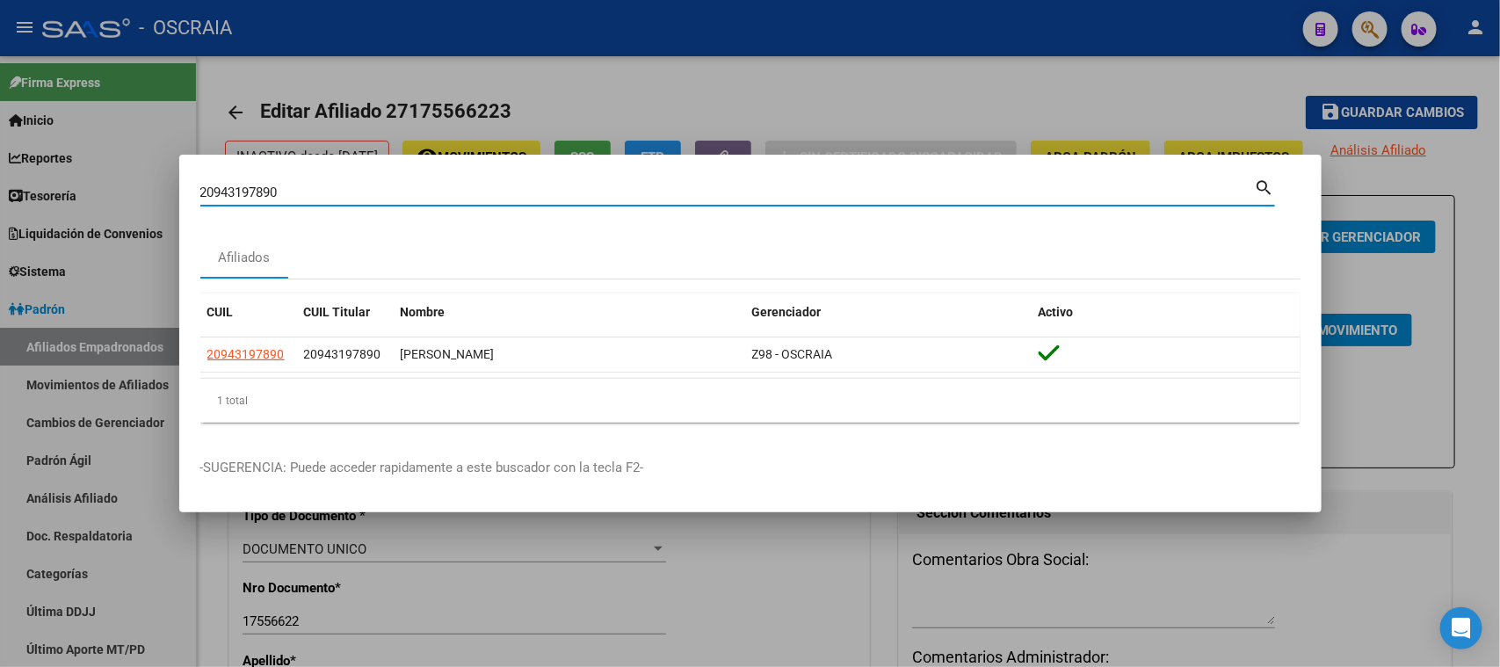
click at [272, 198] on input "20943197890" at bounding box center [727, 193] width 1055 height 16
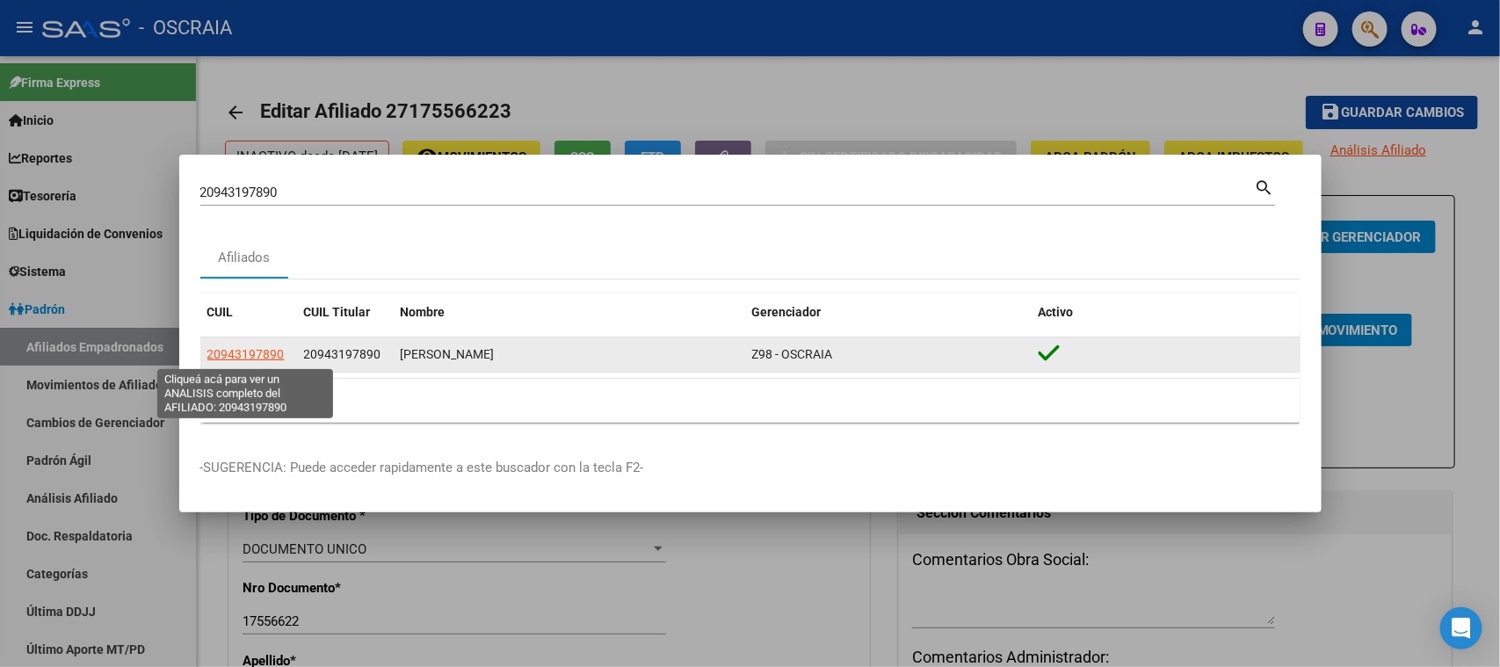
click at [259, 352] on span "20943197890" at bounding box center [245, 354] width 77 height 14
type textarea "20943197890"
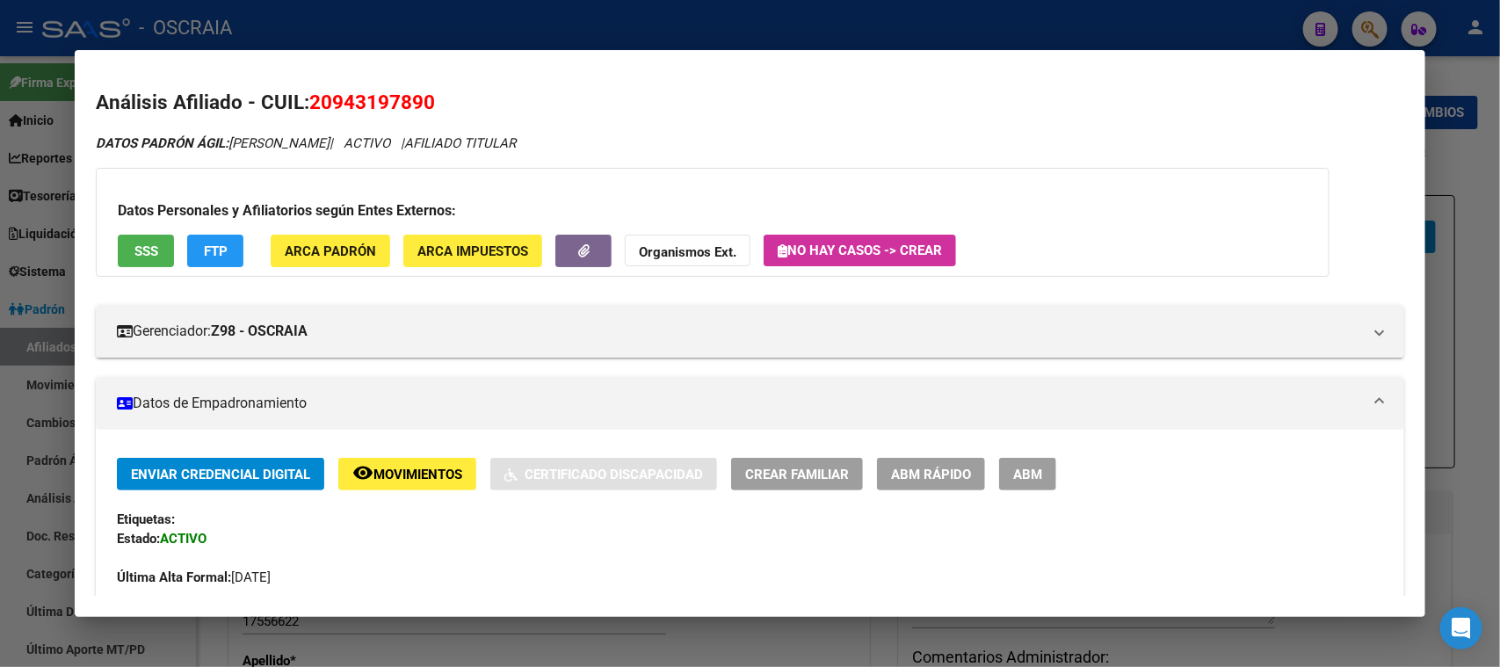
click at [372, 76] on mat-dialog-content "Análisis Afiliado - CUIL: 20943197890 DATOS PADRÓN ÁGIL: [PERSON_NAME] | ACTIVO…" at bounding box center [750, 333] width 1350 height 525
click at [375, 91] on span "20943197890" at bounding box center [372, 102] width 126 height 23
click at [376, 91] on span "20943197890" at bounding box center [372, 102] width 126 height 23
copy span "20943197890"
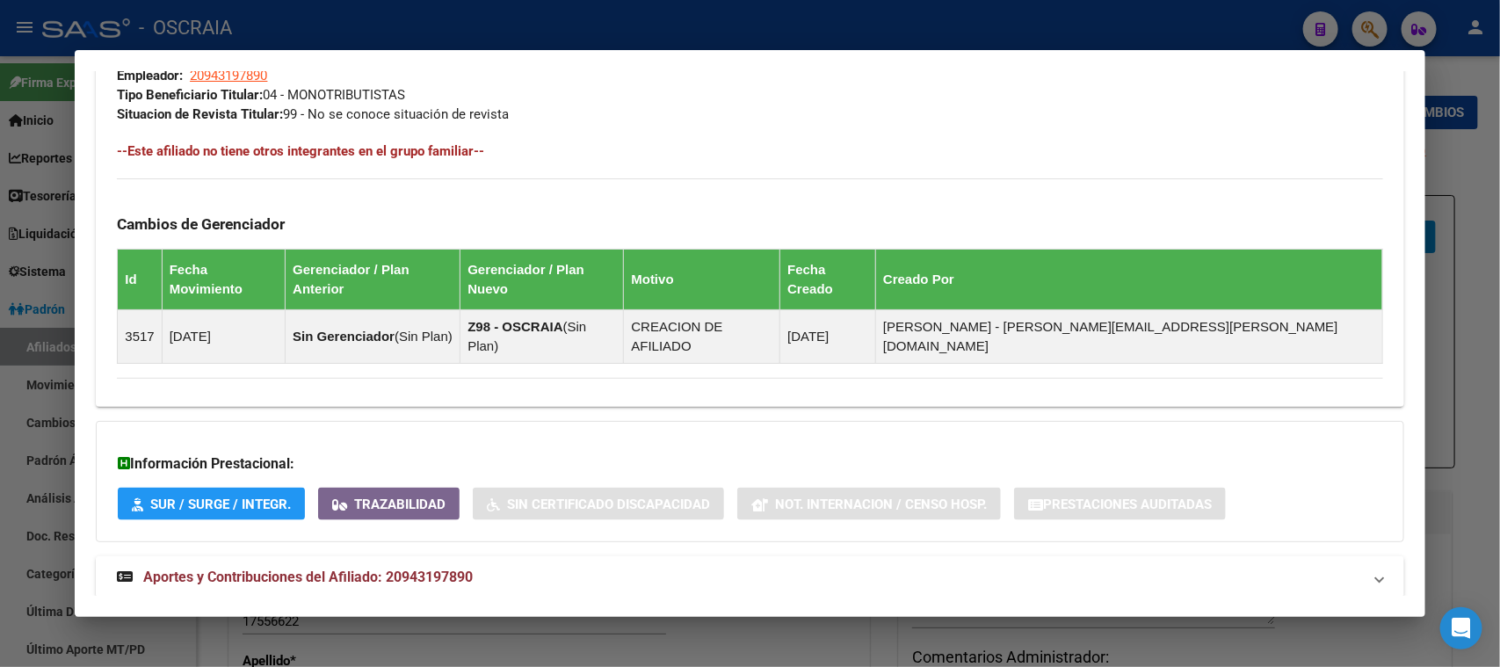
click at [382, 497] on div "Información Prestacional: SUR / SURGE / INTEGR. Trazabilidad Sin Certificado Di…" at bounding box center [750, 481] width 1308 height 121
click at [383, 569] on span "Aportes y Contribuciones del Afiliado: 20943197890" at bounding box center [308, 577] width 330 height 17
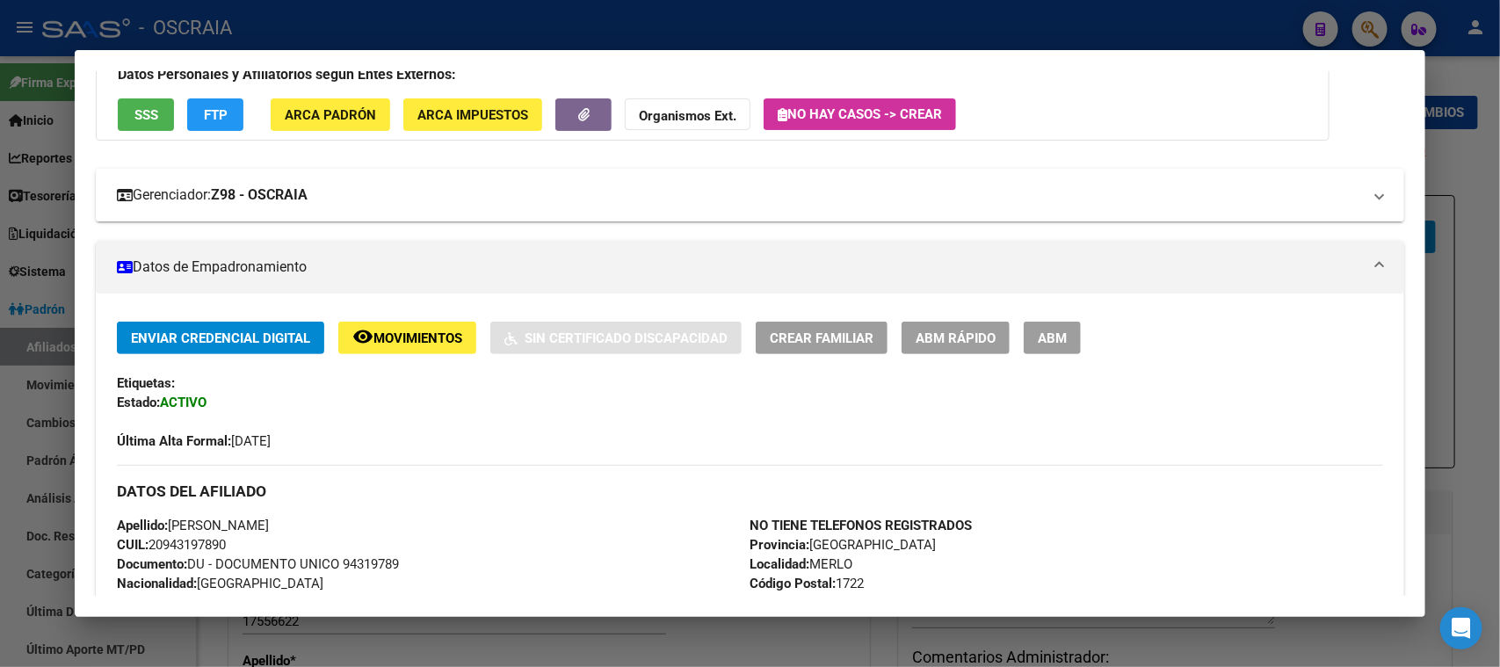
scroll to position [0, 0]
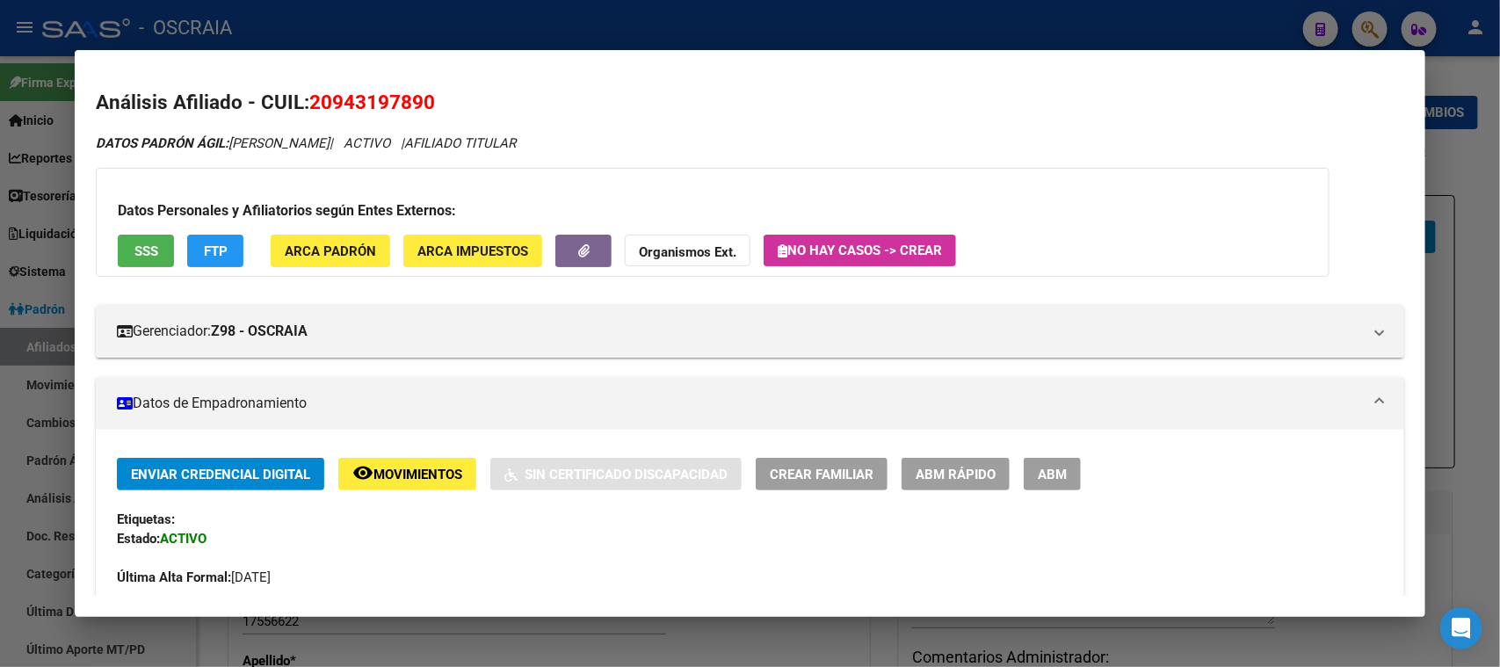
click at [359, 100] on span "20943197890" at bounding box center [372, 102] width 126 height 23
copy span "20943197890"
click at [397, 19] on div at bounding box center [750, 333] width 1500 height 667
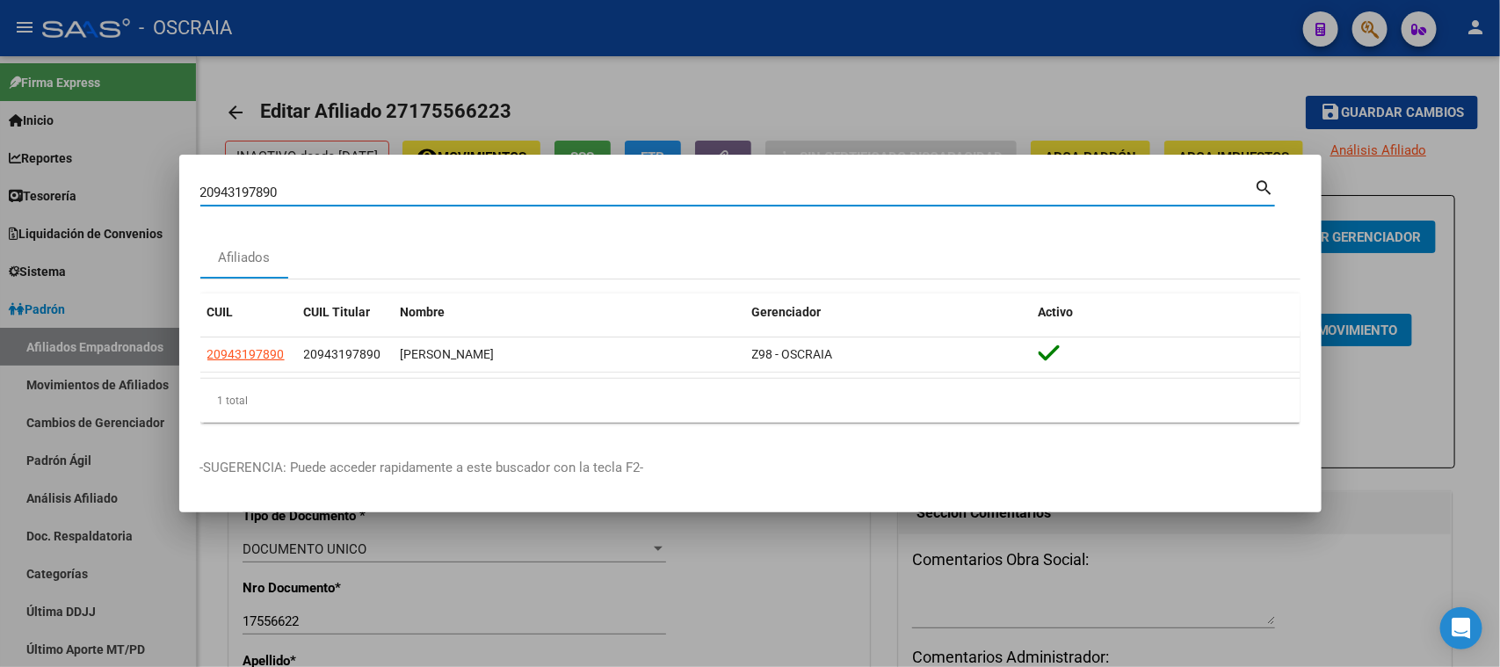
drag, startPoint x: 321, startPoint y: 192, endPoint x: 0, endPoint y: 217, distance: 321.8
click at [0, 217] on div "20943197890 Buscar (apellido, dni, cuil, nro traspaso, cuit, obra social) searc…" at bounding box center [750, 333] width 1500 height 667
paste input "34649876"
type input "34649876"
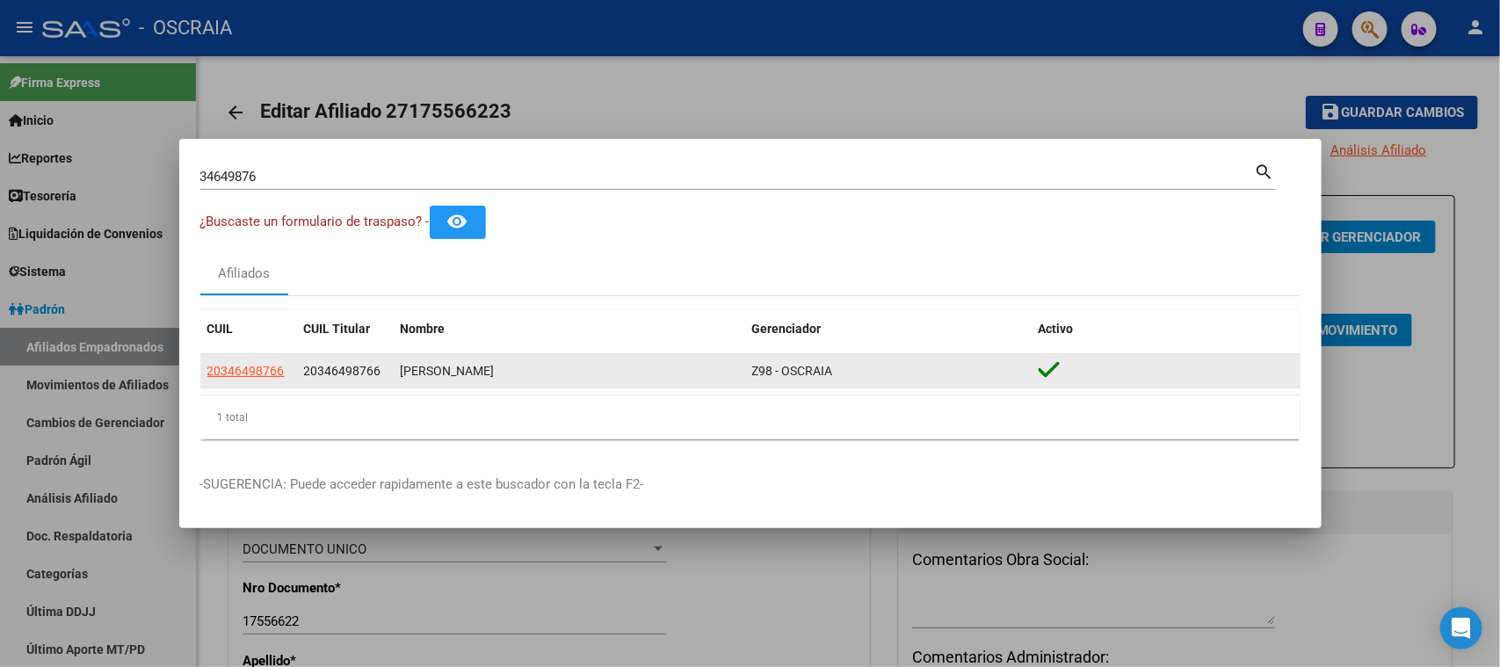
click at [238, 379] on app-link-go-to "20346498766" at bounding box center [245, 371] width 77 height 20
click at [231, 369] on span "20346498766" at bounding box center [245, 371] width 77 height 14
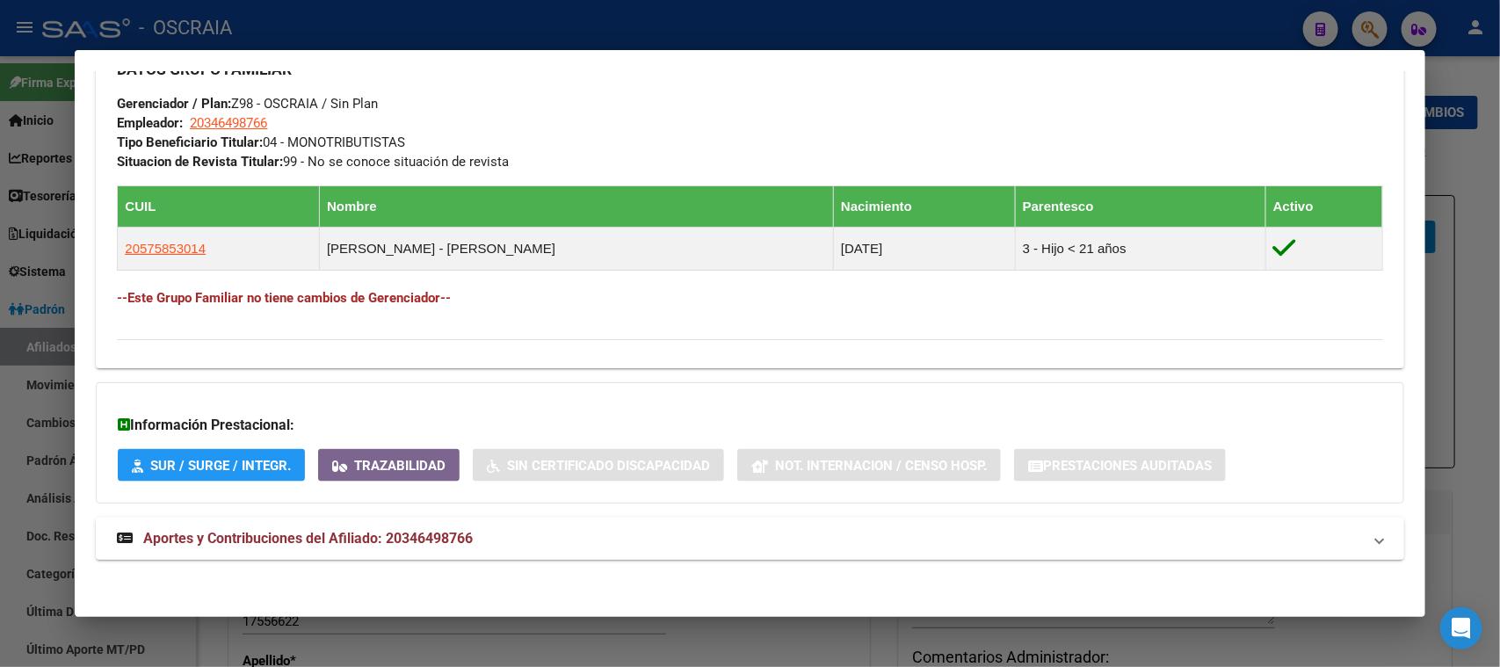
click at [442, 537] on span "Aportes y Contribuciones del Afiliado: 20346498766" at bounding box center [308, 538] width 330 height 17
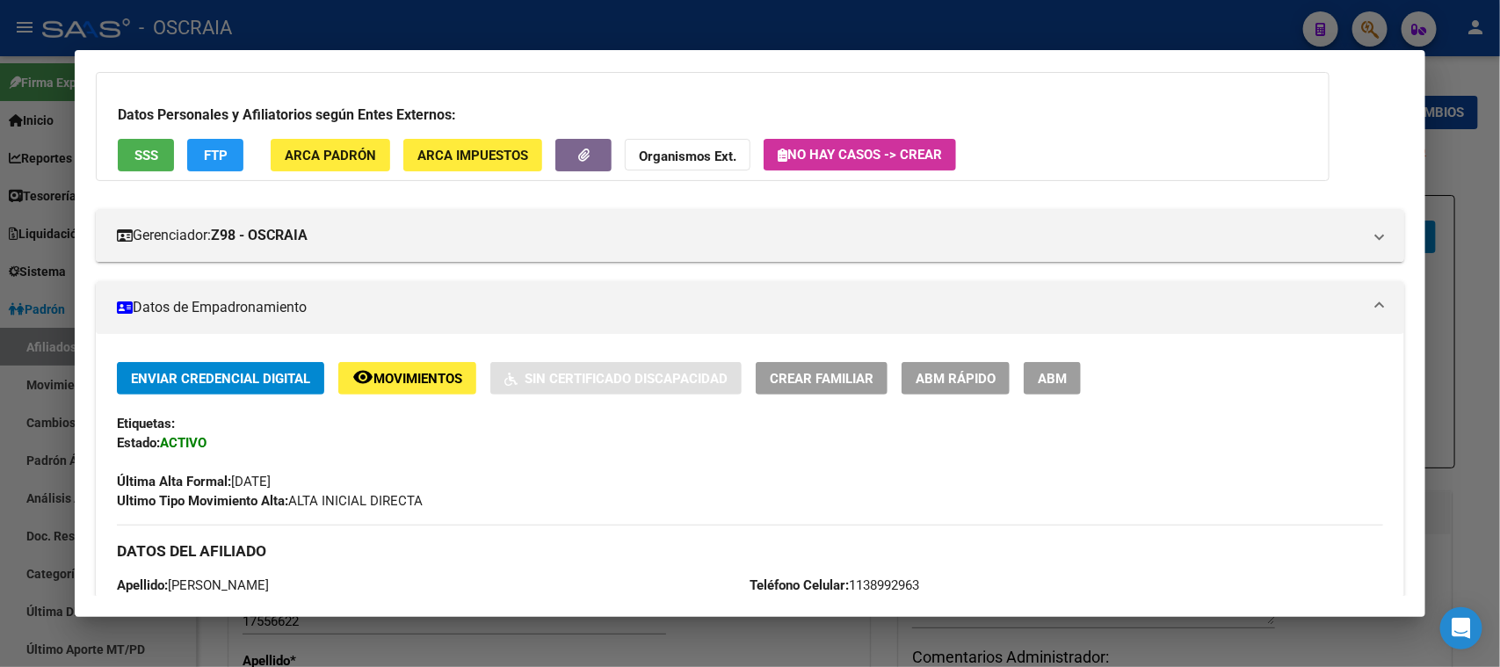
scroll to position [549, 0]
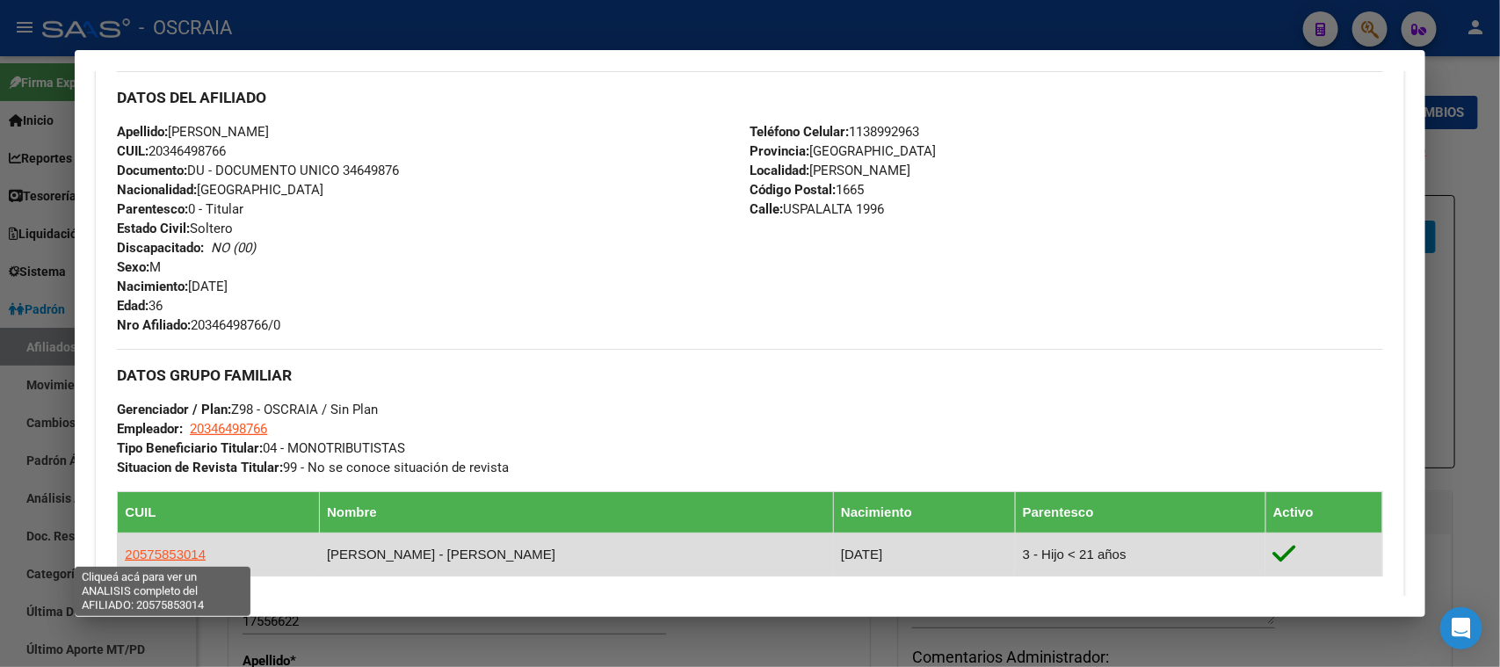
click at [158, 556] on span "20575853014" at bounding box center [165, 554] width 81 height 15
type textarea "20575853014"
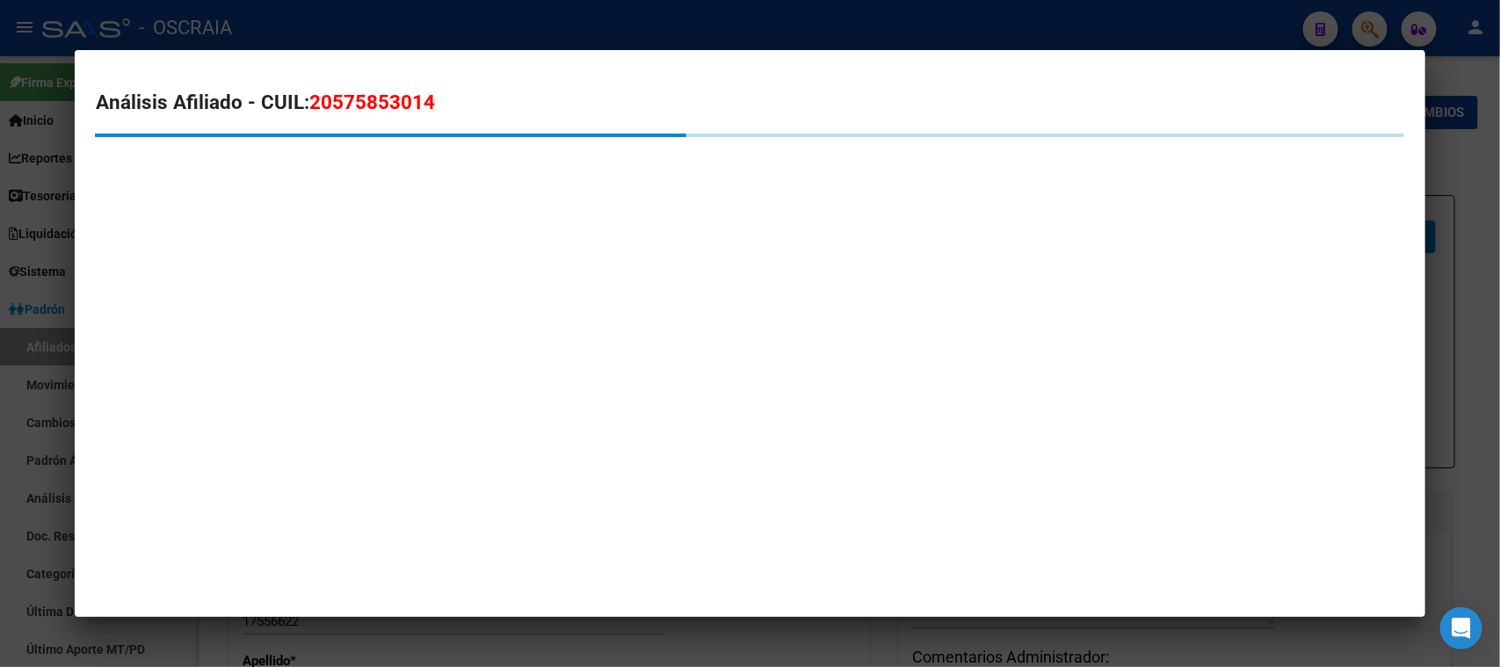
click at [418, 76] on mat-dialog-content "Análisis Afiliado - CUIL: 20575853014" at bounding box center [750, 141] width 1350 height 140
click at [413, 98] on span "20575853014" at bounding box center [372, 102] width 126 height 23
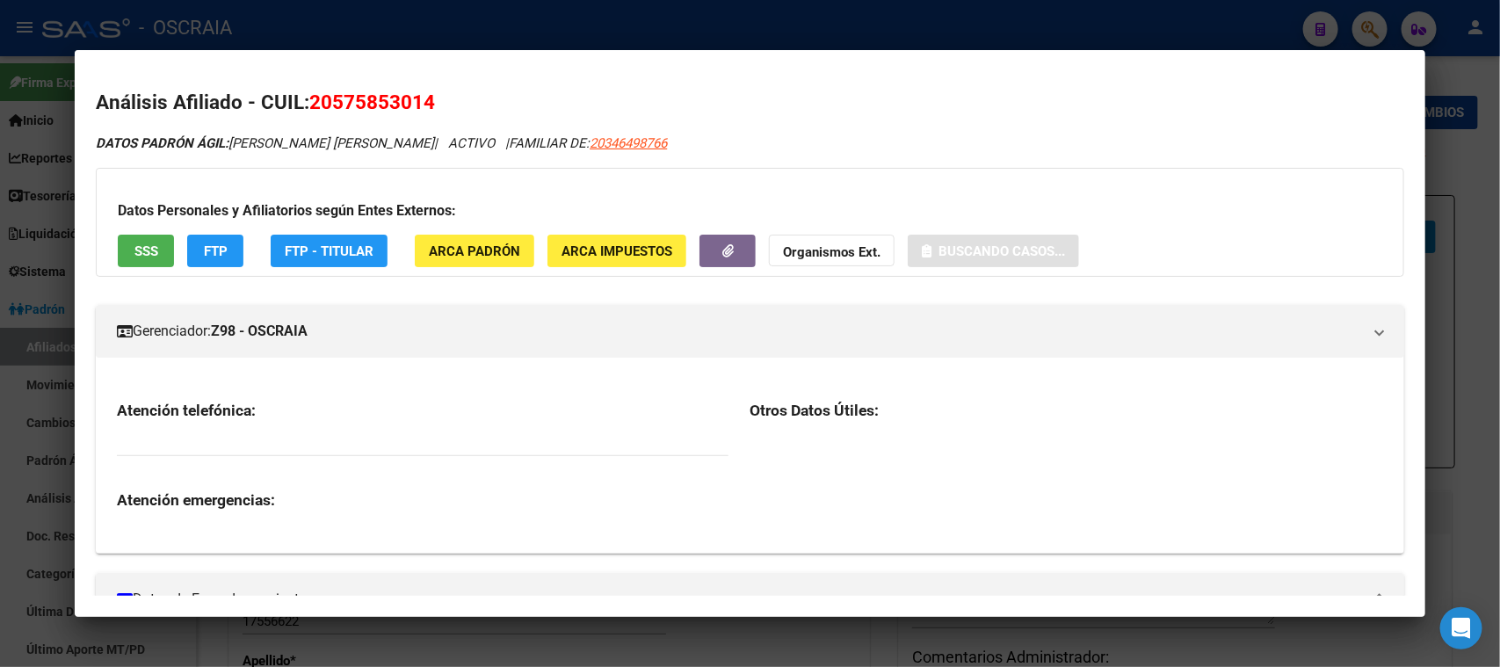
click at [413, 98] on span "20575853014" at bounding box center [372, 102] width 126 height 23
copy span "20575853014"
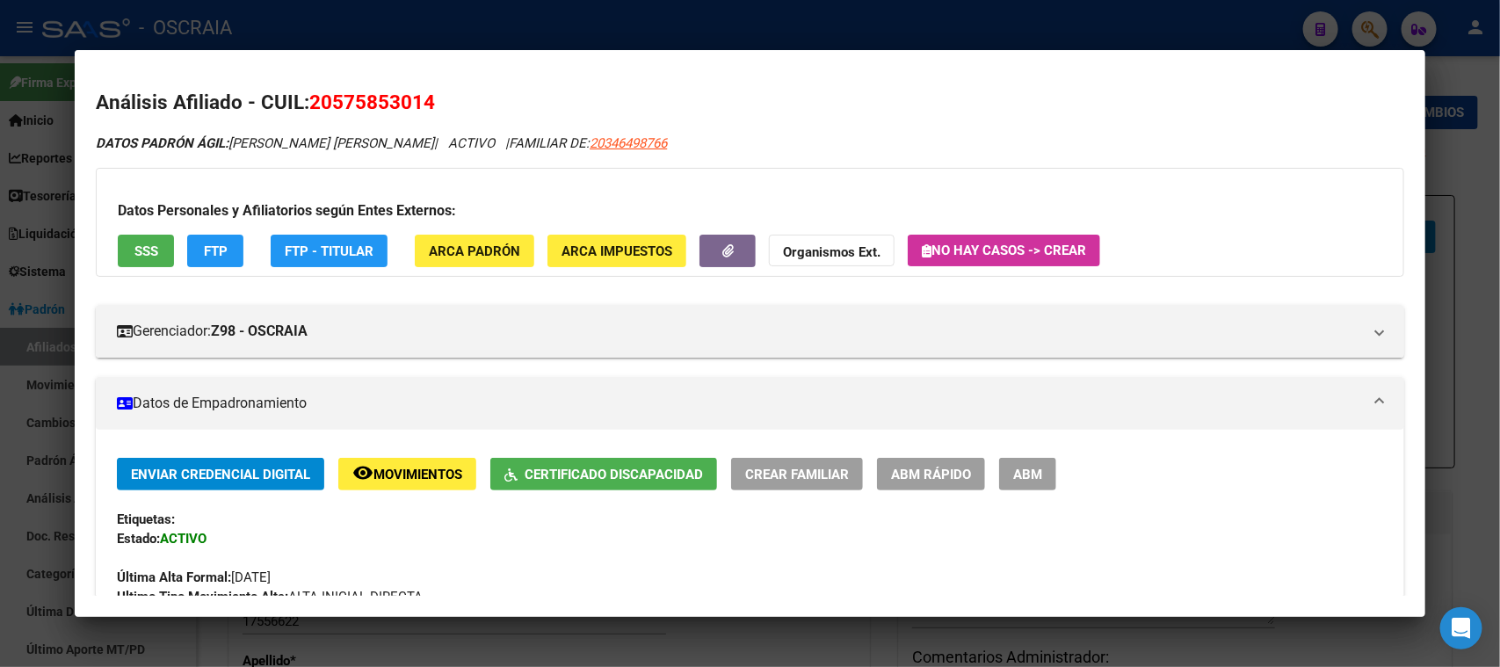
click at [377, 28] on div at bounding box center [750, 333] width 1500 height 667
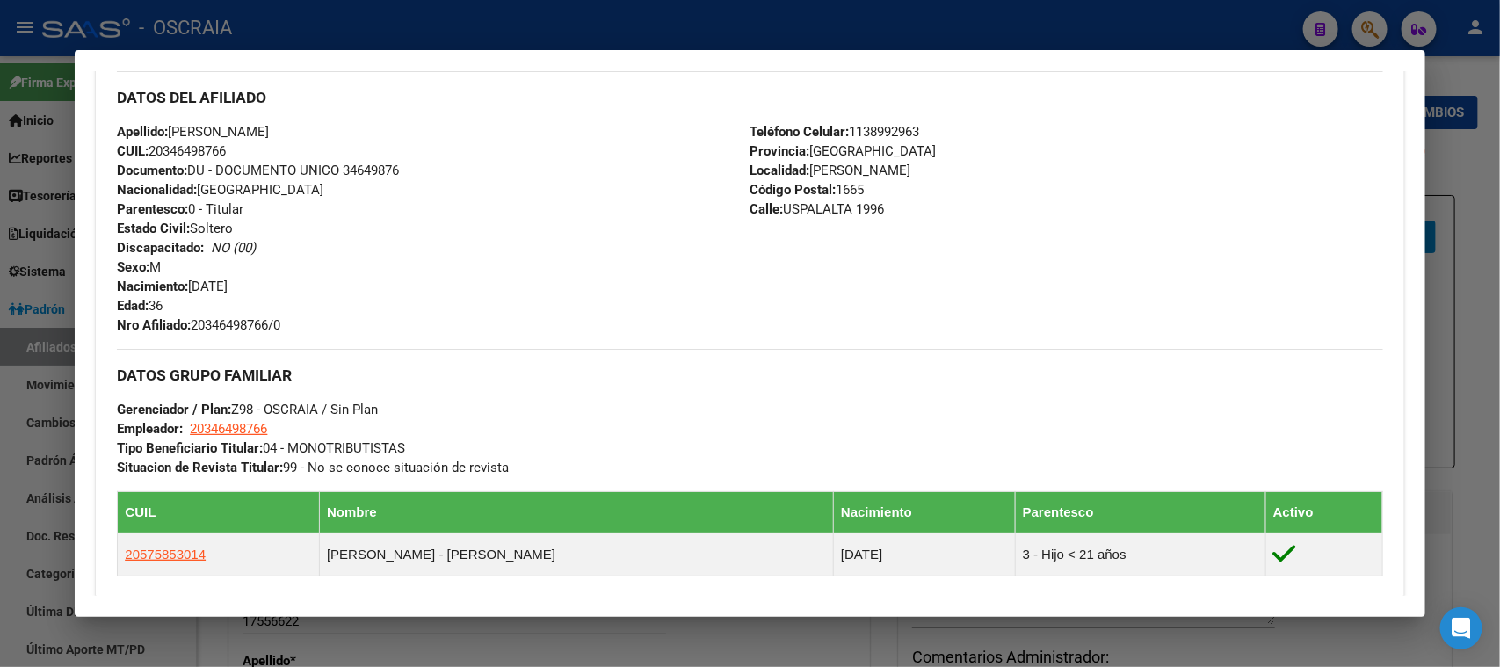
click at [372, 33] on div at bounding box center [750, 333] width 1500 height 667
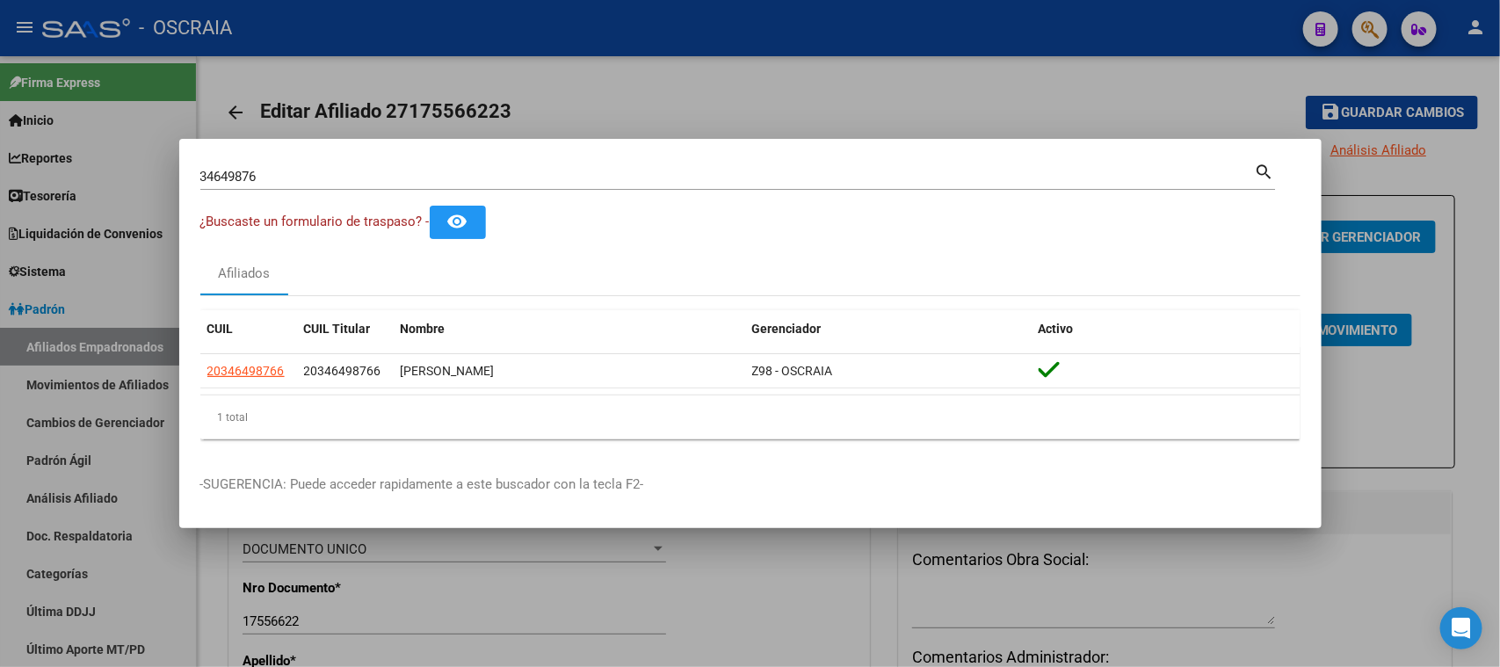
click at [308, 176] on input "34649876" at bounding box center [727, 177] width 1055 height 16
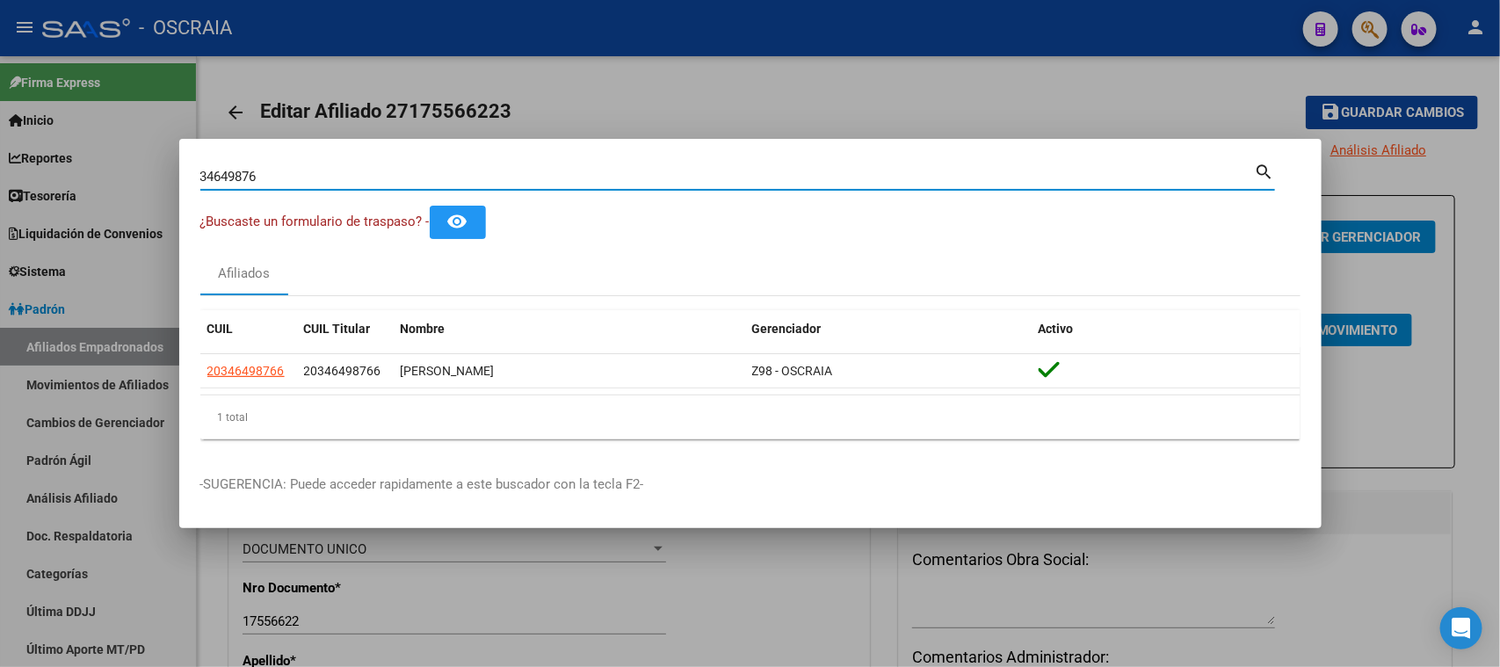
click at [303, 177] on input "34649876" at bounding box center [727, 177] width 1055 height 16
paste input "19125247"
type input "19125247"
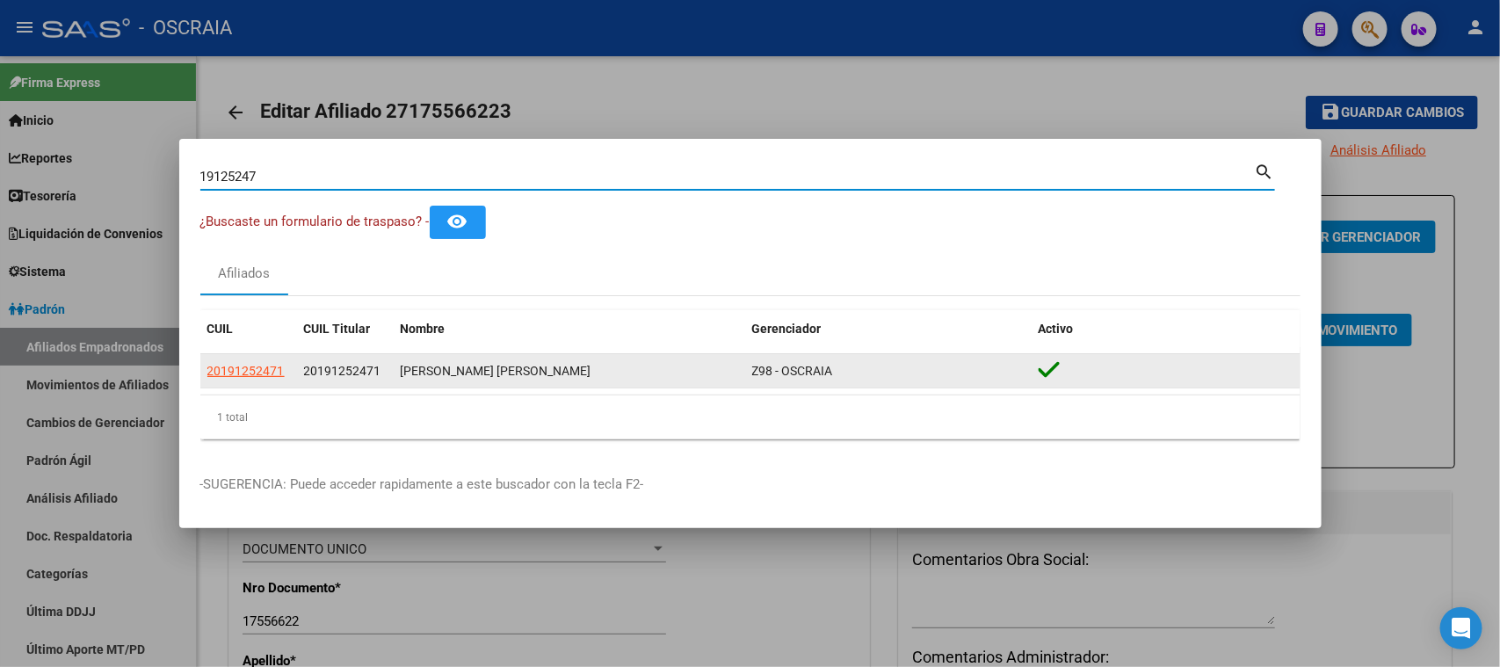
click at [274, 371] on span "20191252471" at bounding box center [245, 371] width 77 height 14
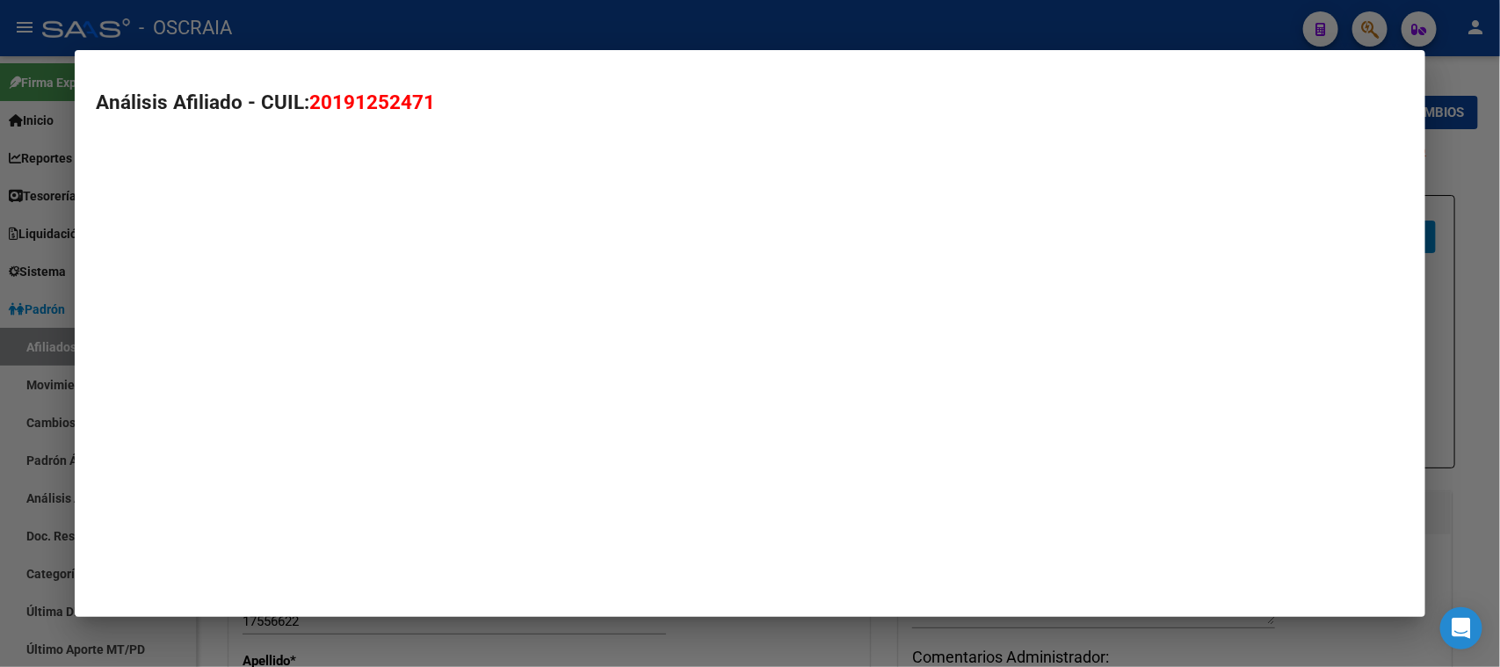
type textarea "20191252471"
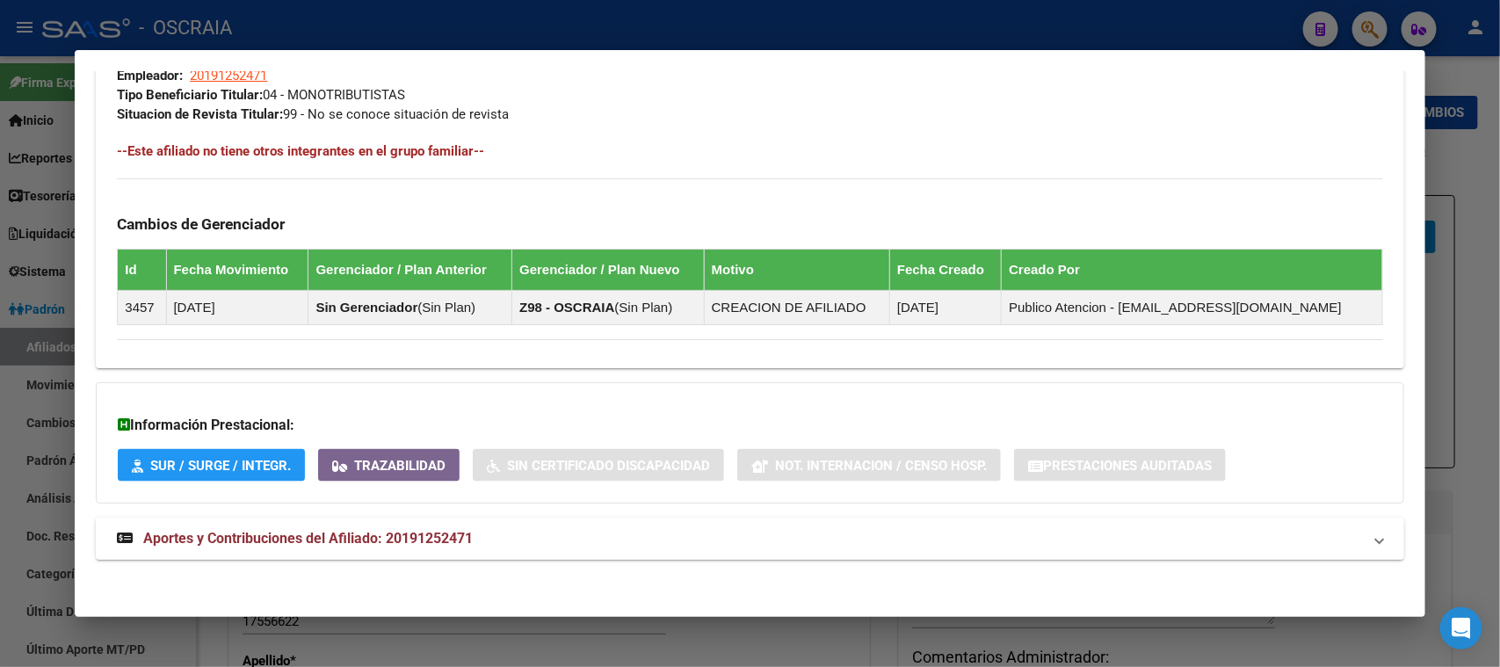
click at [334, 548] on mat-expansion-panel-header "Aportes y Contribuciones del Afiliado: 20191252471" at bounding box center [750, 539] width 1308 height 42
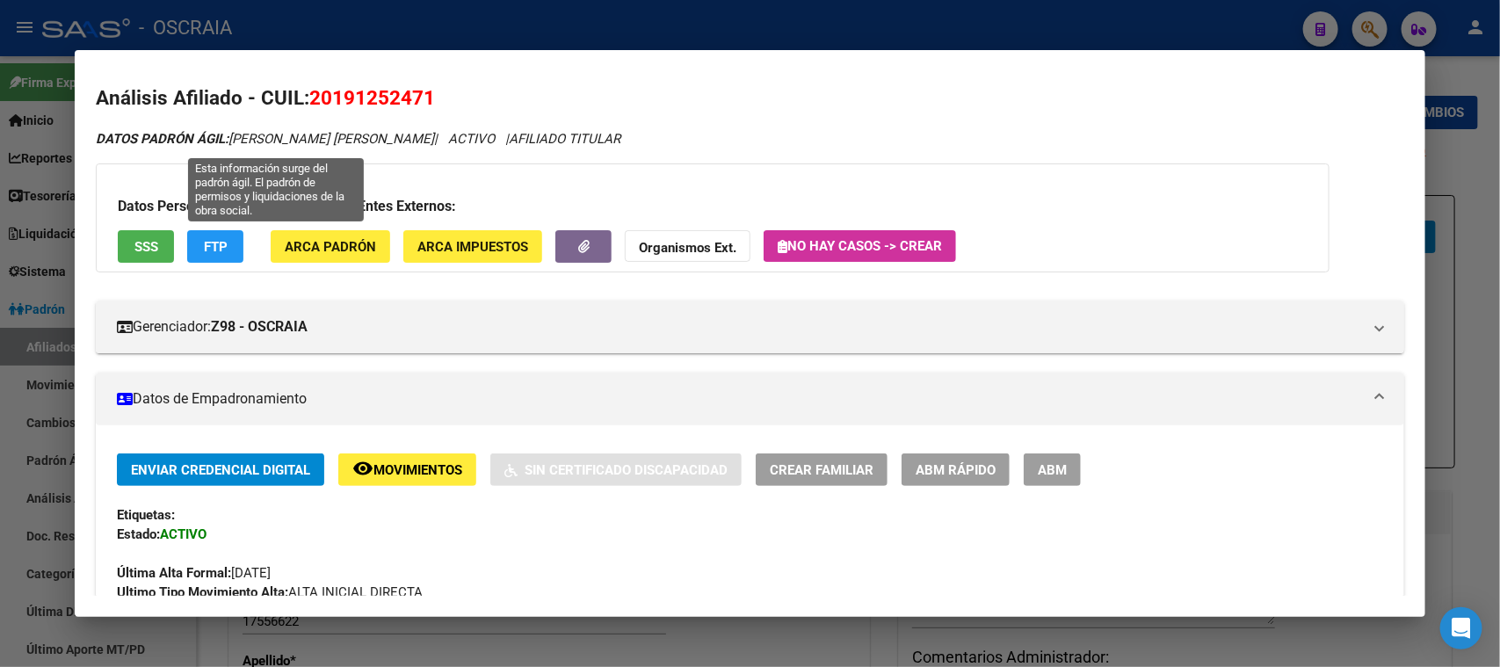
scroll to position [0, 0]
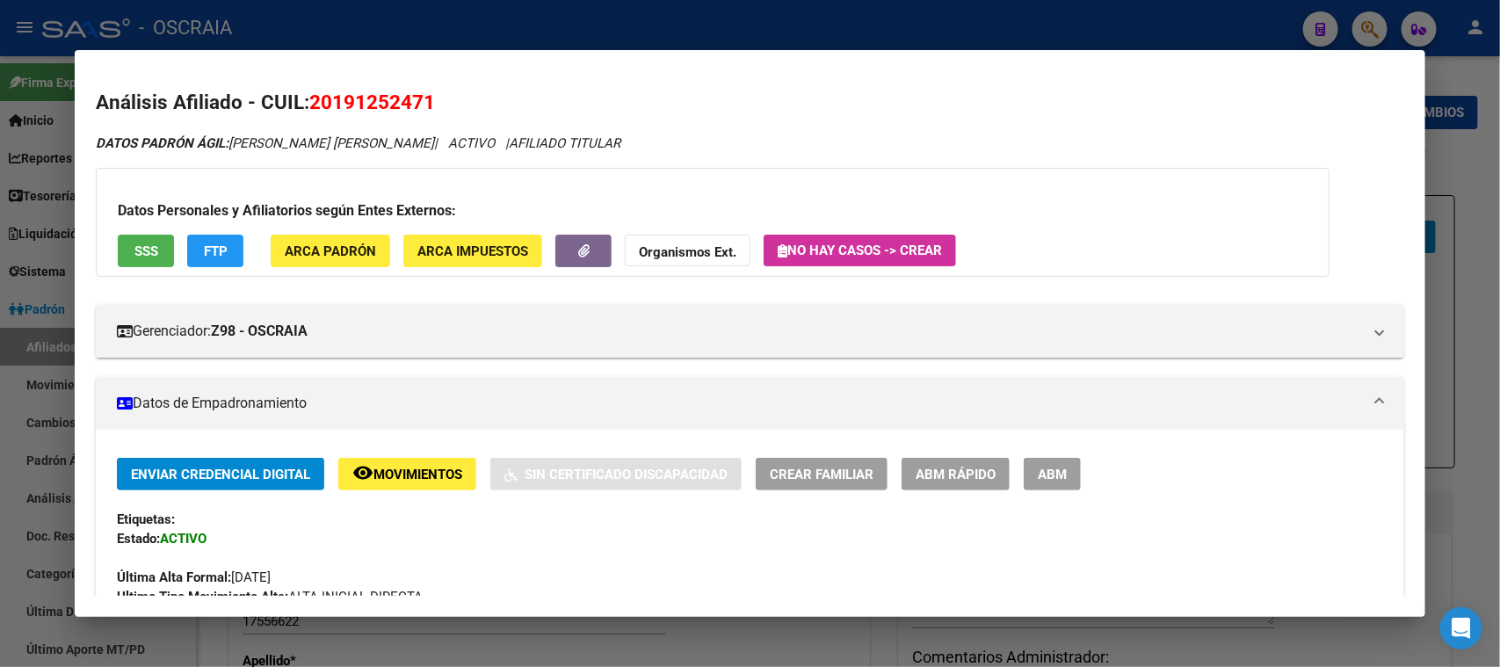
click at [322, 110] on span "20191252471" at bounding box center [372, 102] width 126 height 23
copy span "20191252471"
click at [481, 16] on div at bounding box center [750, 333] width 1500 height 667
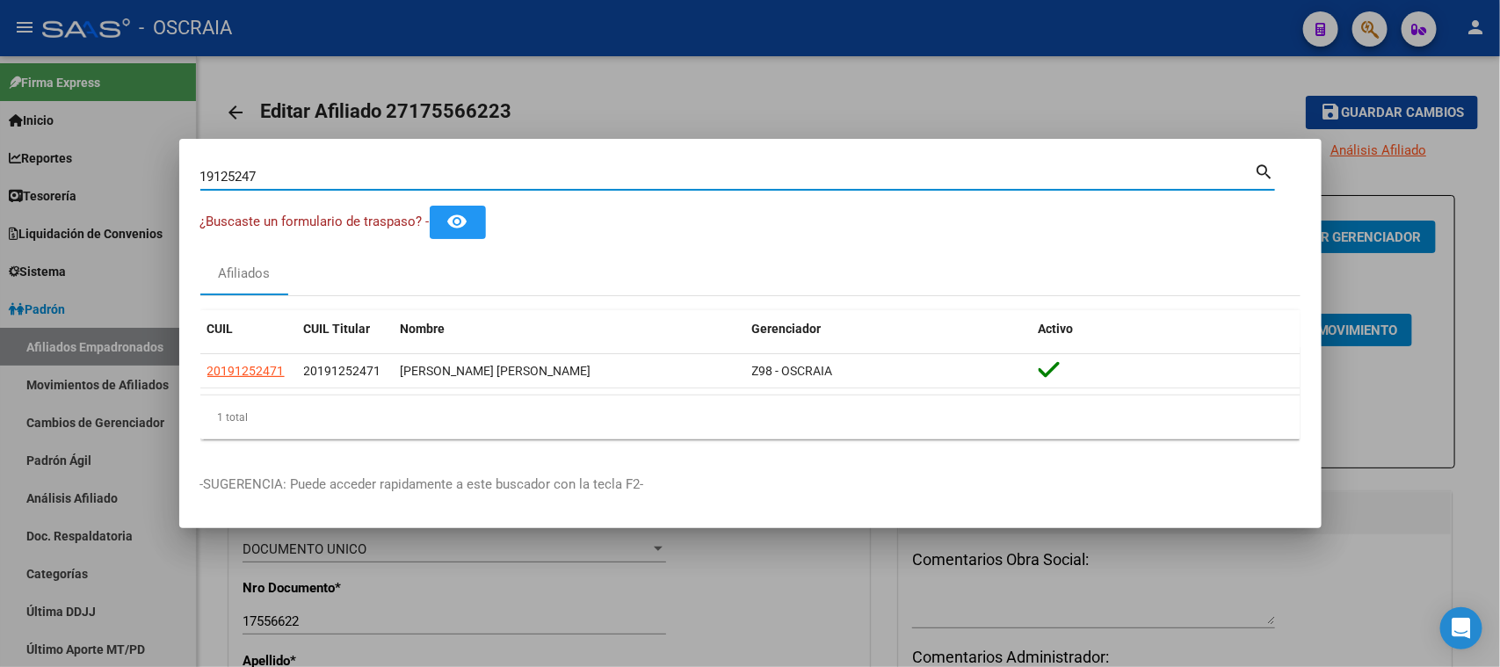
drag, startPoint x: 294, startPoint y: 174, endPoint x: 0, endPoint y: 173, distance: 294.5
click at [0, 173] on div "19125247 Buscar (apellido, dni, cuil, nro traspaso, cuit, obra social) search ¿…" at bounding box center [750, 333] width 1500 height 667
type input "38172091"
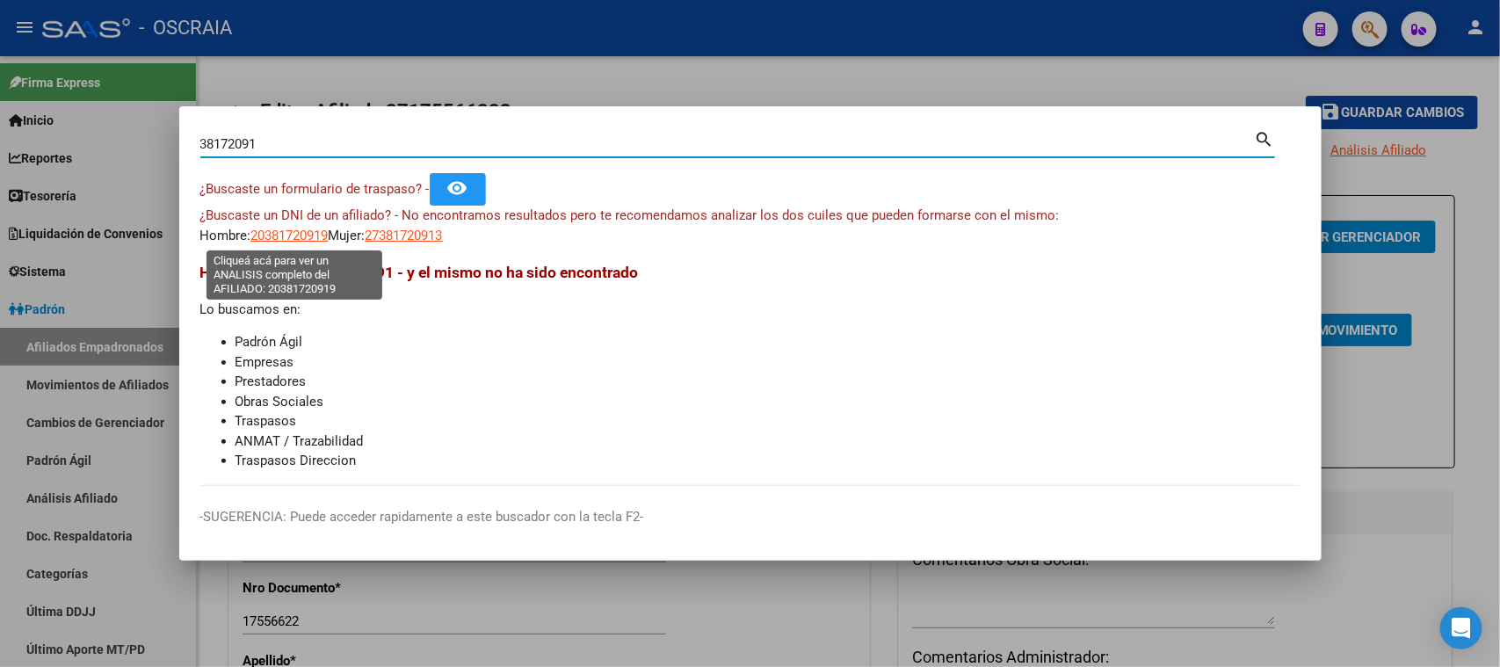
click at [272, 234] on span "20381720919" at bounding box center [289, 236] width 77 height 16
type textarea "20381720919"
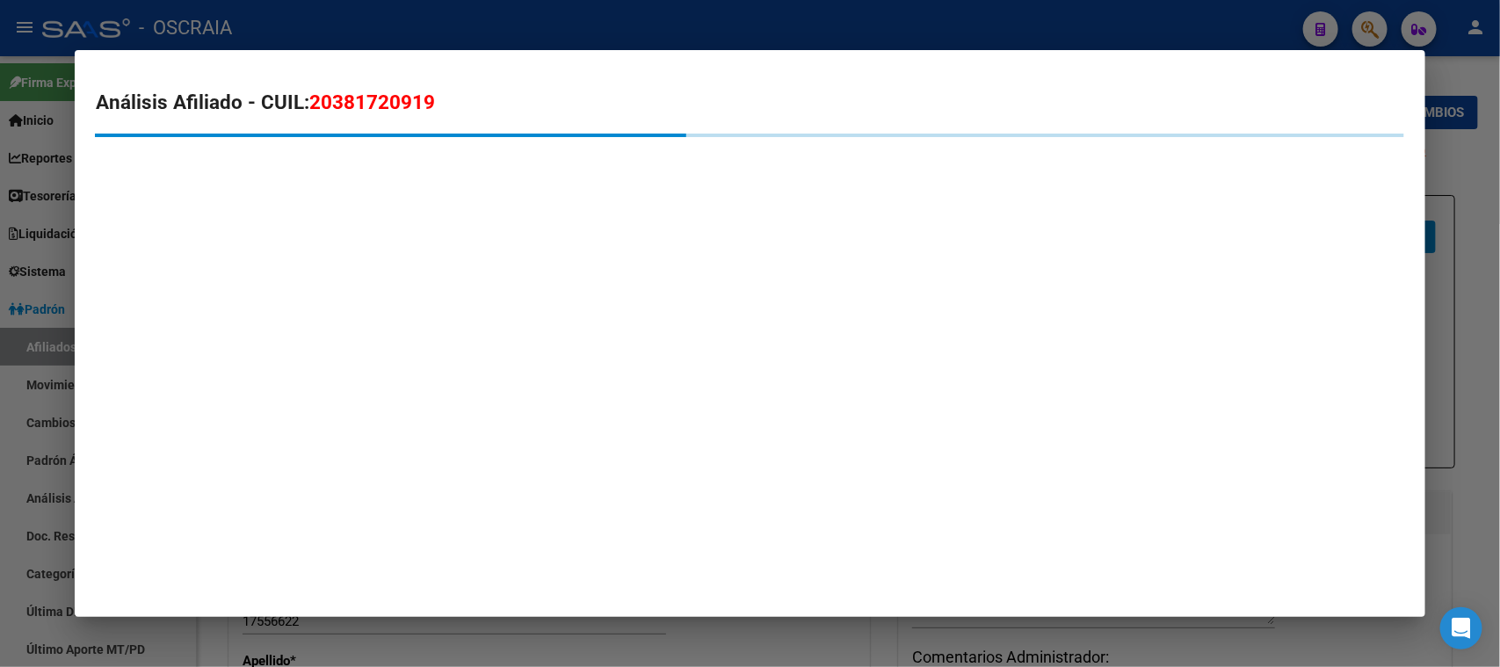
click at [359, 101] on span "20381720919" at bounding box center [372, 102] width 126 height 23
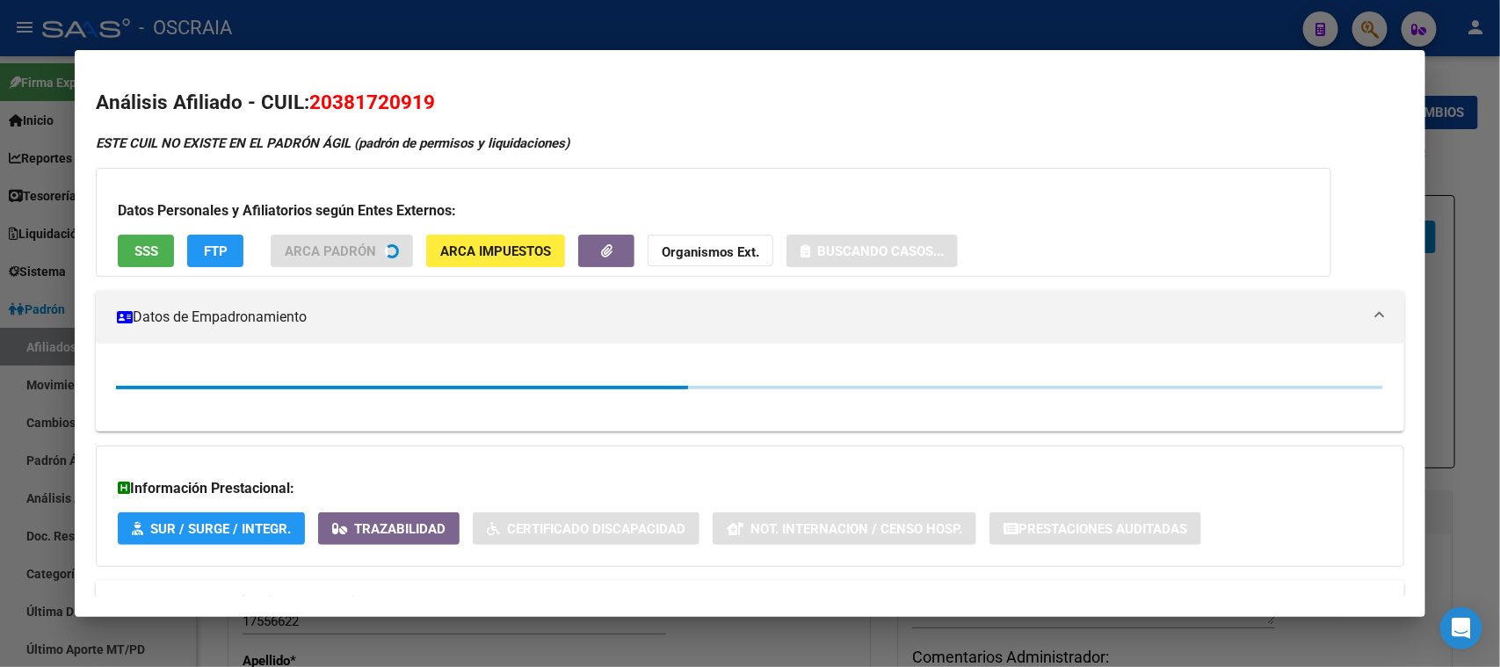
click at [359, 101] on span "20381720919" at bounding box center [372, 102] width 126 height 23
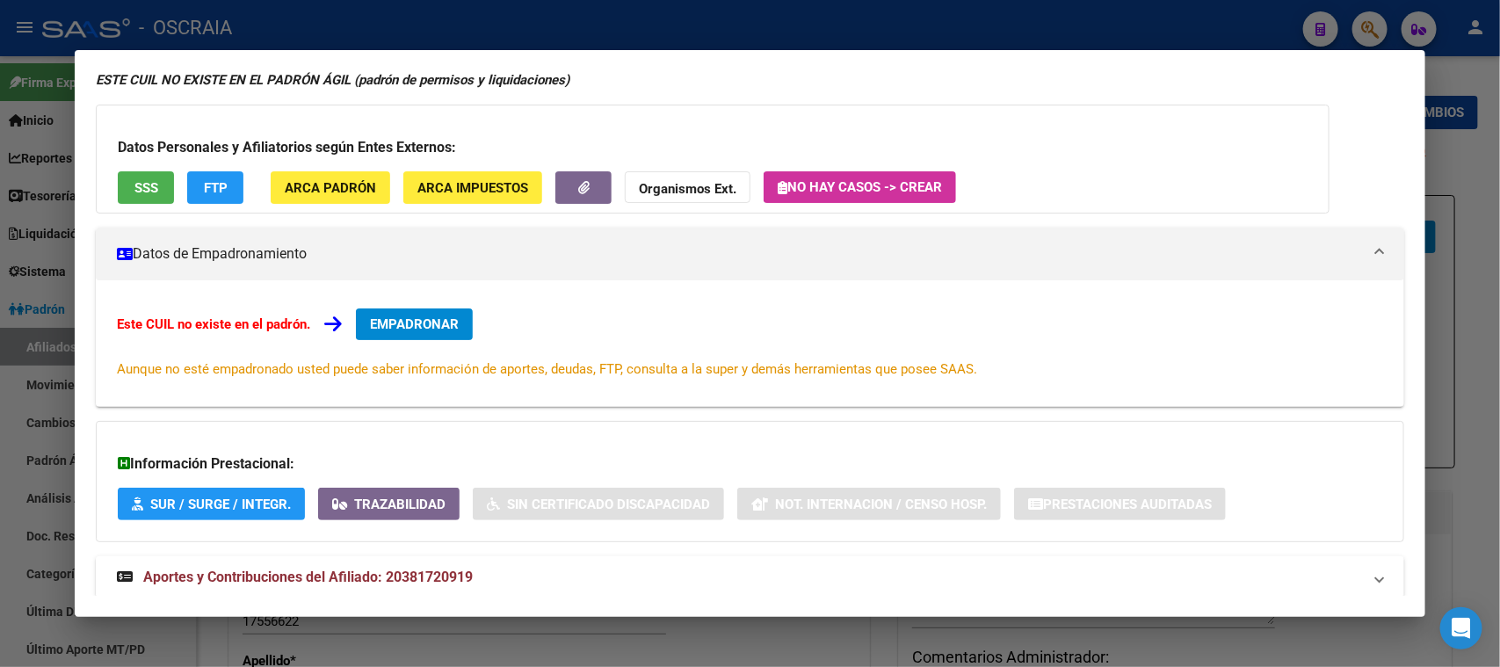
scroll to position [127, 0]
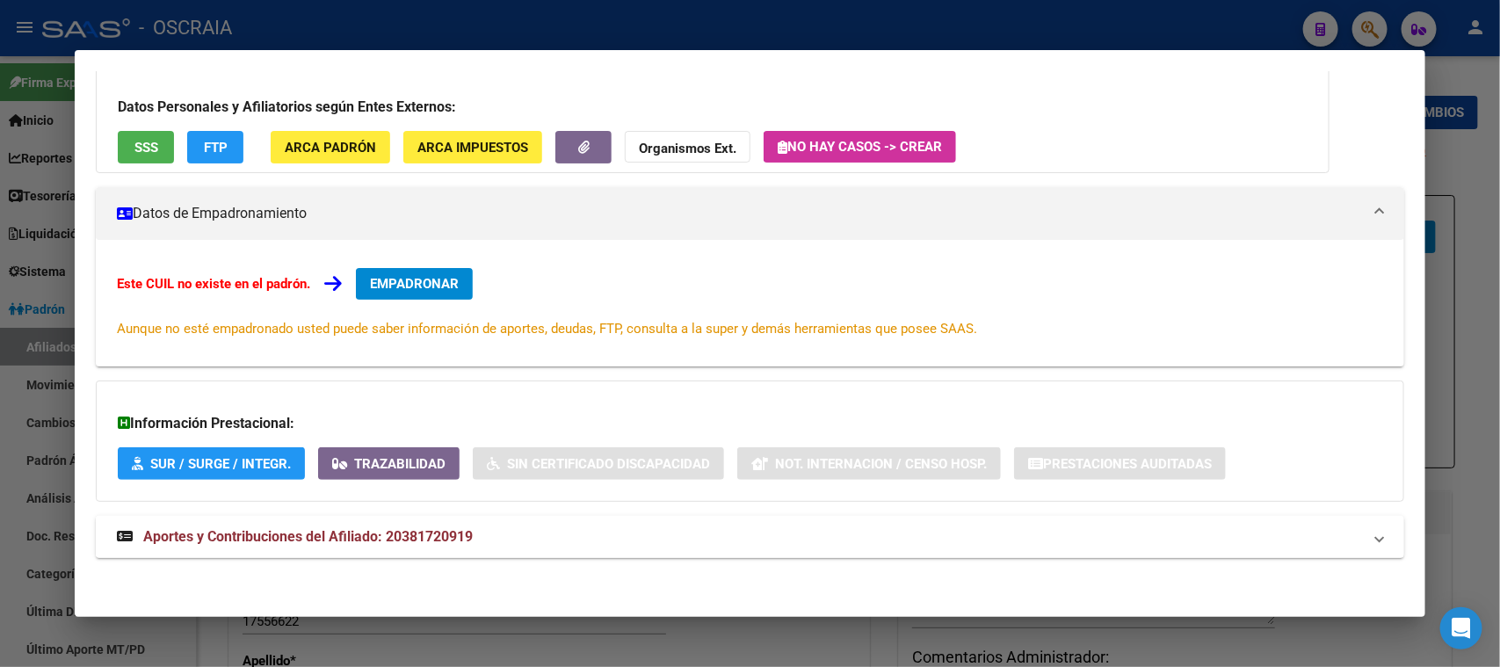
click at [302, 535] on span "Aportes y Contribuciones del Afiliado: 20381720919" at bounding box center [308, 536] width 330 height 17
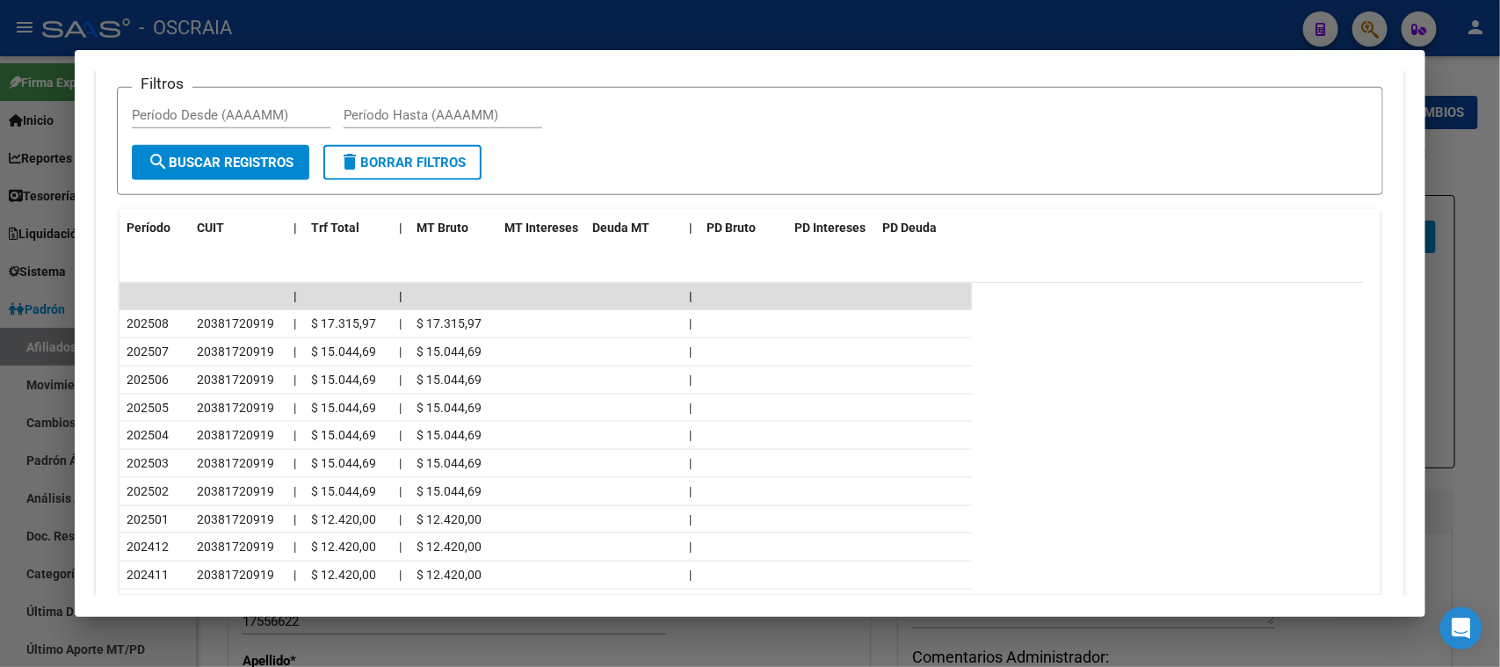
scroll to position [913, 0]
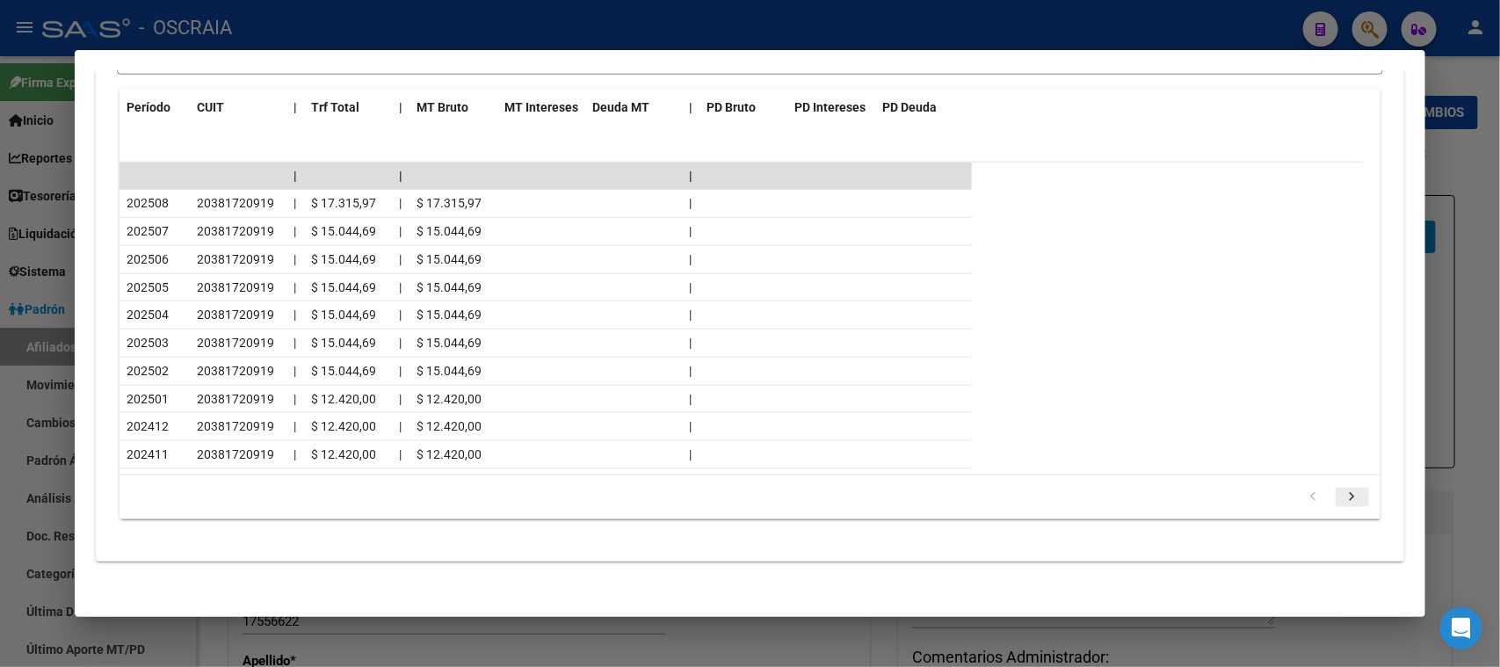
click at [1333, 483] on li at bounding box center [1352, 498] width 39 height 30
click at [1341, 494] on icon "go to next page" at bounding box center [1352, 499] width 23 height 21
click at [1341, 502] on icon "go to next page" at bounding box center [1352, 499] width 23 height 21
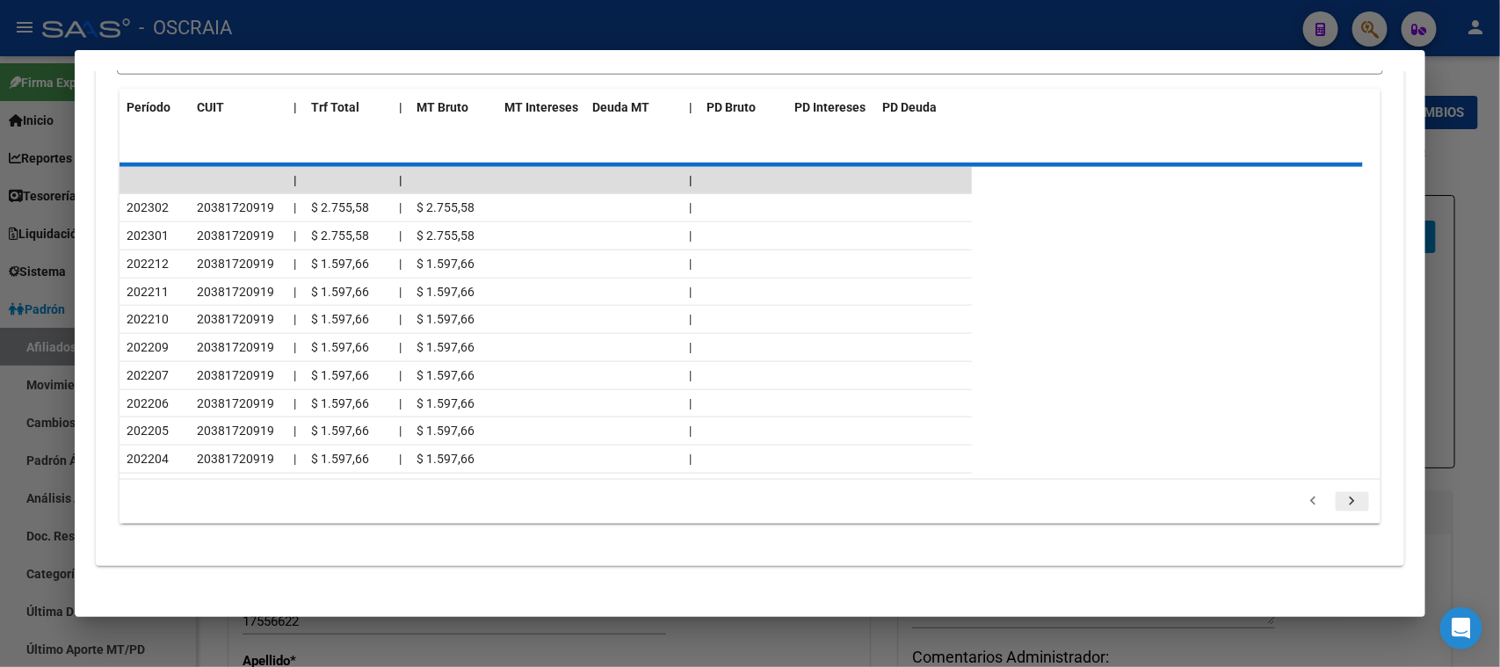
scroll to position [664, 0]
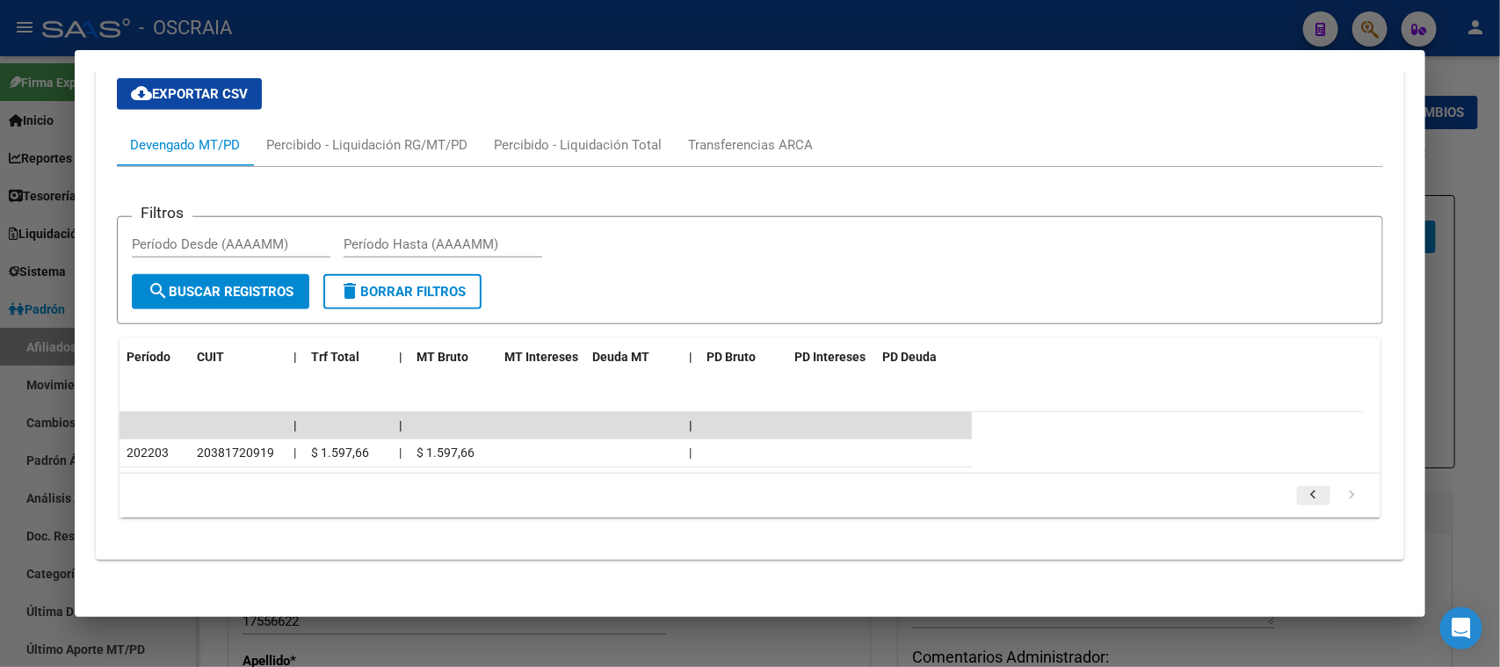
click at [1303, 490] on icon "go to previous page" at bounding box center [1314, 497] width 23 height 21
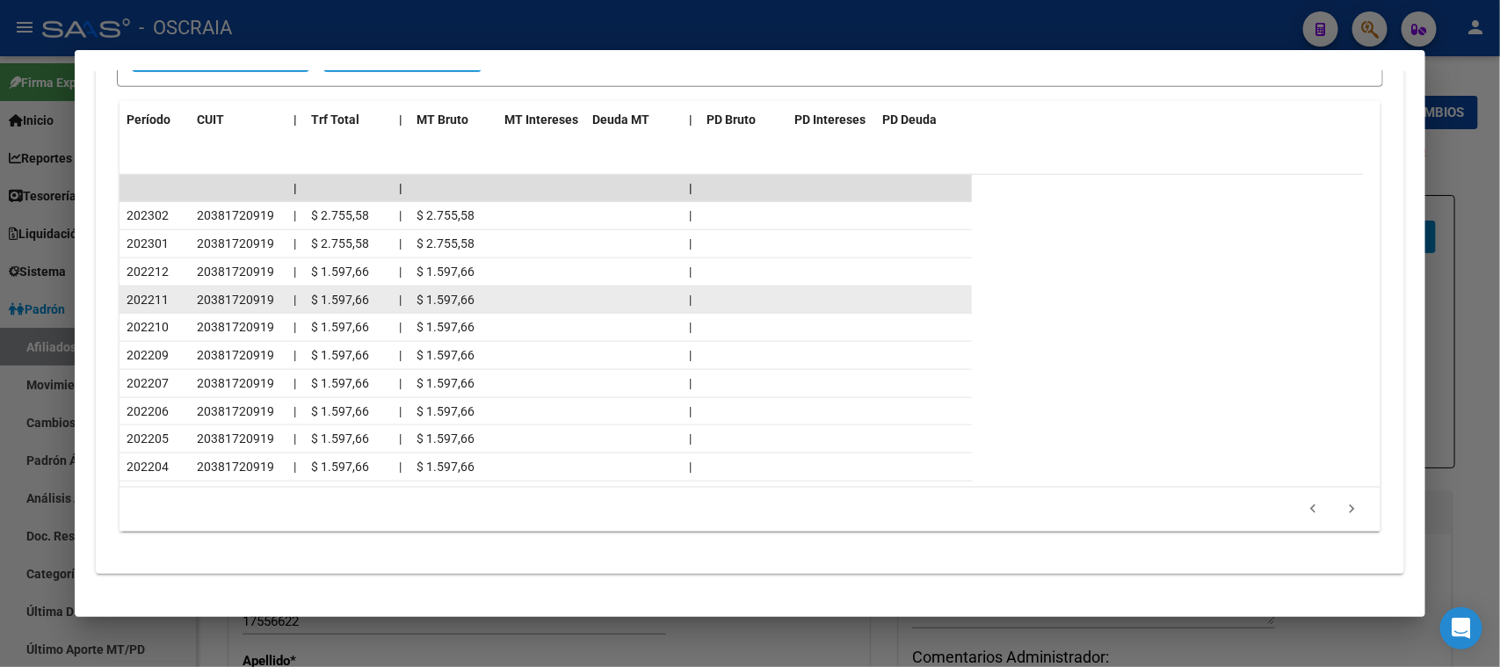
scroll to position [913, 0]
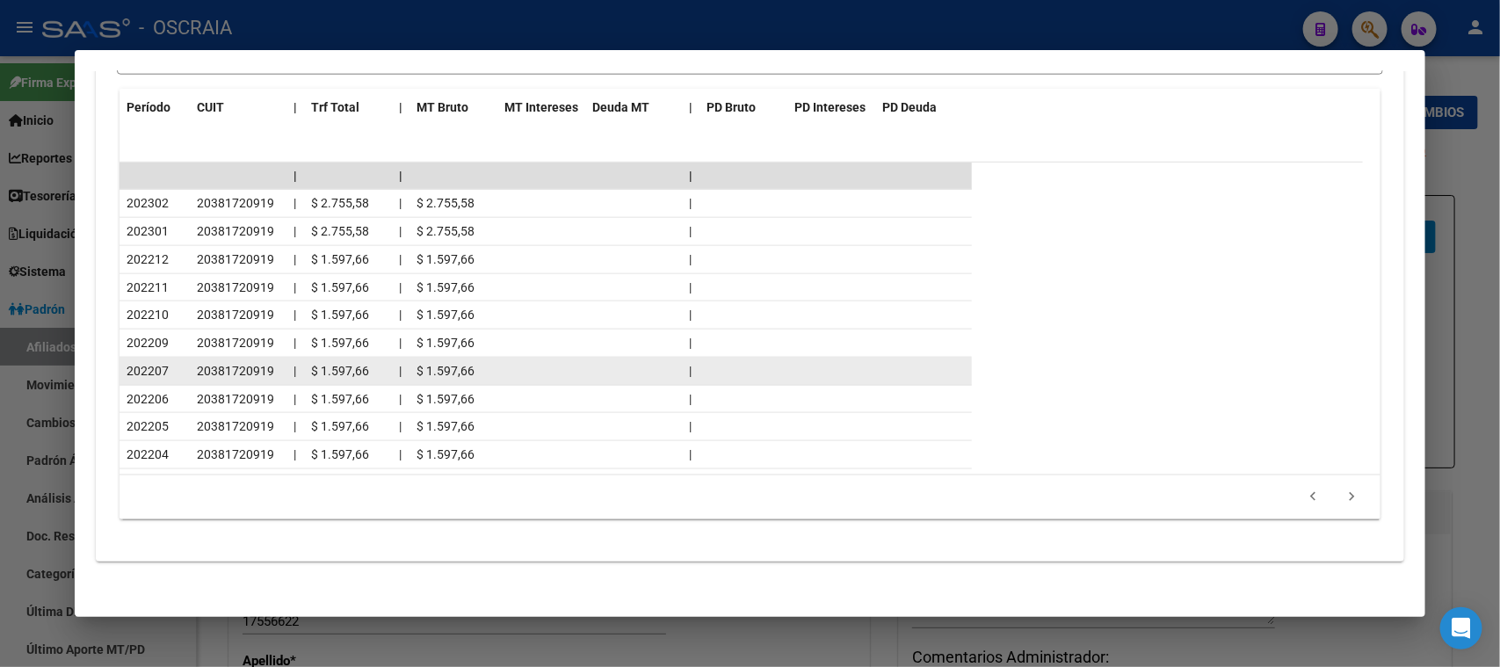
drag, startPoint x: 130, startPoint y: 356, endPoint x: 192, endPoint y: 355, distance: 61.5
click at [192, 358] on div "202207 20381720919 | $ 1.597,66 | $ 1.597,66 |" at bounding box center [546, 372] width 853 height 28
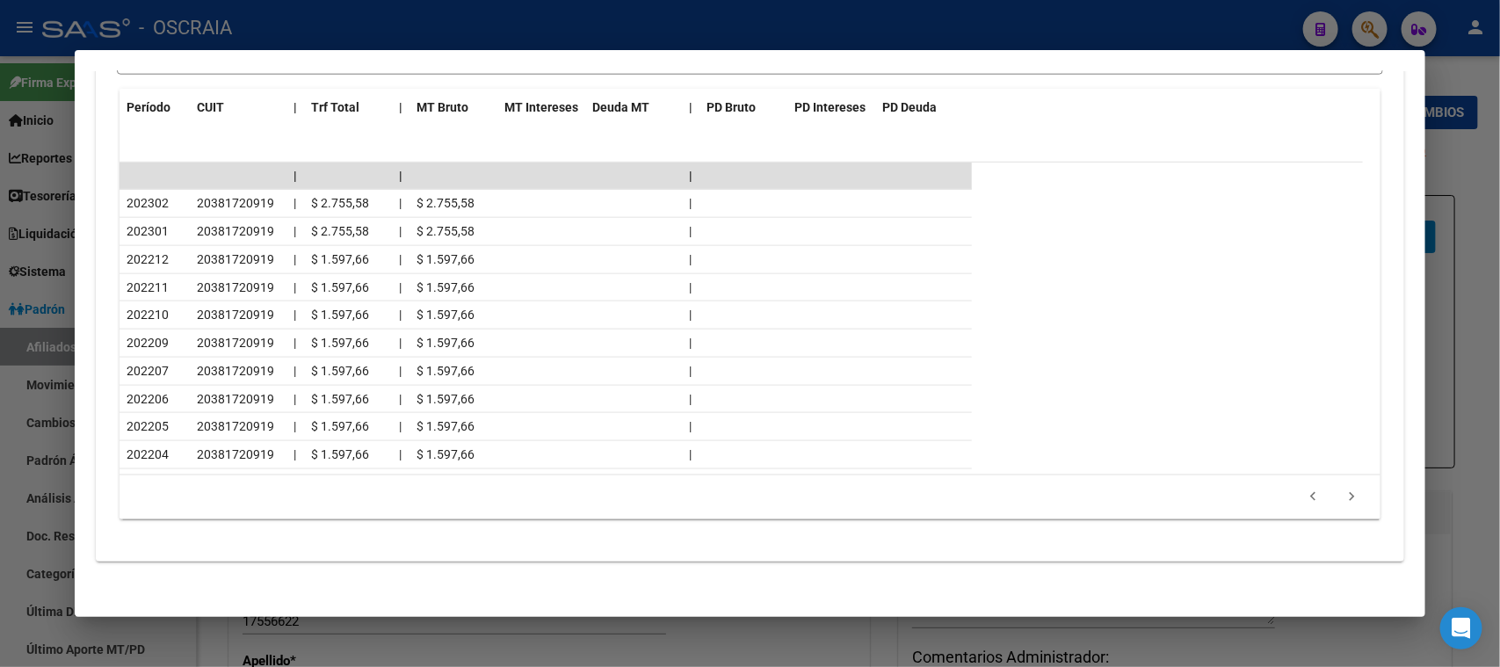
click at [1295, 493] on li at bounding box center [1314, 498] width 39 height 30
click at [1303, 499] on icon "go to previous page" at bounding box center [1314, 499] width 23 height 21
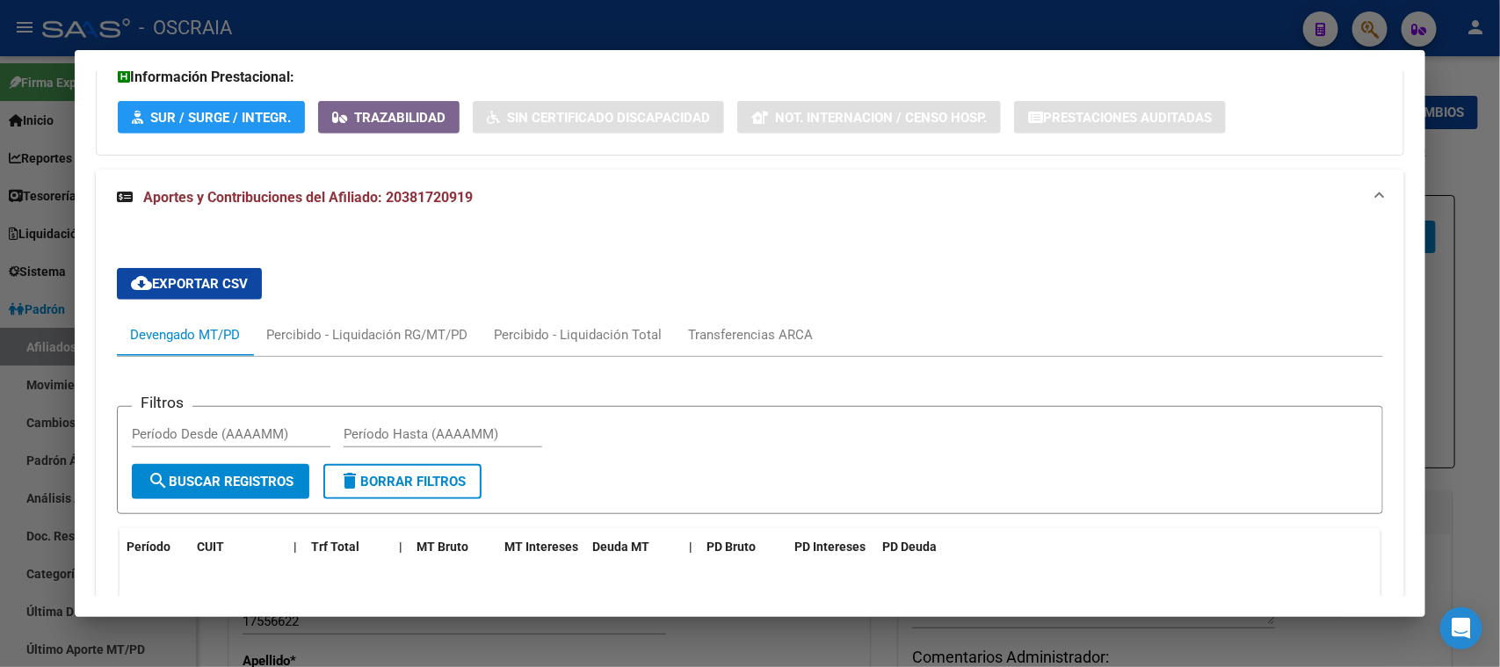
scroll to position [0, 0]
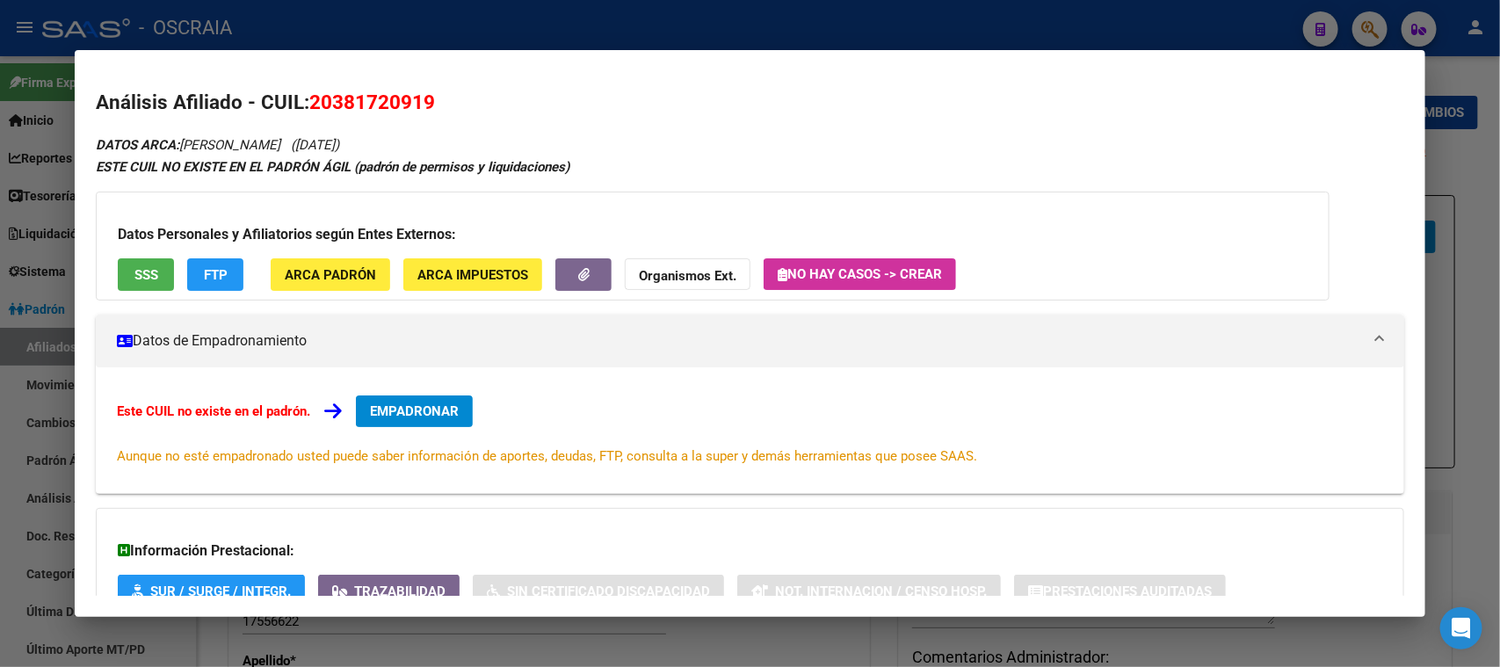
drag, startPoint x: 185, startPoint y: 142, endPoint x: 284, endPoint y: 133, distance: 99.7
copy icon "[PERSON_NAME]"
click at [381, 105] on span "20381720919" at bounding box center [372, 102] width 126 height 23
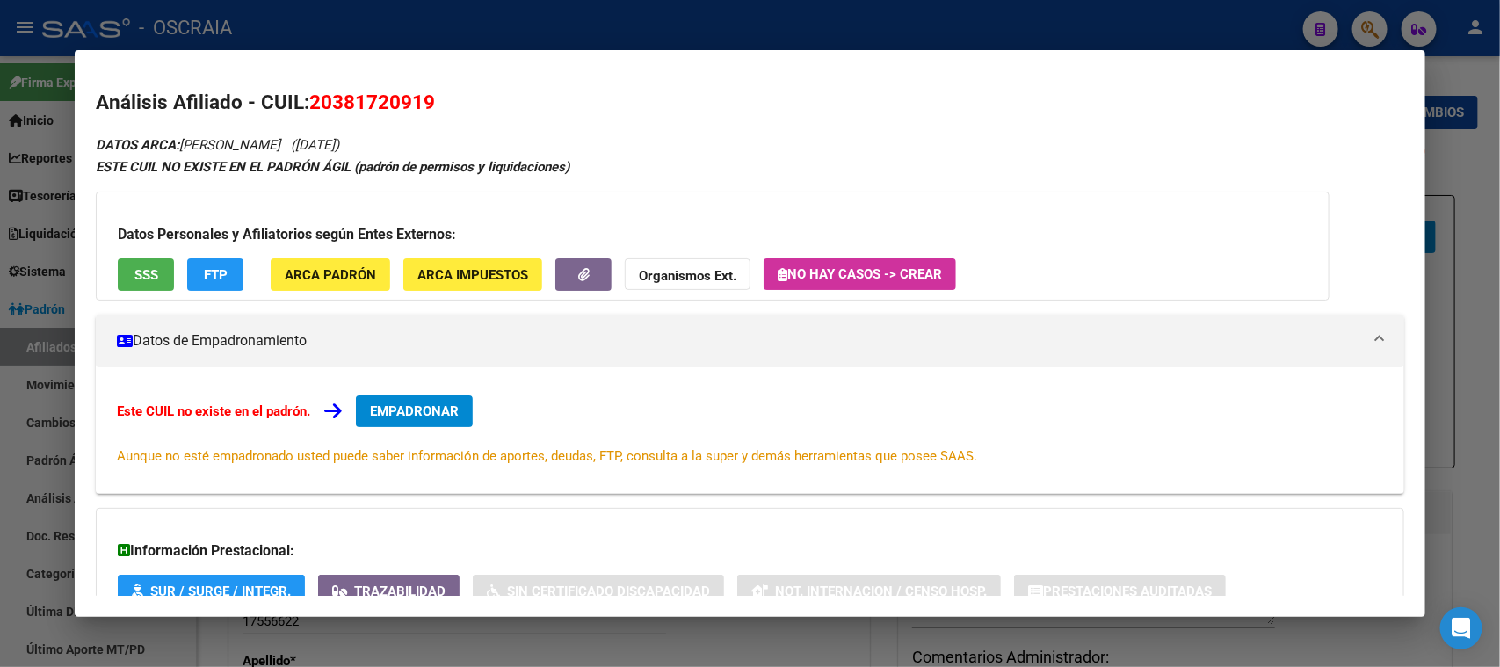
copy span "20381720919"
